Goal: Task Accomplishment & Management: Manage account settings

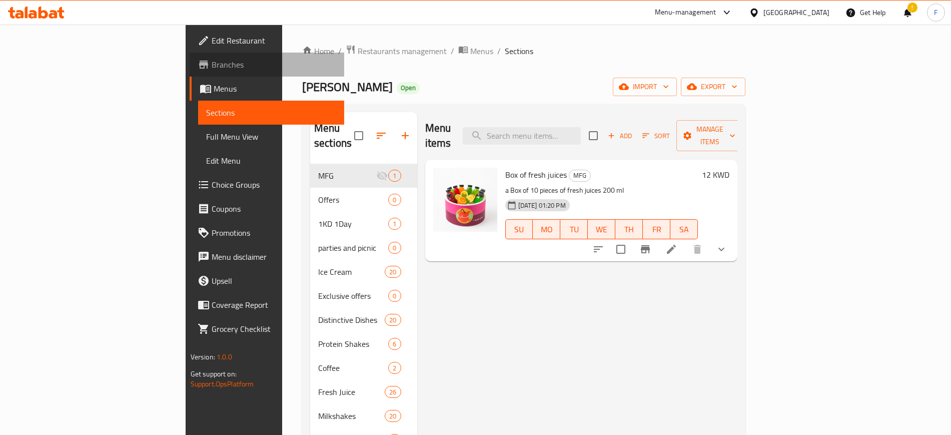
drag, startPoint x: 0, startPoint y: 0, endPoint x: 55, endPoint y: 68, distance: 86.8
click at [212, 68] on span "Branches" at bounding box center [274, 65] width 125 height 12
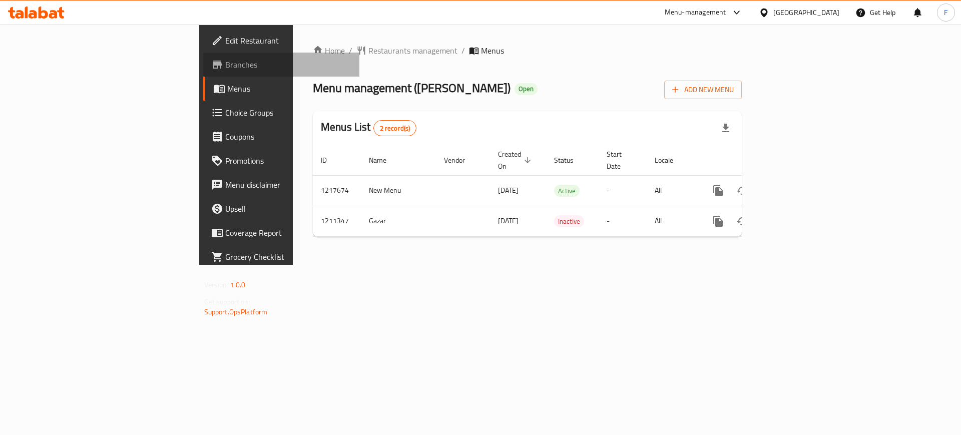
click at [225, 62] on span "Branches" at bounding box center [288, 65] width 127 height 12
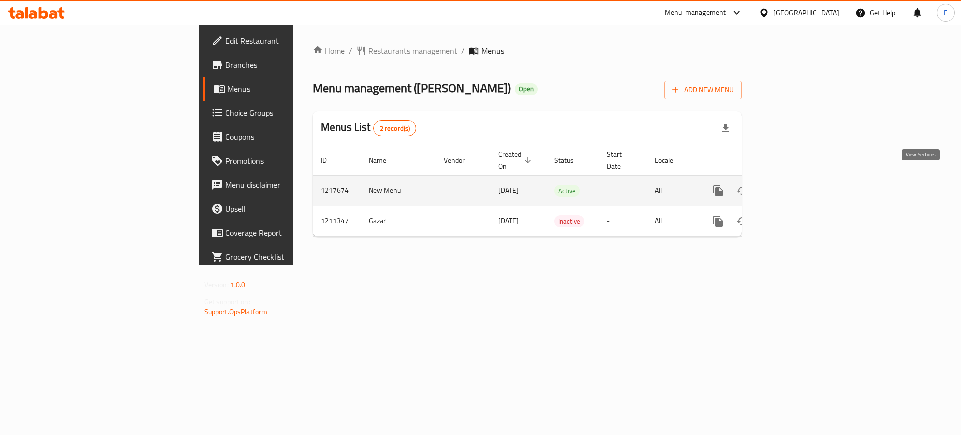
click at [796, 185] on icon "enhanced table" at bounding box center [790, 191] width 12 height 12
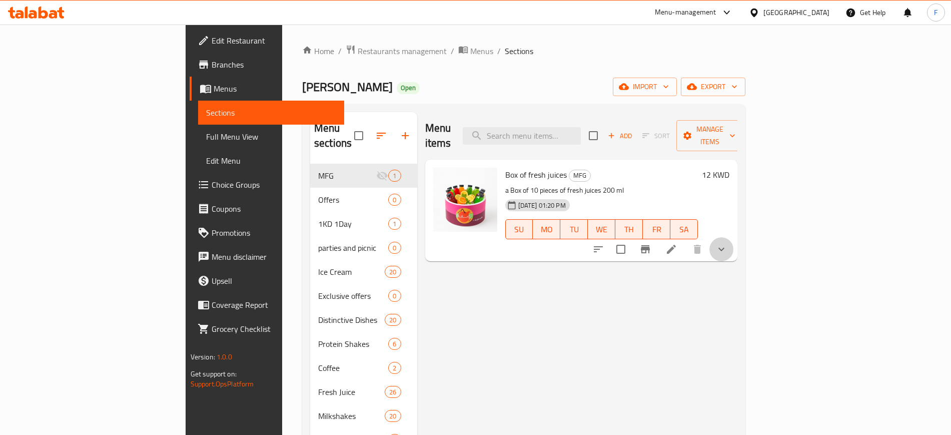
click at [733, 237] on button "show more" at bounding box center [721, 249] width 24 height 24
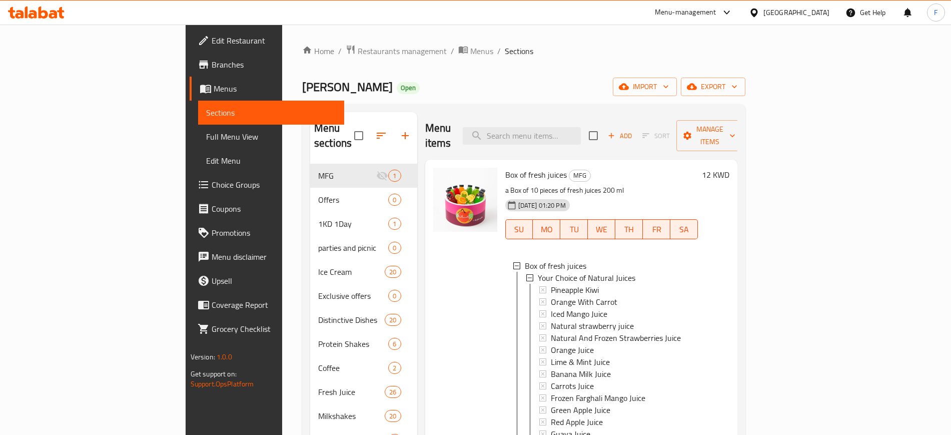
click at [716, 11] on div "Menu-management" at bounding box center [686, 13] width 62 height 12
click at [697, 67] on div "Agent Campaigns Center" at bounding box center [675, 67] width 76 height 11
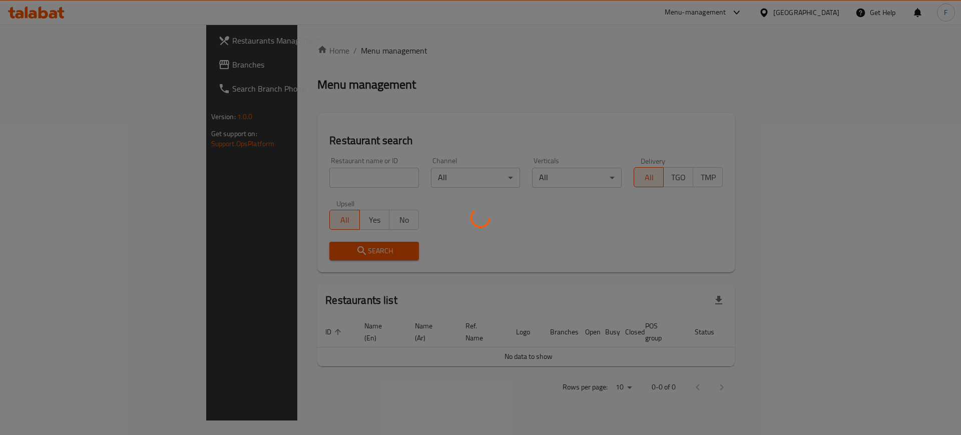
click at [298, 178] on div at bounding box center [480, 217] width 961 height 435
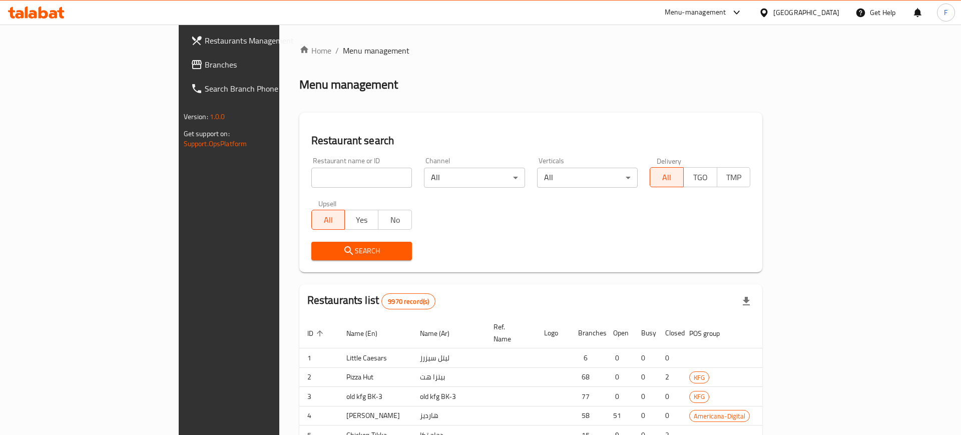
click at [298, 178] on div at bounding box center [480, 217] width 961 height 435
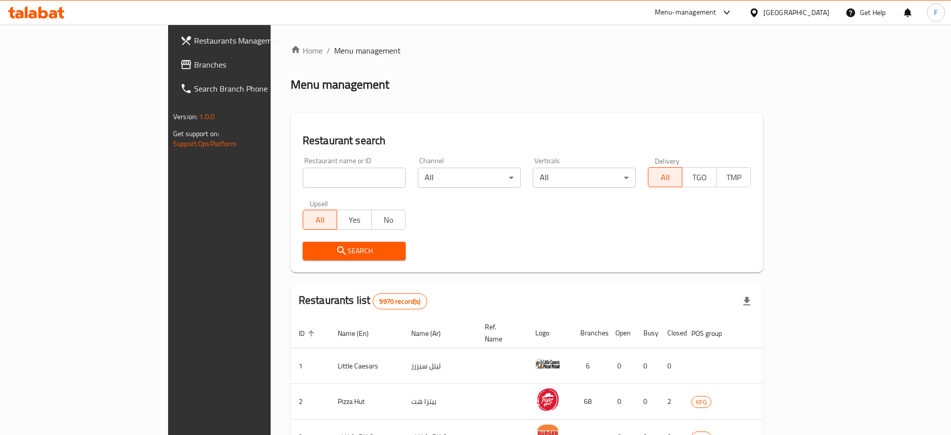
click at [303, 174] on input "search" at bounding box center [354, 178] width 103 height 20
type input "Noun Sweet"
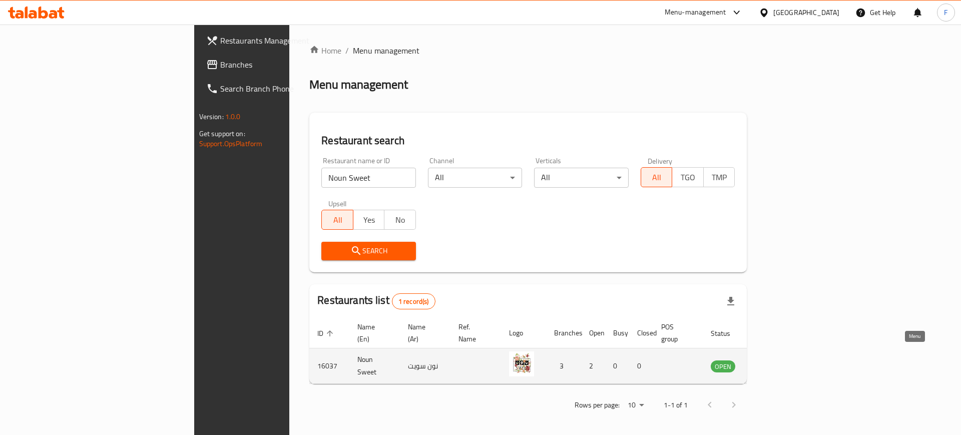
click at [774, 362] on icon "enhanced table" at bounding box center [768, 366] width 11 height 9
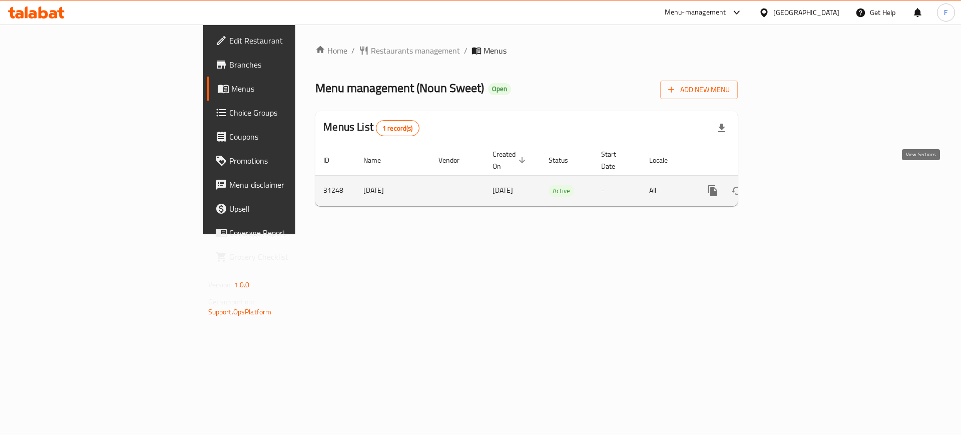
click at [789, 186] on icon "enhanced table" at bounding box center [784, 190] width 9 height 9
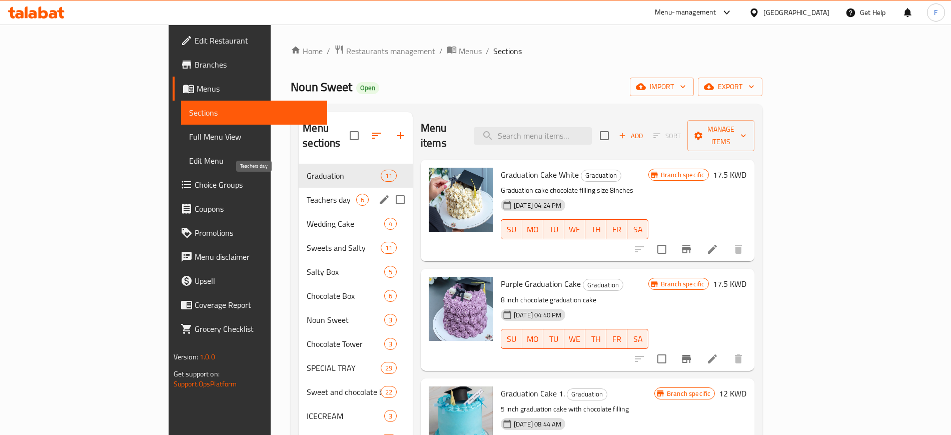
click at [307, 194] on span "Teachers day" at bounding box center [332, 200] width 50 height 12
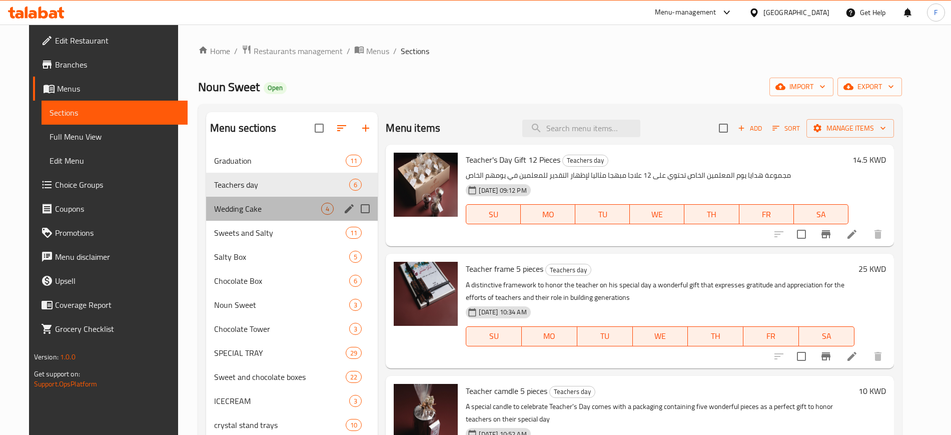
click at [261, 216] on div "Wedding Cake 4" at bounding box center [292, 209] width 172 height 24
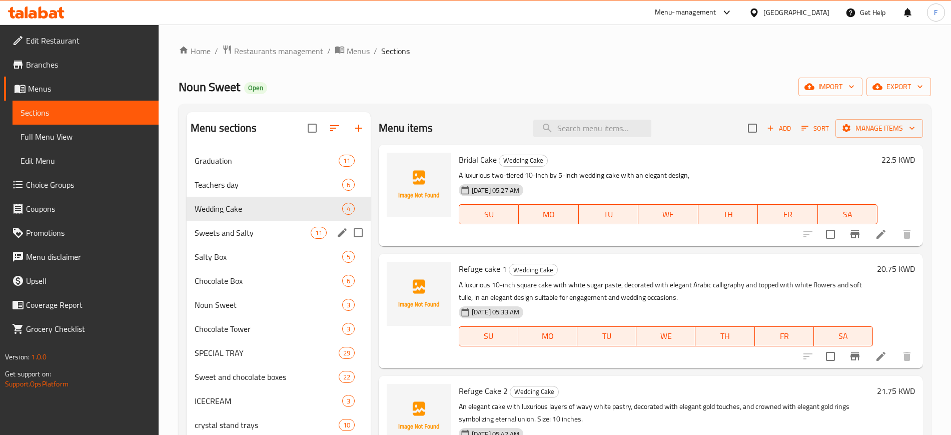
click at [267, 241] on div "Sweets and Salty 11" at bounding box center [279, 233] width 184 height 24
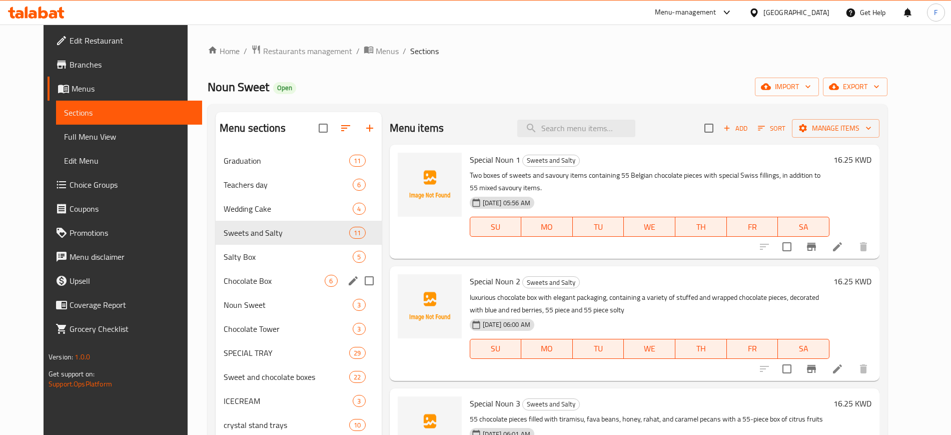
scroll to position [178, 0]
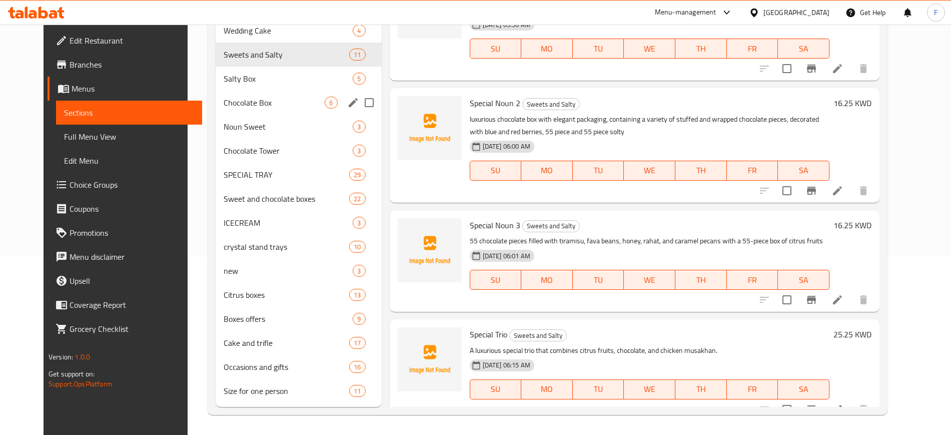
click at [265, 81] on span "Salty Box" at bounding box center [289, 79] width 130 height 12
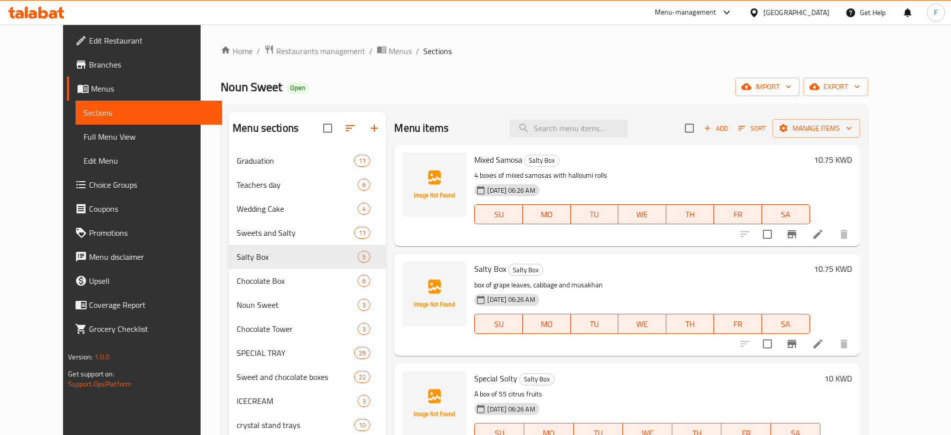
click at [599, 138] on div "Menu items Add Sort Manage items" at bounding box center [626, 128] width 465 height 33
click at [597, 132] on input "search" at bounding box center [569, 129] width 118 height 18
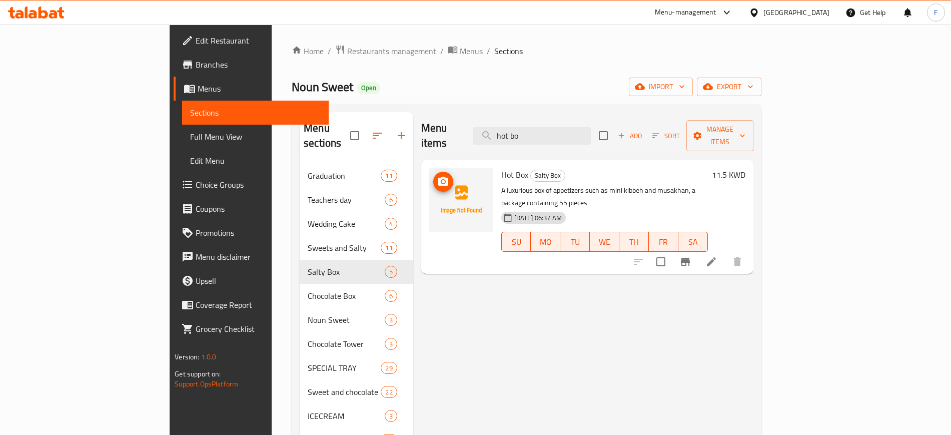
type input "hot bo"
click at [437, 176] on icon "upload picture" at bounding box center [443, 182] width 12 height 12
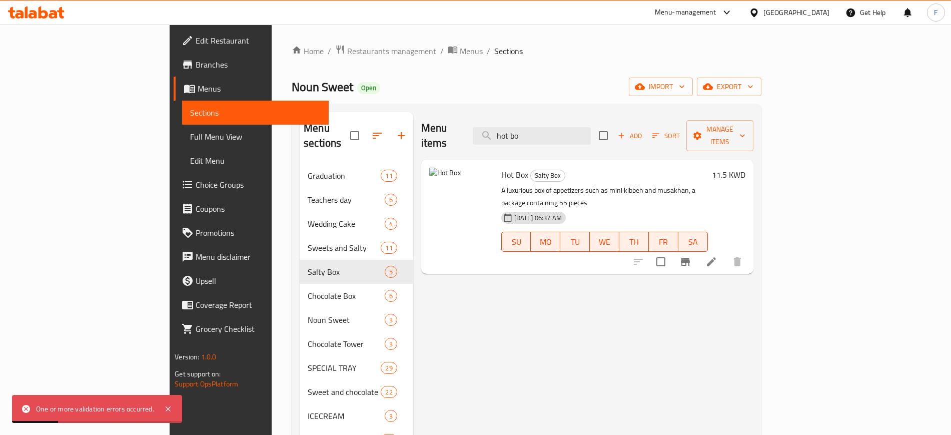
click at [717, 256] on icon at bounding box center [711, 262] width 12 height 12
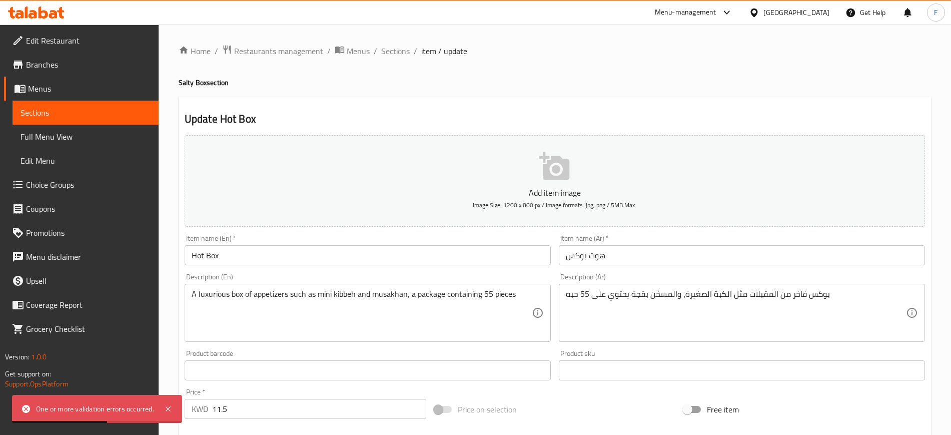
click at [532, 194] on p "Add item image" at bounding box center [554, 193] width 709 height 12
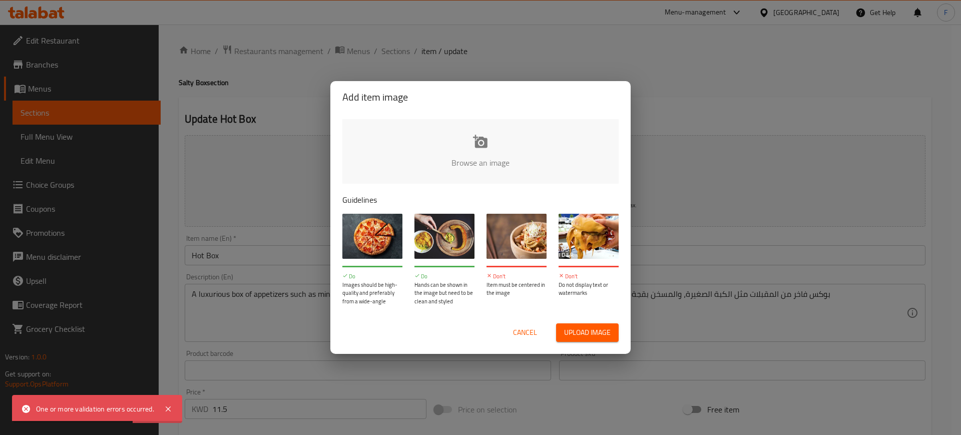
click at [472, 137] on input "file" at bounding box center [818, 166] width 953 height 94
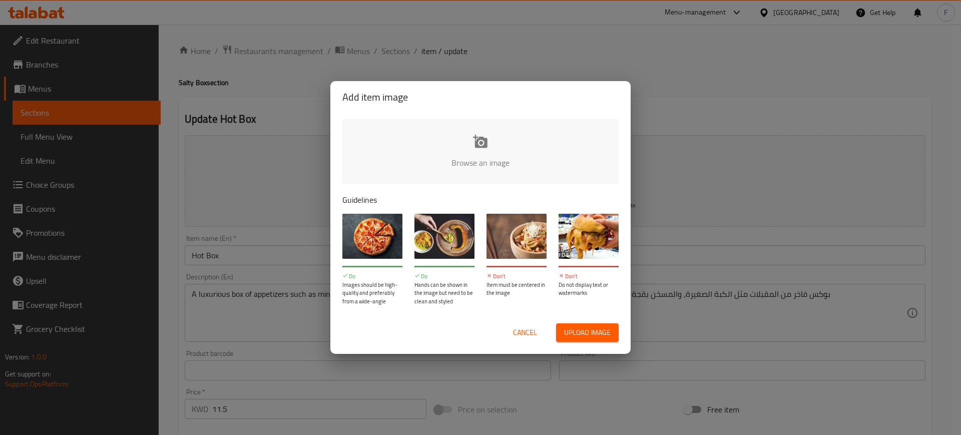
type input "C:\fakepath\هوت بوكس (1).jpg"
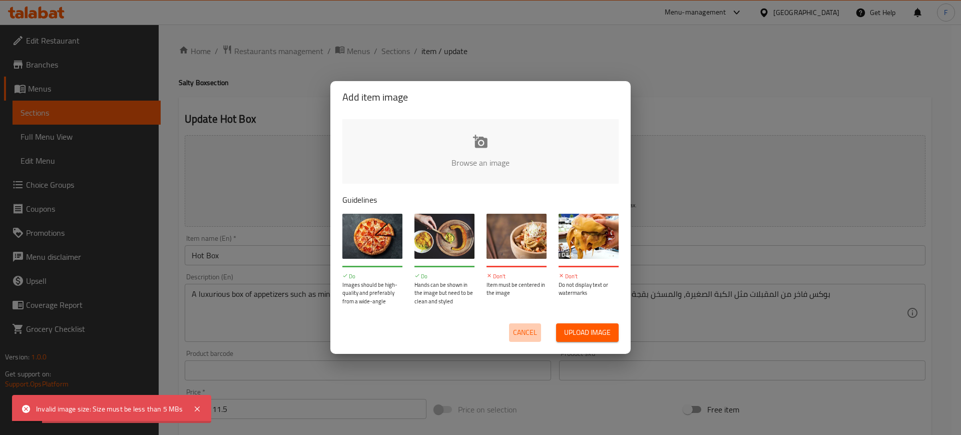
click at [527, 335] on span "Cancel" at bounding box center [525, 332] width 24 height 13
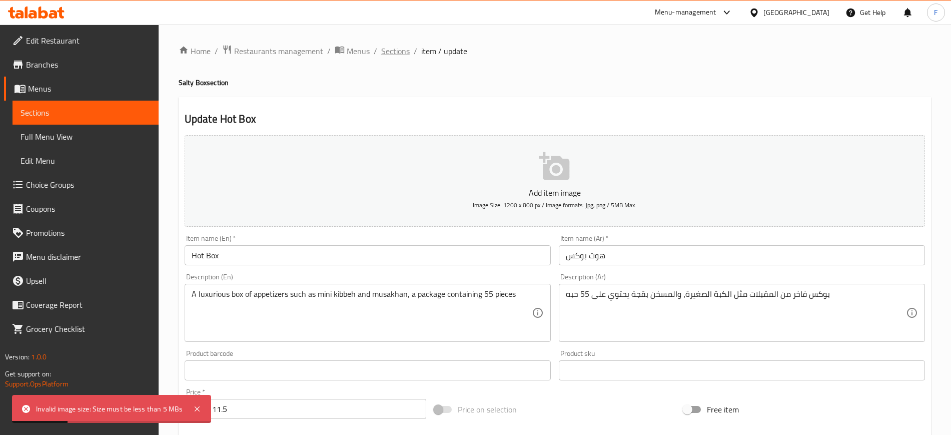
click at [387, 48] on span "Sections" at bounding box center [395, 51] width 29 height 12
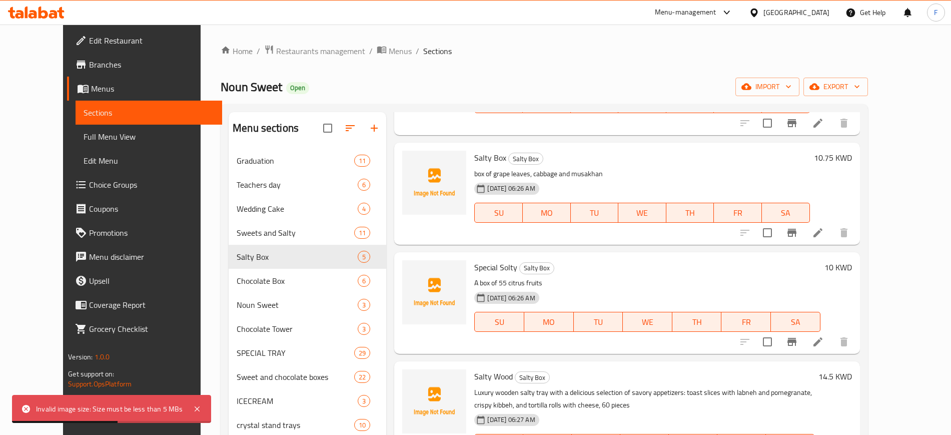
scroll to position [178, 0]
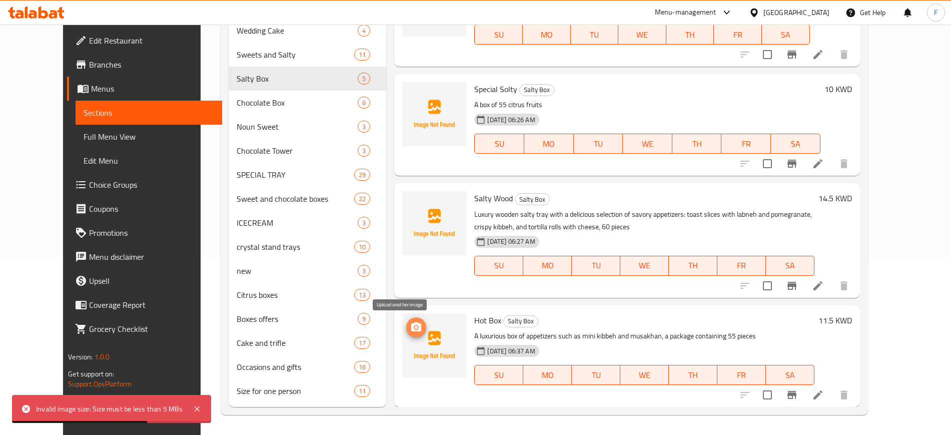
click at [411, 330] on icon "upload picture" at bounding box center [416, 326] width 10 height 9
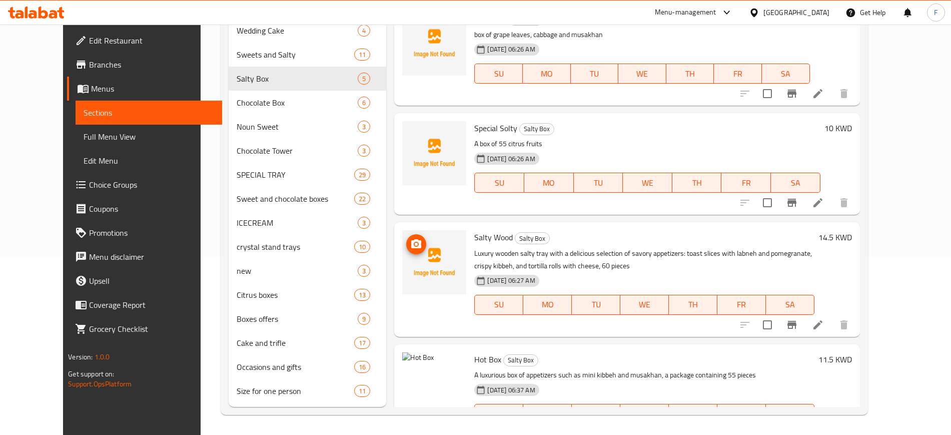
scroll to position [111, 0]
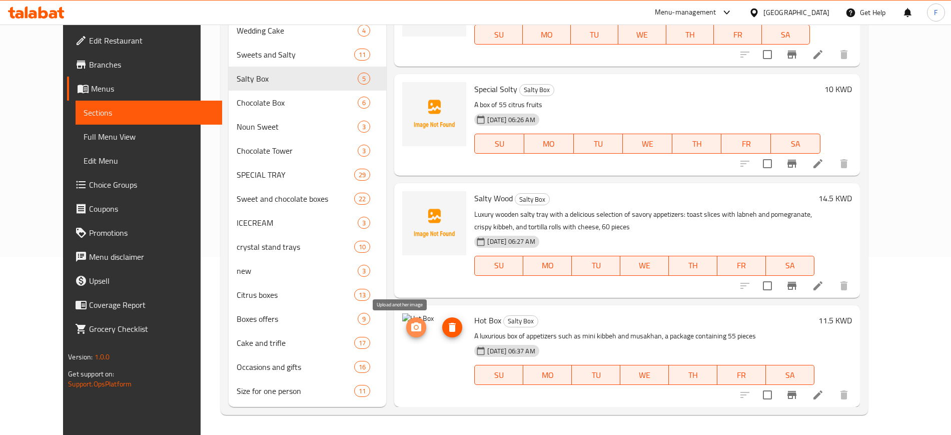
click at [410, 324] on icon "upload picture" at bounding box center [416, 327] width 12 height 12
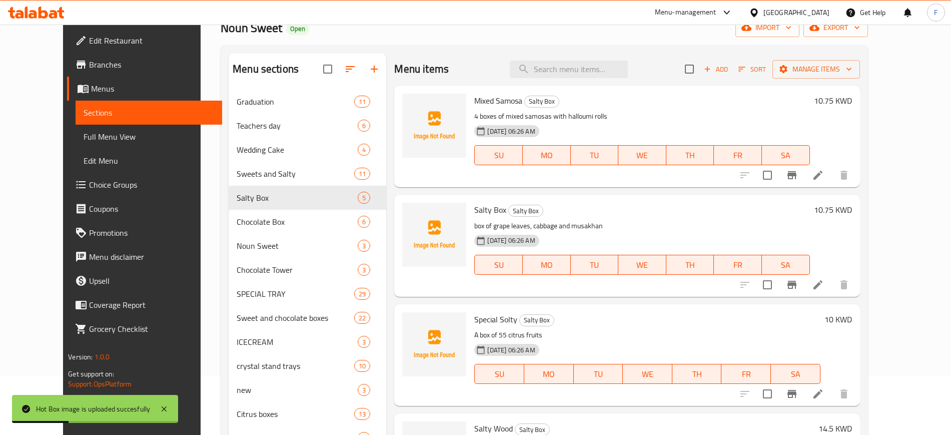
scroll to position [0, 0]
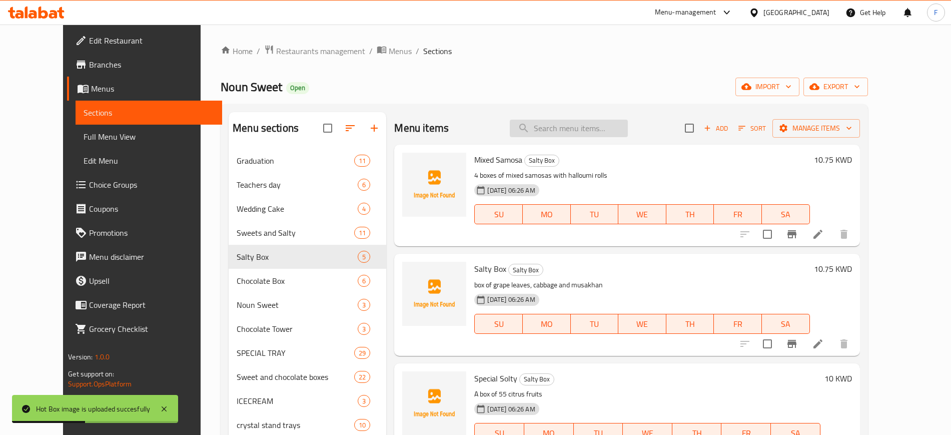
click at [558, 124] on input "search" at bounding box center [569, 129] width 118 height 18
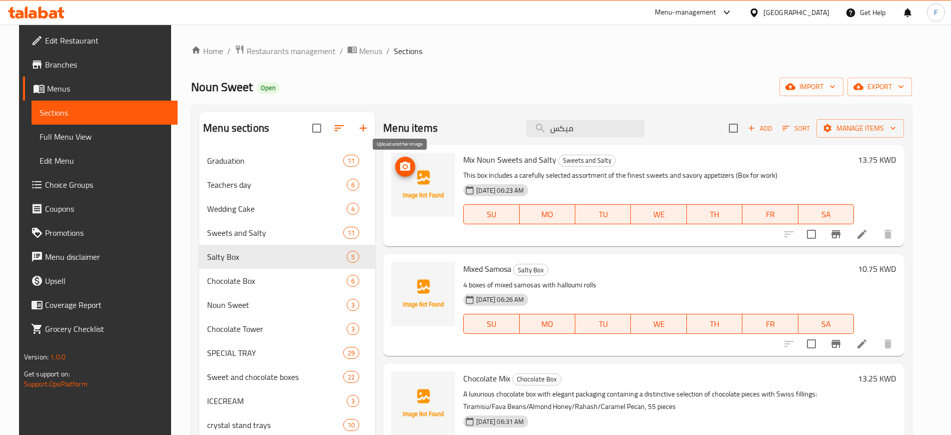
type input "ميكس"
click at [408, 169] on span "upload picture" at bounding box center [405, 167] width 20 height 12
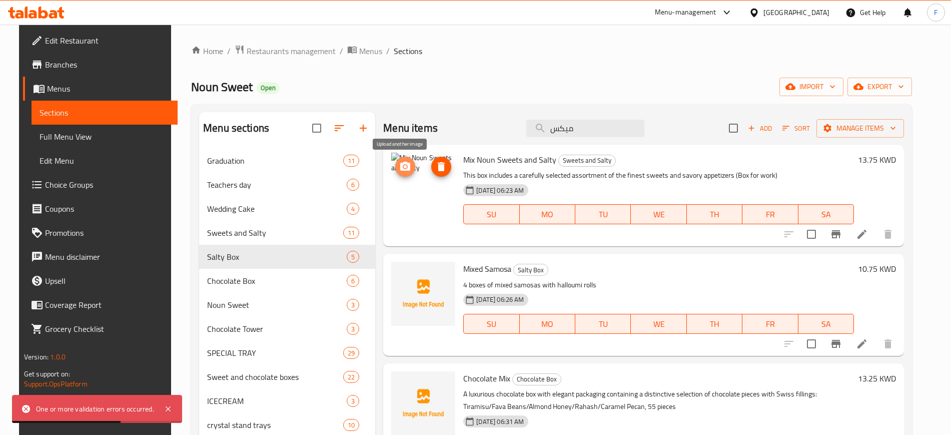
click at [399, 165] on icon "upload picture" at bounding box center [405, 167] width 12 height 12
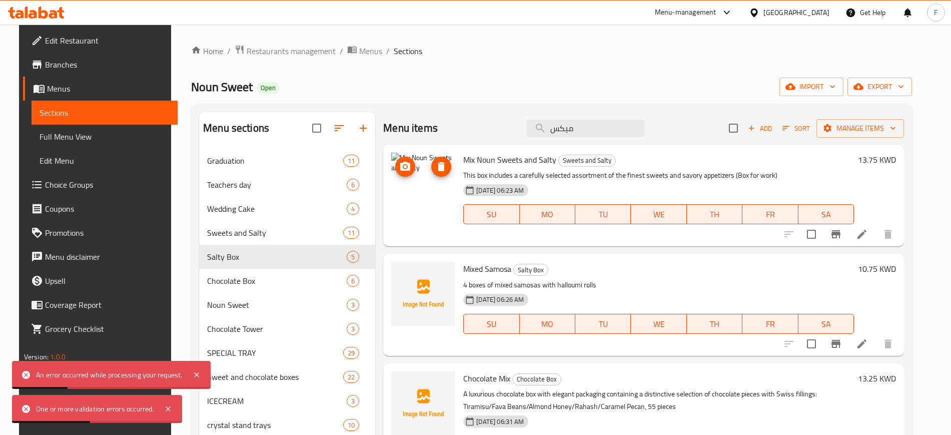
click at [438, 168] on icon "delete image" at bounding box center [441, 166] width 7 height 9
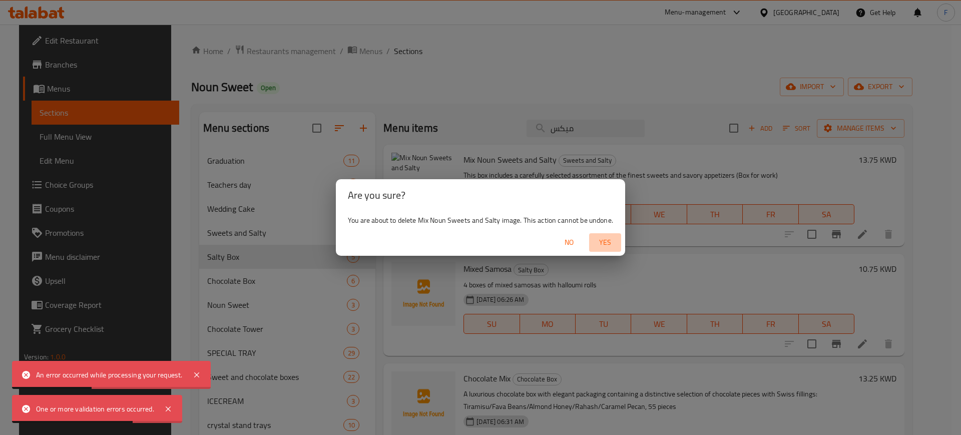
click at [610, 244] on span "Yes" at bounding box center [605, 242] width 24 height 13
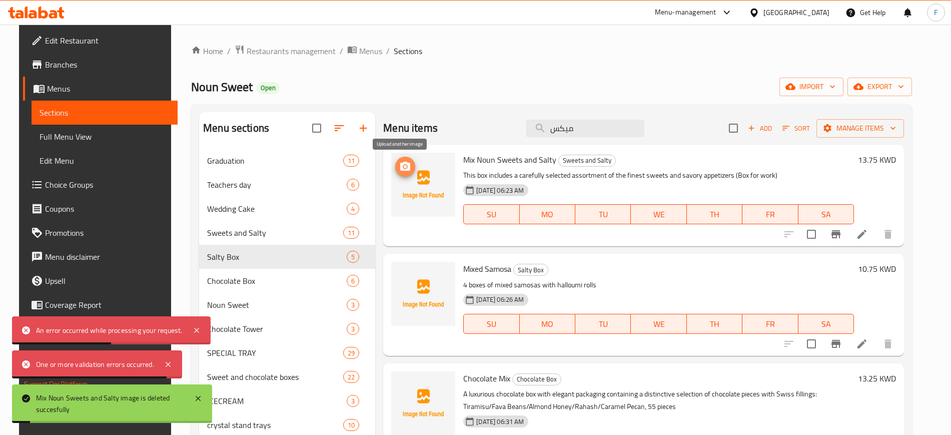
click at [398, 173] on button "upload picture" at bounding box center [405, 167] width 20 height 20
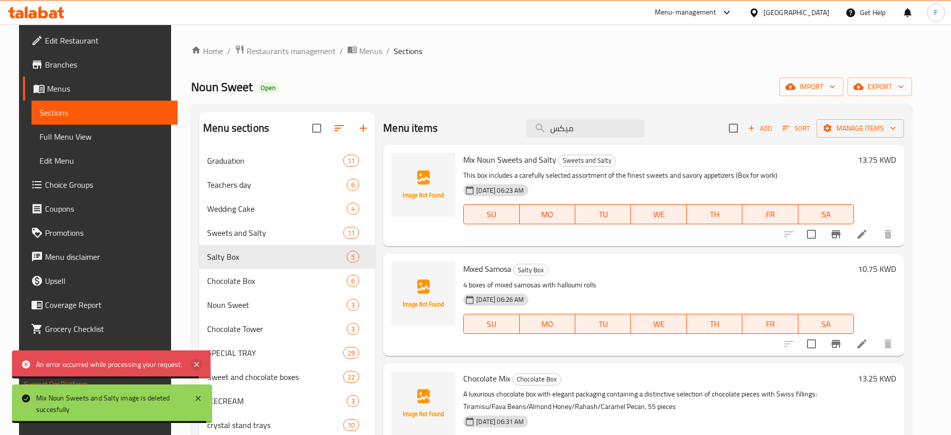
click at [196, 363] on icon at bounding box center [196, 364] width 5 height 5
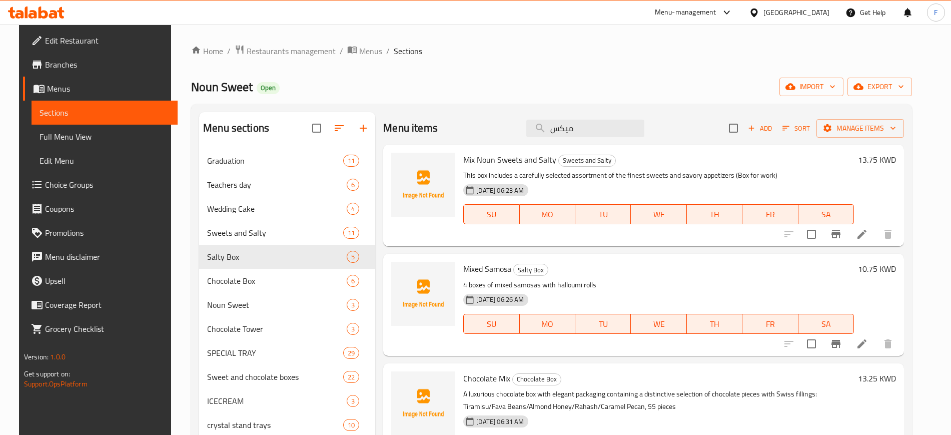
click at [867, 242] on li at bounding box center [862, 234] width 28 height 18
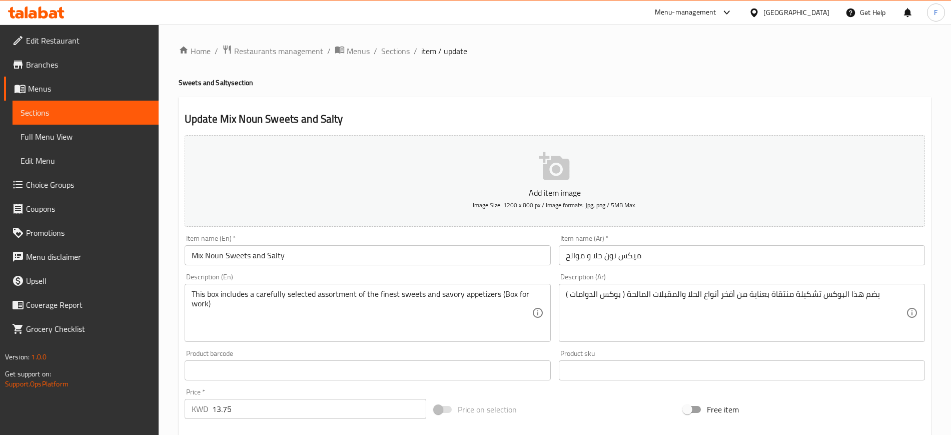
click at [563, 187] on p "Add item image" at bounding box center [554, 193] width 709 height 12
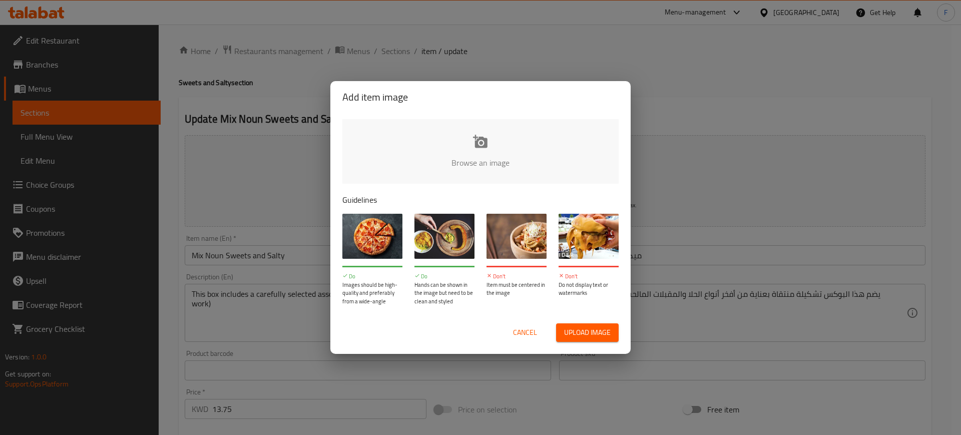
click at [512, 133] on input "file" at bounding box center [818, 166] width 953 height 94
type input "C:\fakepath\Screenshot [DATE] 102855.png"
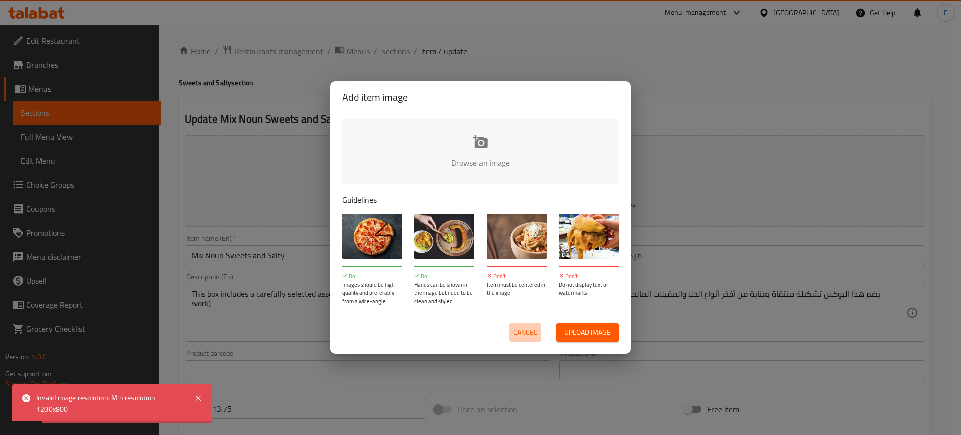
click at [533, 336] on span "Cancel" at bounding box center [525, 332] width 24 height 13
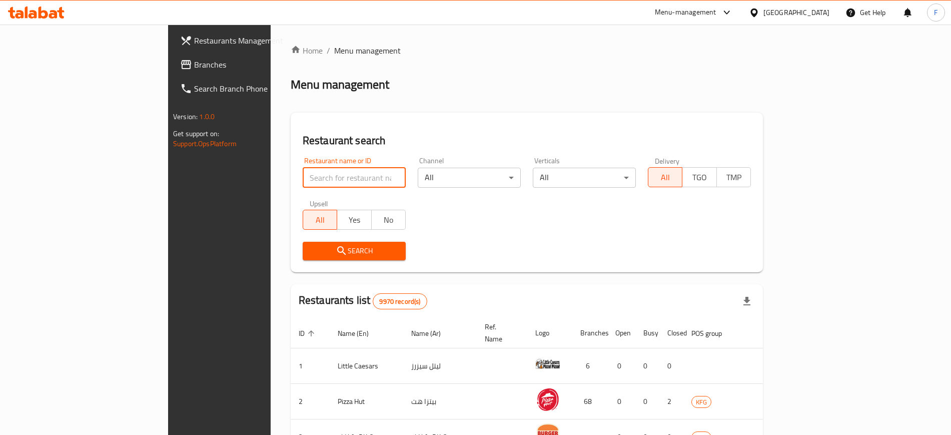
click at [323, 187] on input "search" at bounding box center [354, 178] width 103 height 20
type input "ى"
type input "Noun Sweet"
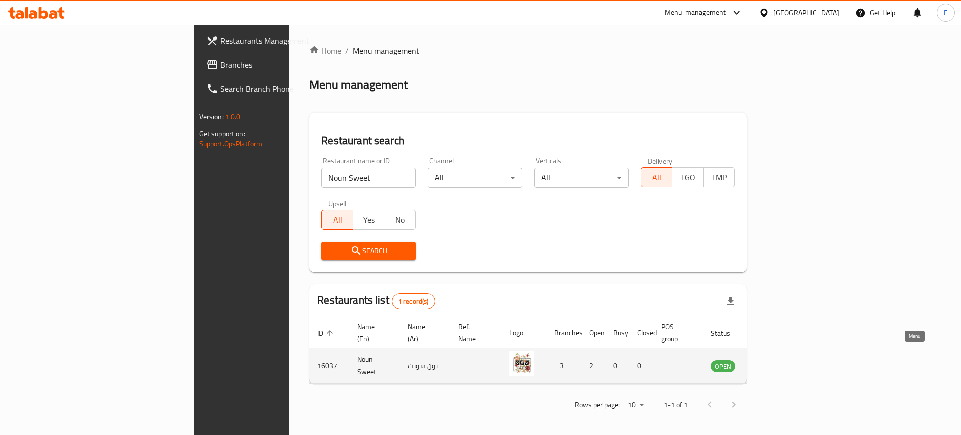
click at [775, 360] on icon "enhanced table" at bounding box center [769, 366] width 12 height 12
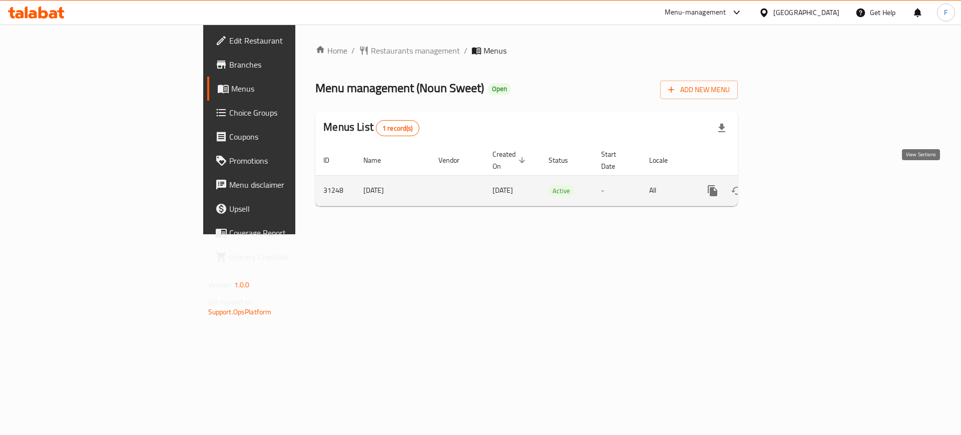
click at [790, 185] on icon "enhanced table" at bounding box center [784, 191] width 12 height 12
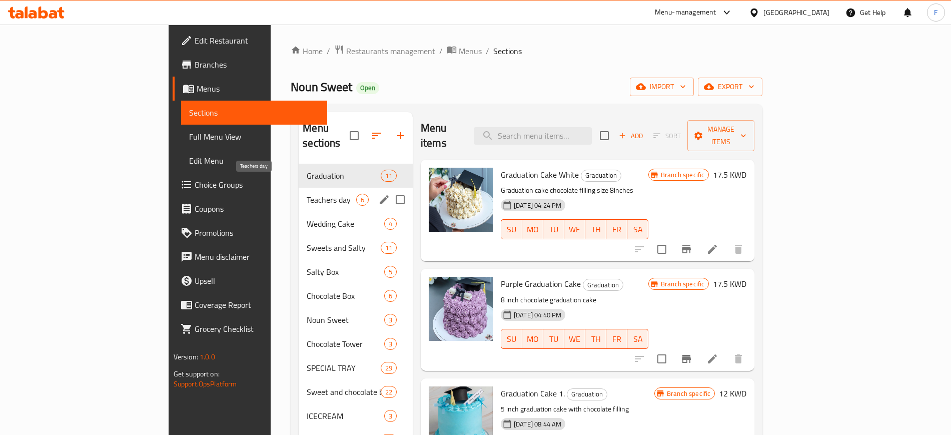
click at [307, 194] on span "Teachers day" at bounding box center [332, 200] width 50 height 12
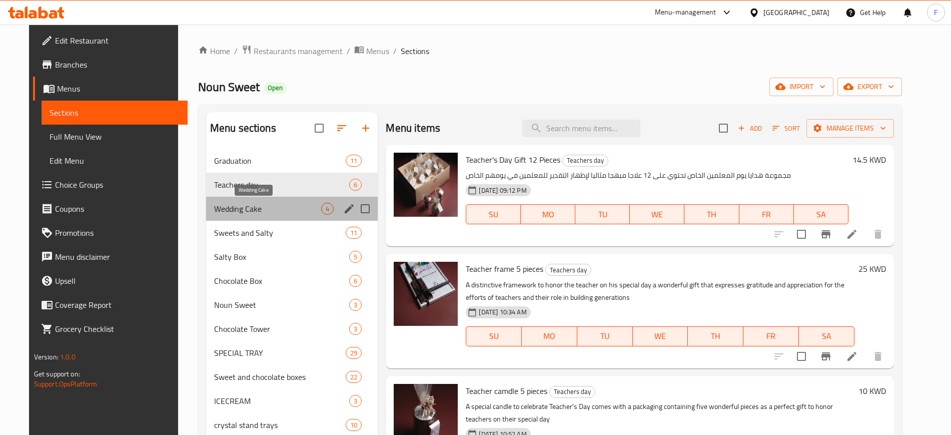
click at [265, 207] on span "Wedding Cake" at bounding box center [268, 209] width 108 height 12
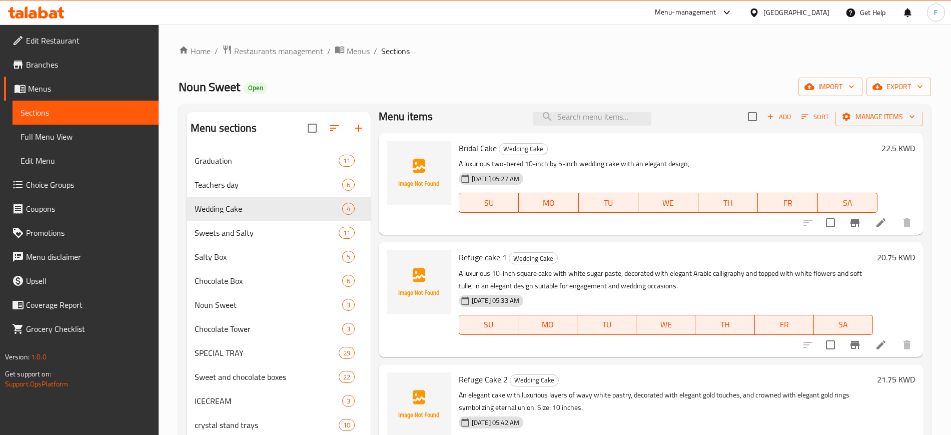
scroll to position [15, 0]
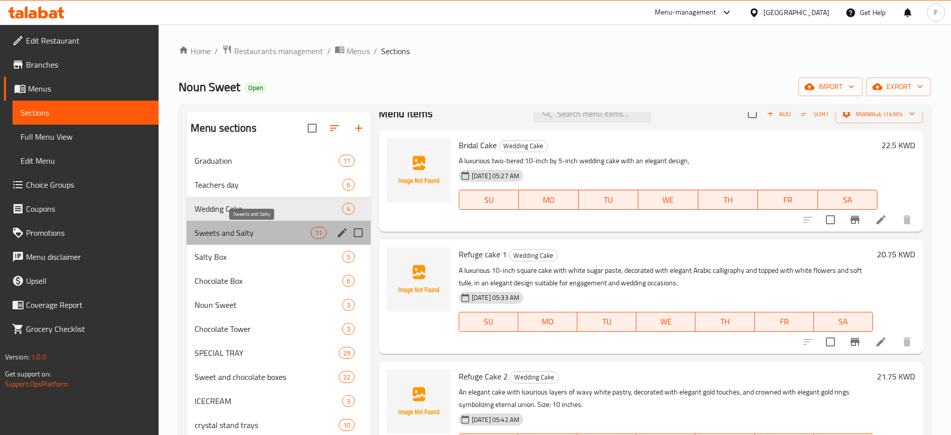
click at [251, 234] on span "Sweets and Salty" at bounding box center [253, 233] width 116 height 12
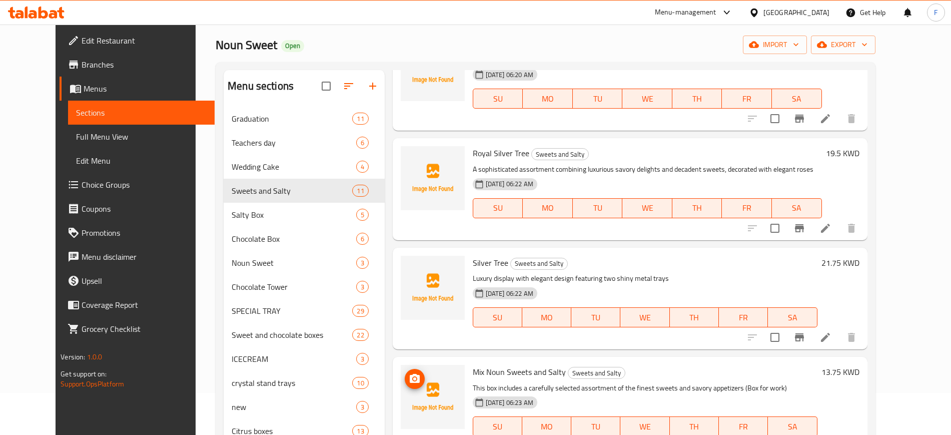
scroll to position [63, 0]
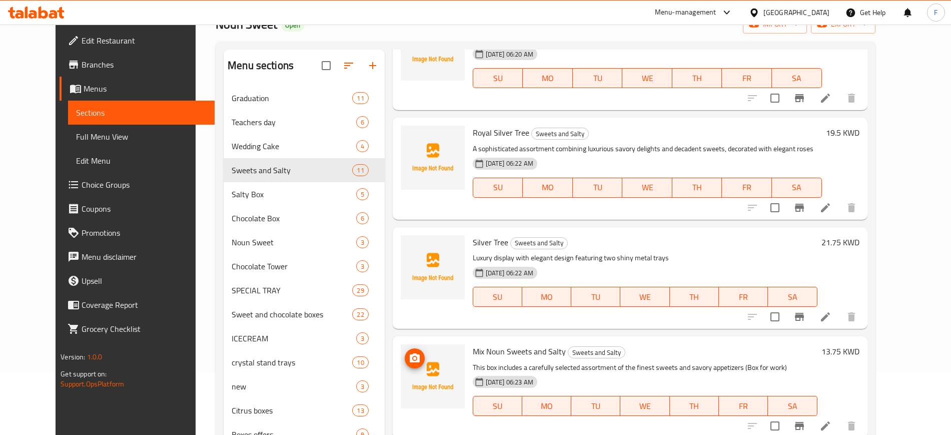
click at [409, 352] on icon "upload picture" at bounding box center [415, 358] width 12 height 12
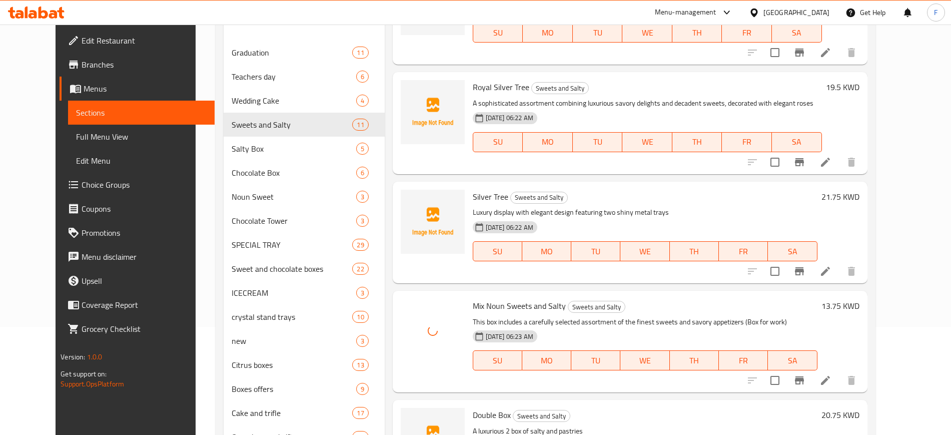
scroll to position [178, 0]
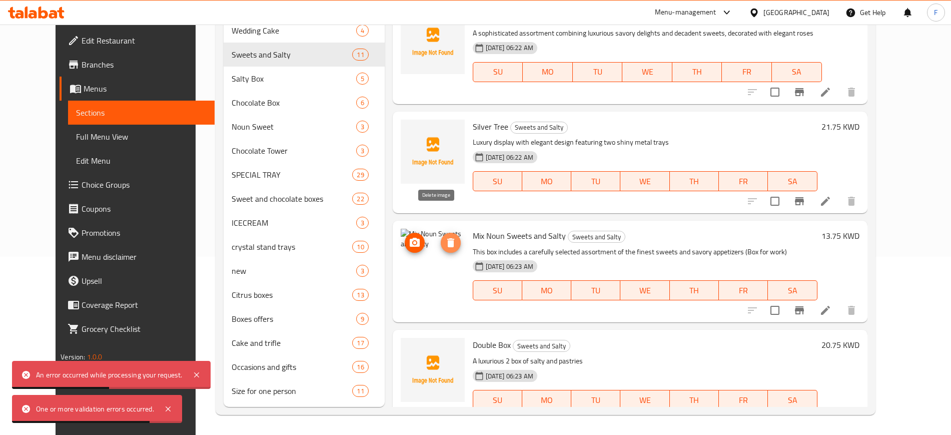
click at [447, 238] on icon "delete image" at bounding box center [450, 242] width 7 height 9
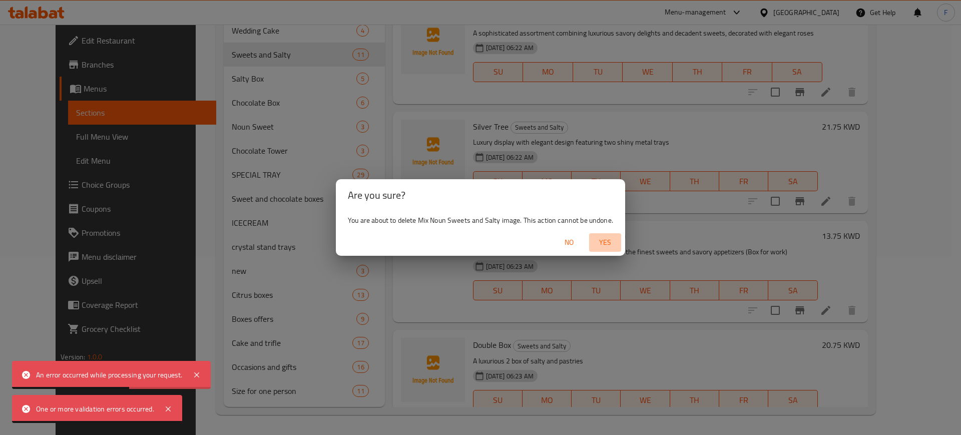
click at [604, 241] on span "Yes" at bounding box center [605, 242] width 24 height 13
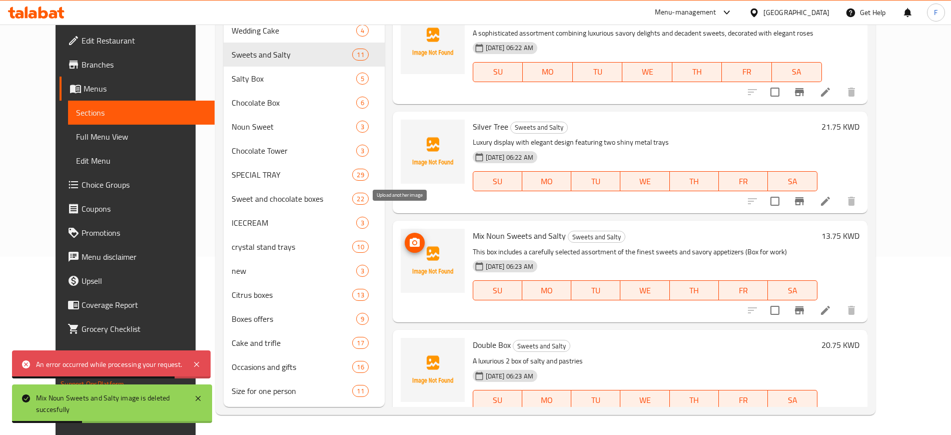
click at [409, 237] on icon "upload picture" at bounding box center [415, 243] width 12 height 12
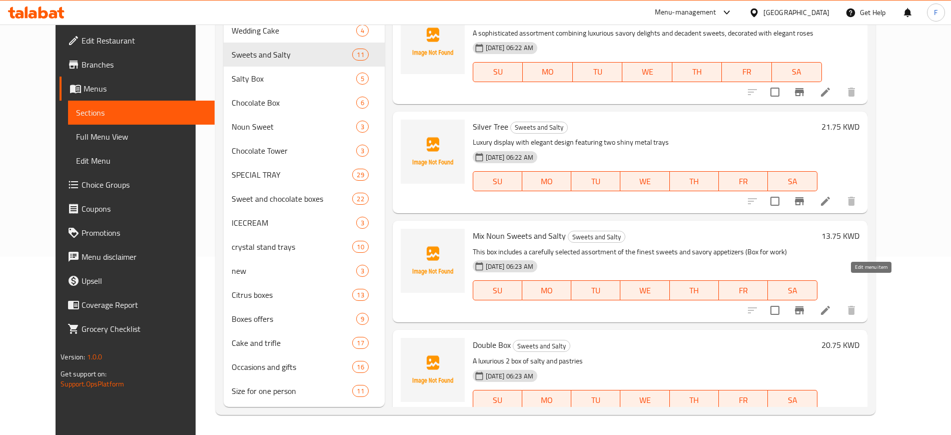
click at [831, 304] on icon at bounding box center [825, 310] width 12 height 12
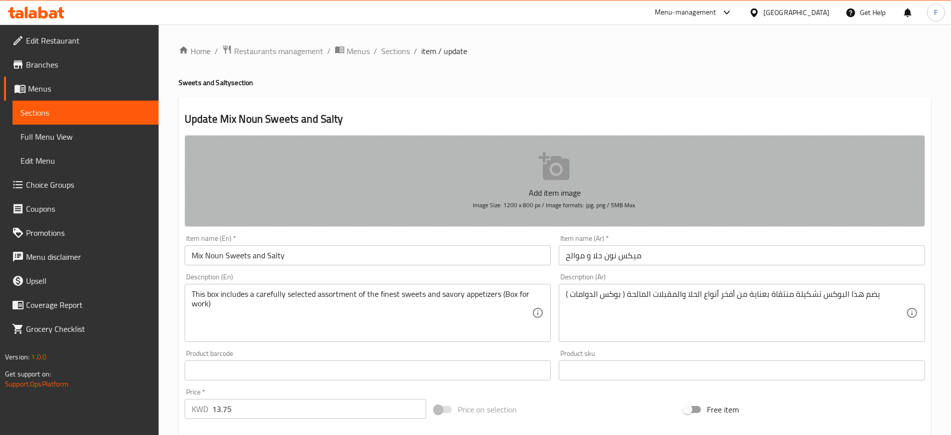
click at [534, 176] on button "Add item image Image Size: 1200 x 800 px / Image formats: jpg, png / 5MB Max." at bounding box center [555, 181] width 740 height 92
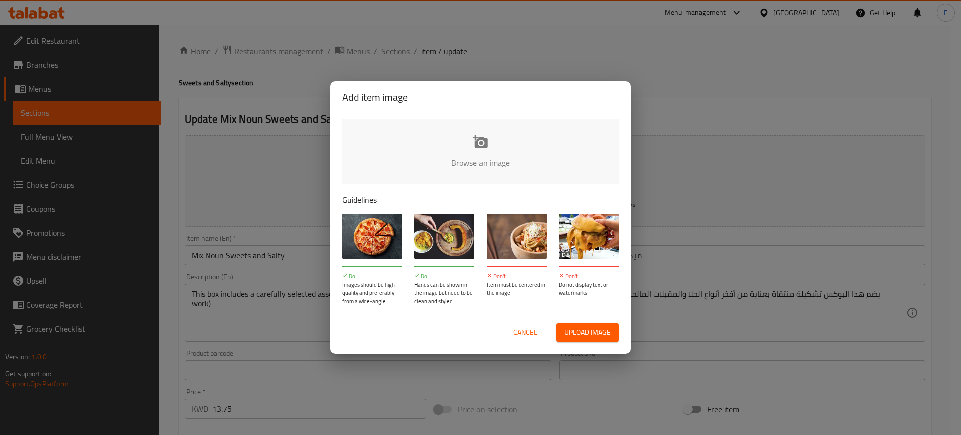
click at [497, 164] on input "file" at bounding box center [818, 166] width 953 height 94
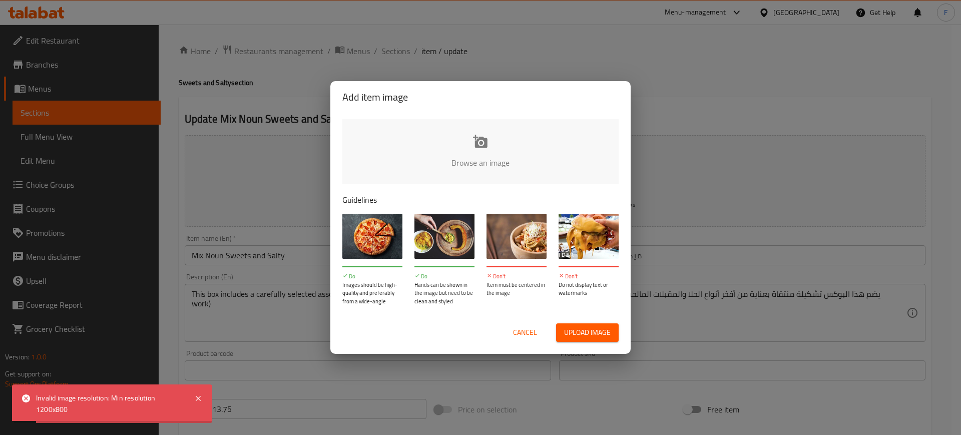
click at [578, 335] on span "Upload image" at bounding box center [587, 332] width 47 height 13
type input "C:\fakepath\ميكس نون حلا و موالح.jpg"
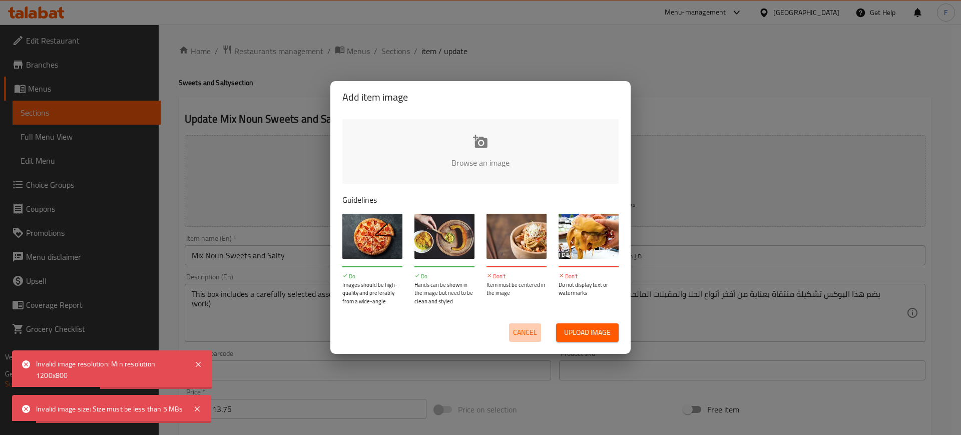
click at [524, 330] on span "Cancel" at bounding box center [525, 332] width 24 height 13
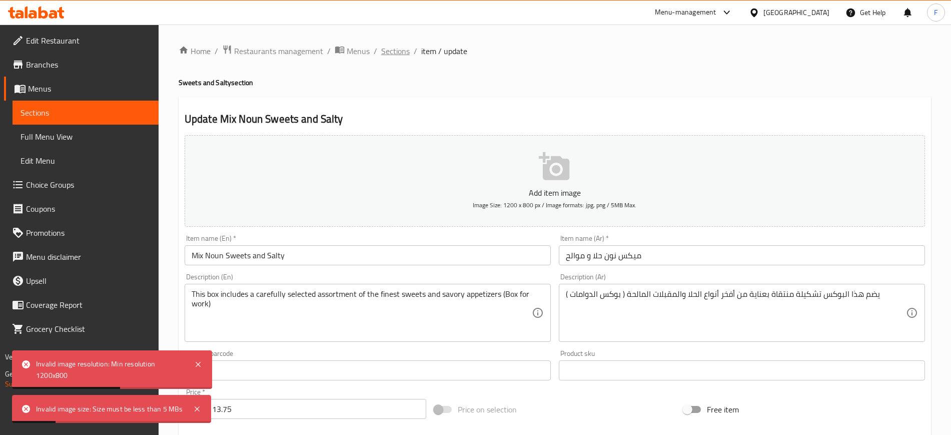
click at [397, 51] on span "Sections" at bounding box center [395, 51] width 29 height 12
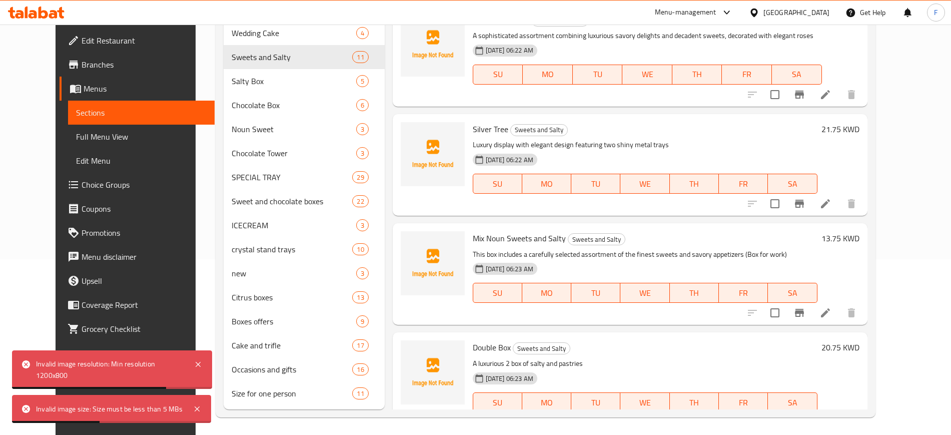
scroll to position [178, 0]
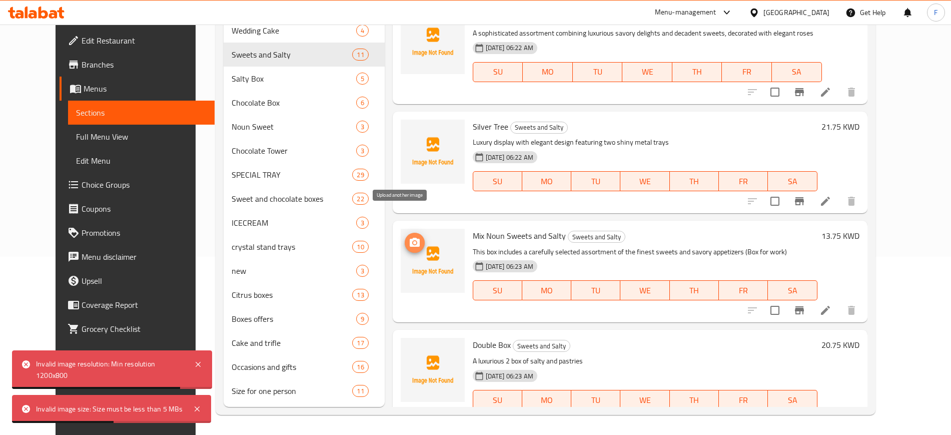
click at [410, 238] on icon "upload picture" at bounding box center [415, 242] width 10 height 9
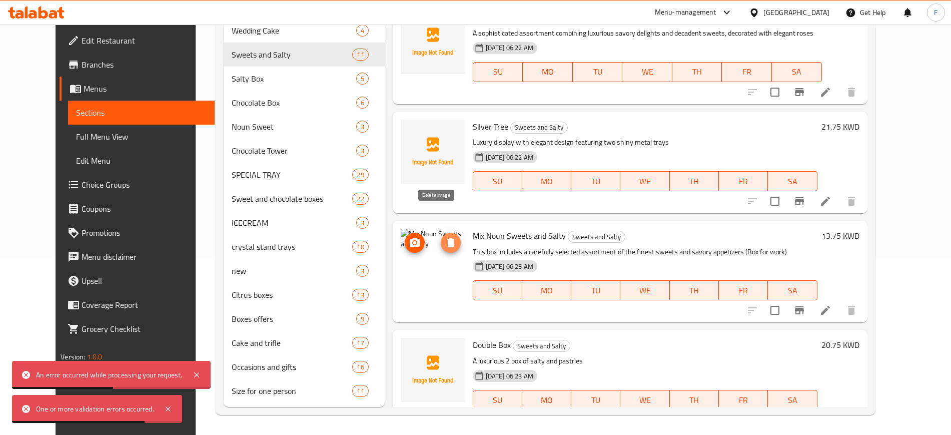
click at [446, 237] on span "delete image" at bounding box center [451, 243] width 20 height 12
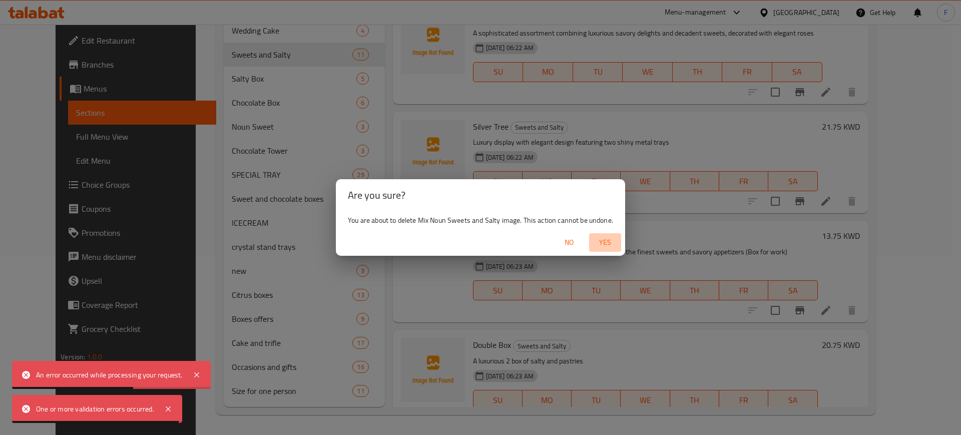
click at [609, 246] on span "Yes" at bounding box center [605, 242] width 24 height 13
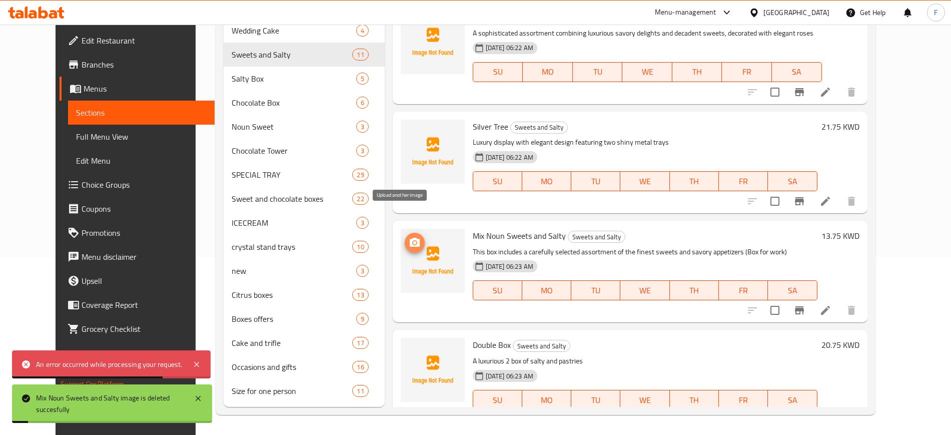
click at [410, 238] on icon "upload picture" at bounding box center [415, 242] width 10 height 9
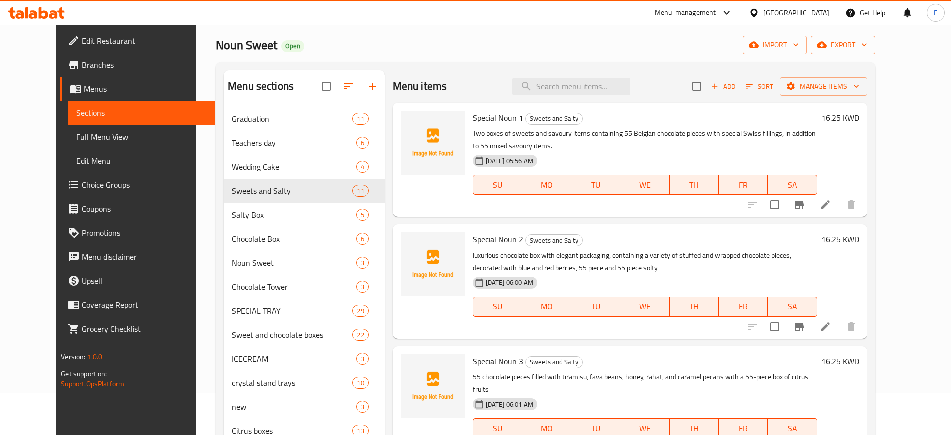
scroll to position [0, 0]
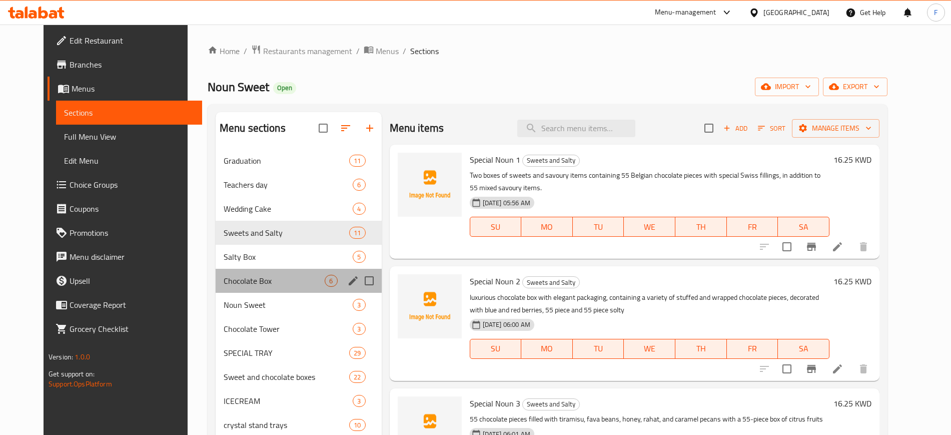
click at [264, 287] on div "Chocolate Box 6" at bounding box center [299, 281] width 166 height 24
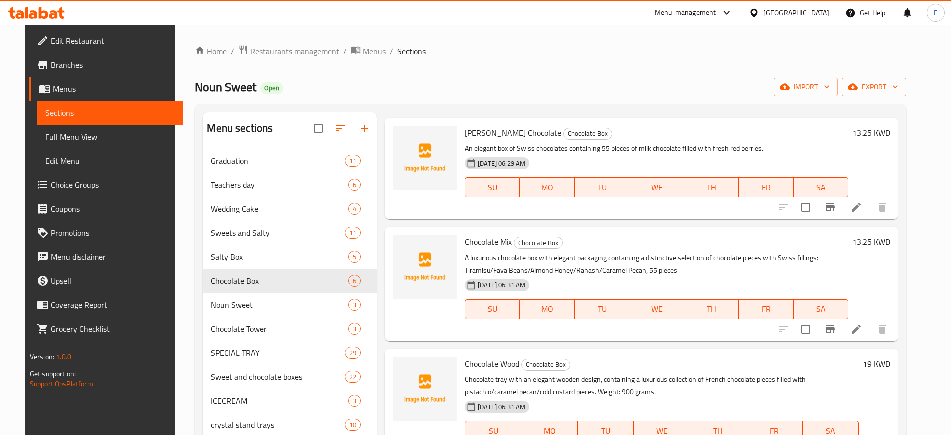
scroll to position [178, 0]
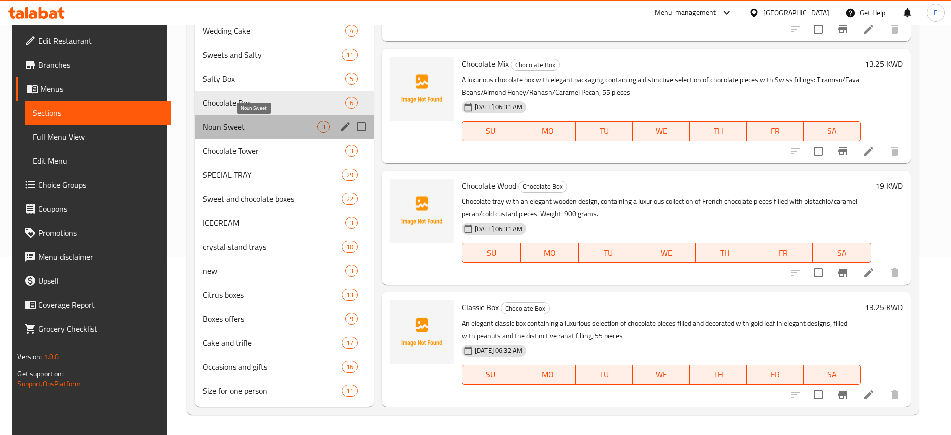
click at [259, 129] on span "Noun Sweet" at bounding box center [260, 127] width 115 height 12
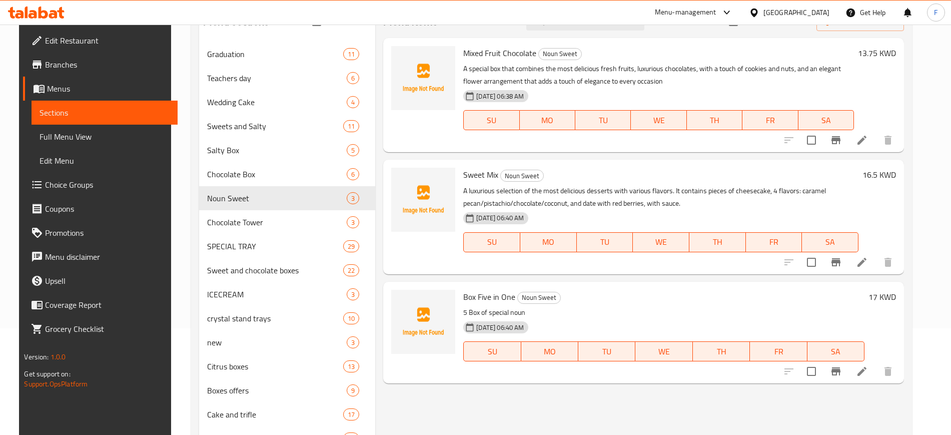
scroll to position [53, 0]
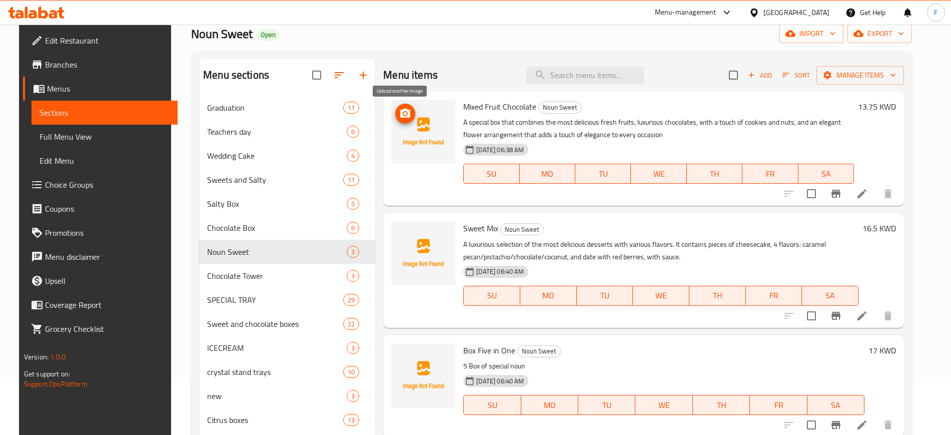
click at [406, 116] on icon "upload picture" at bounding box center [405, 114] width 12 height 12
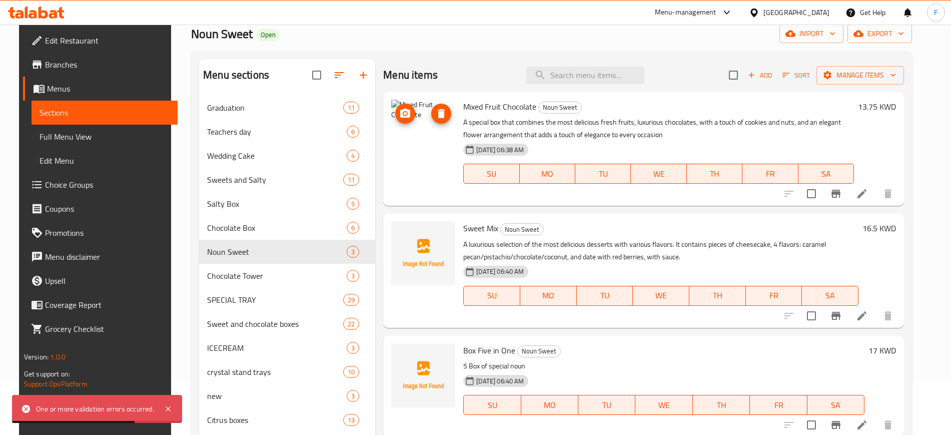
click at [400, 114] on icon "upload picture" at bounding box center [405, 113] width 10 height 9
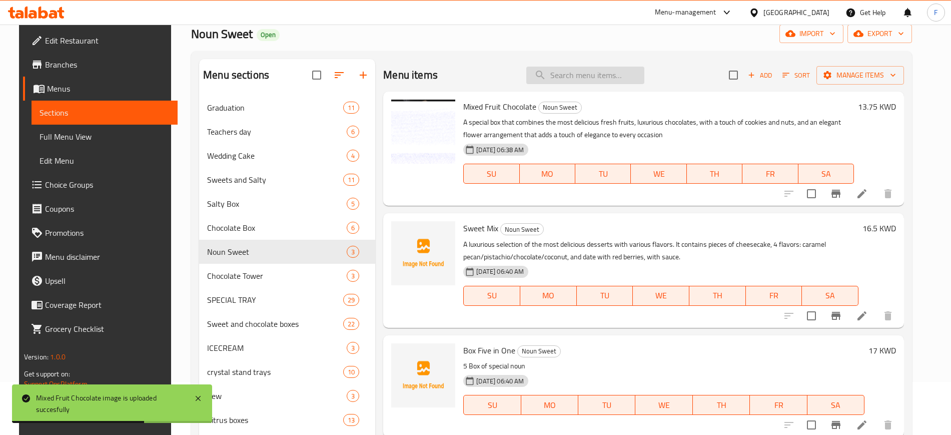
click at [594, 84] on input "search" at bounding box center [585, 76] width 118 height 18
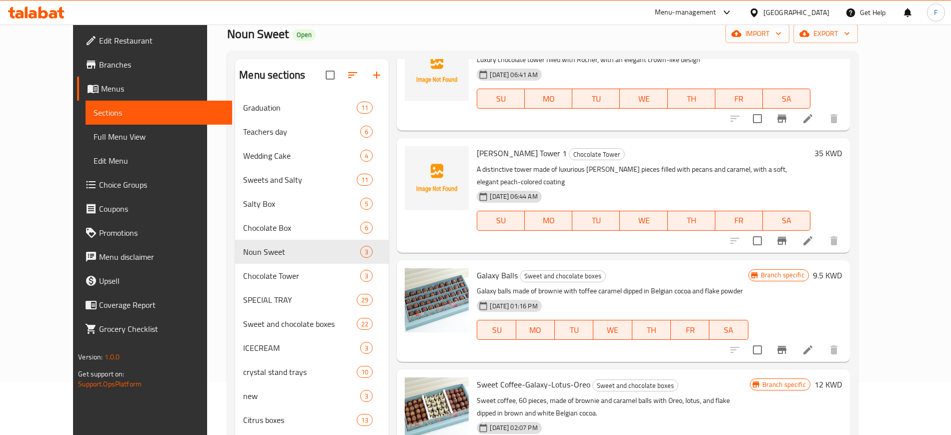
scroll to position [0, 0]
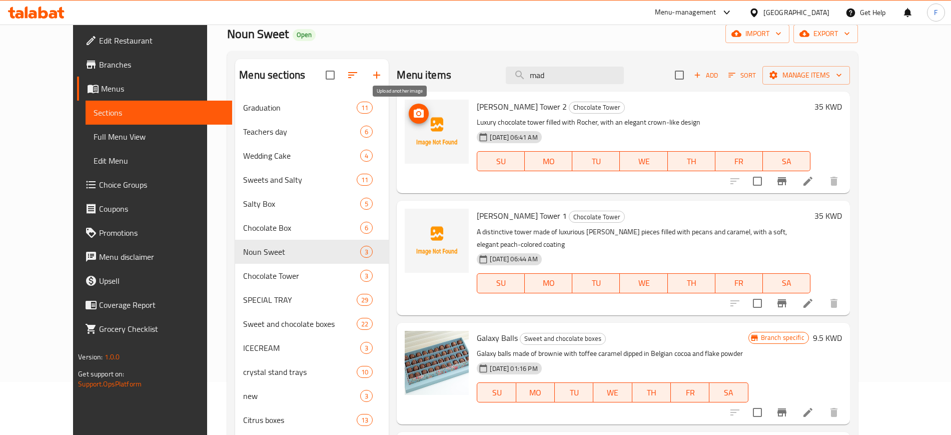
click at [413, 115] on icon "upload picture" at bounding box center [419, 114] width 12 height 12
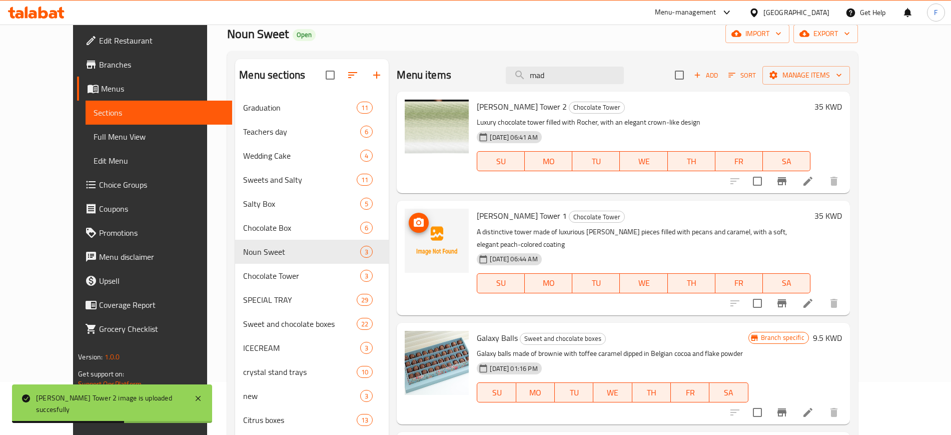
click at [414, 221] on icon "upload picture" at bounding box center [419, 222] width 10 height 9
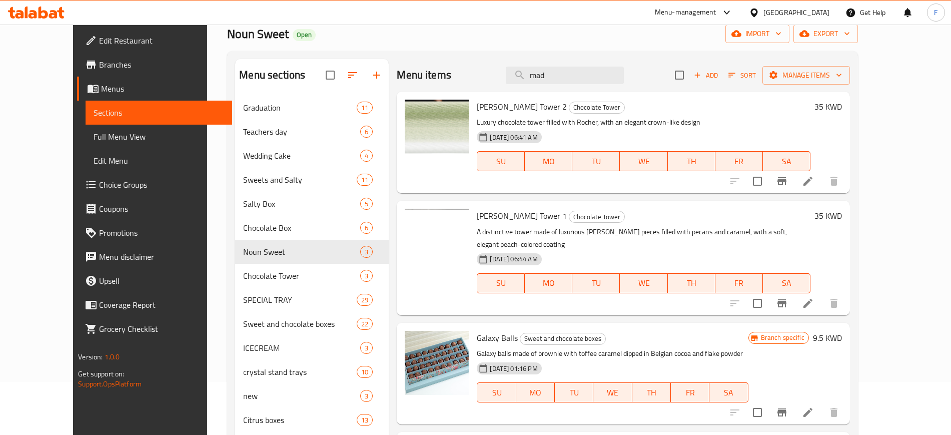
drag, startPoint x: 596, startPoint y: 77, endPoint x: 478, endPoint y: 70, distance: 118.2
click at [478, 70] on div "Menu items mad Add Sort Manage items" at bounding box center [623, 75] width 453 height 33
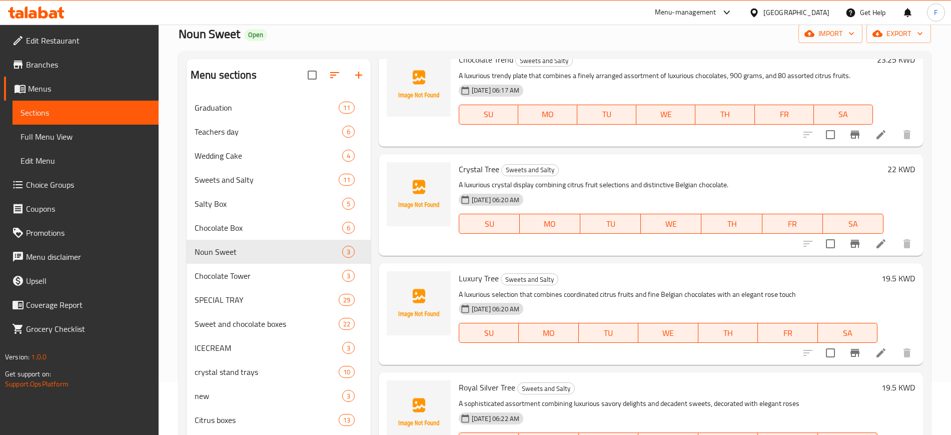
scroll to position [875, 0]
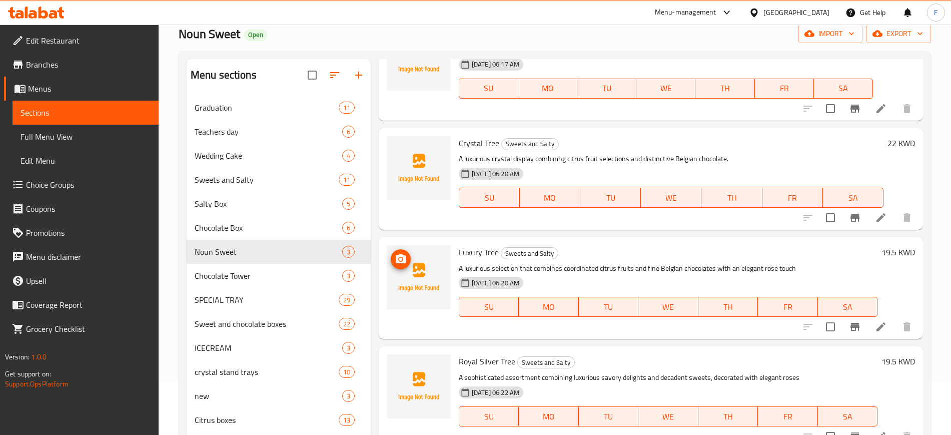
click at [404, 268] on img at bounding box center [419, 277] width 64 height 64
click at [402, 263] on icon "upload picture" at bounding box center [401, 258] width 10 height 9
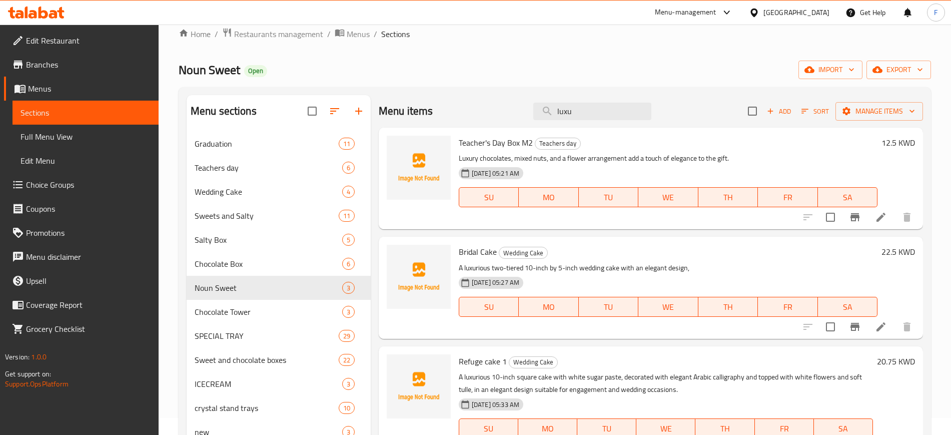
scroll to position [0, 0]
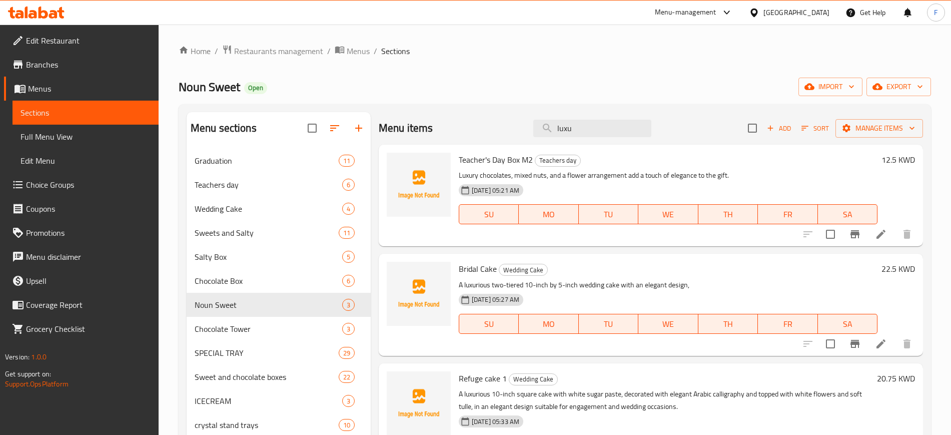
drag, startPoint x: 565, startPoint y: 119, endPoint x: 493, endPoint y: 96, distance: 76.0
click at [493, 96] on div "Home / Restaurants management / Menus / Sections Noun Sweet Open import export …" at bounding box center [555, 319] width 752 height 548
click at [599, 129] on input "luxu" at bounding box center [592, 129] width 118 height 18
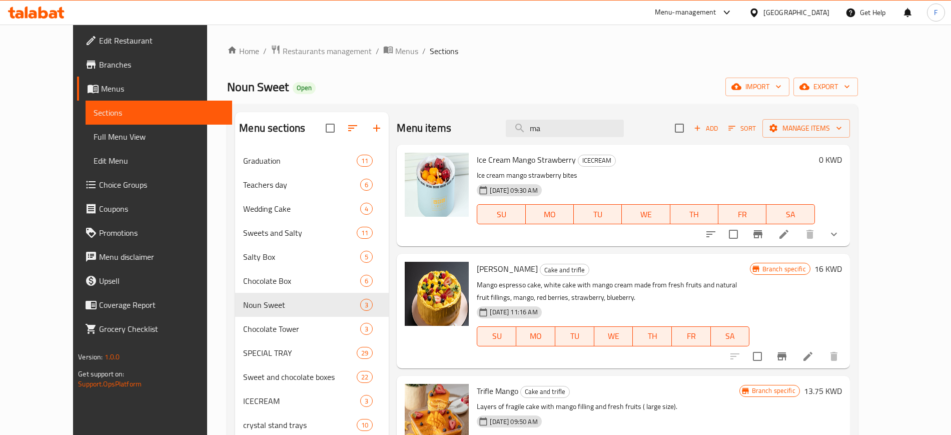
type input "m"
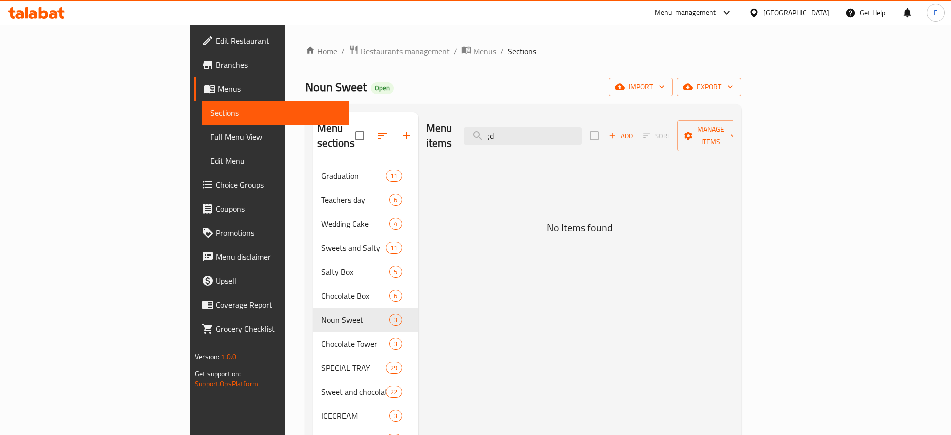
type input ";"
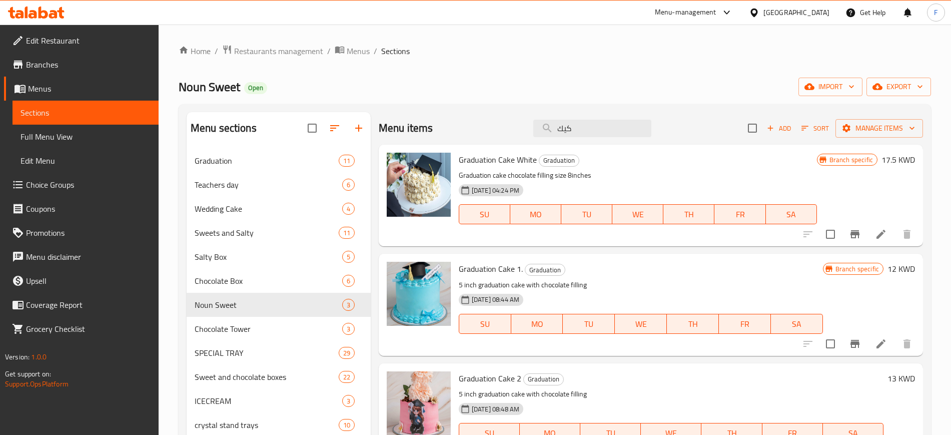
drag, startPoint x: 573, startPoint y: 130, endPoint x: 483, endPoint y: 113, distance: 91.6
click at [483, 113] on div "Menu items كيك Add Sort Manage items" at bounding box center [651, 128] width 544 height 33
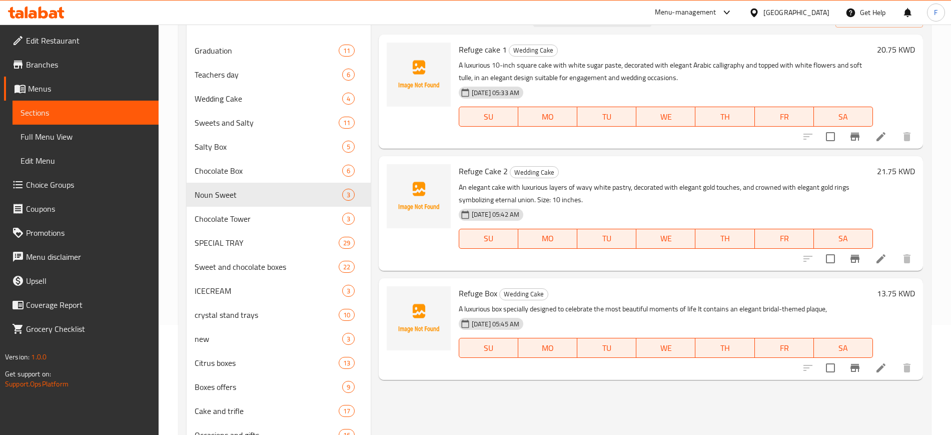
scroll to position [53, 0]
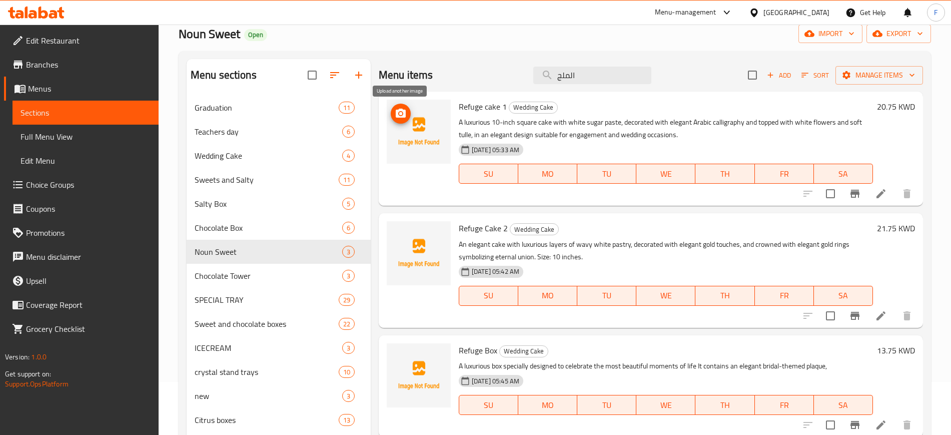
click at [397, 122] on button "upload picture" at bounding box center [401, 114] width 20 height 20
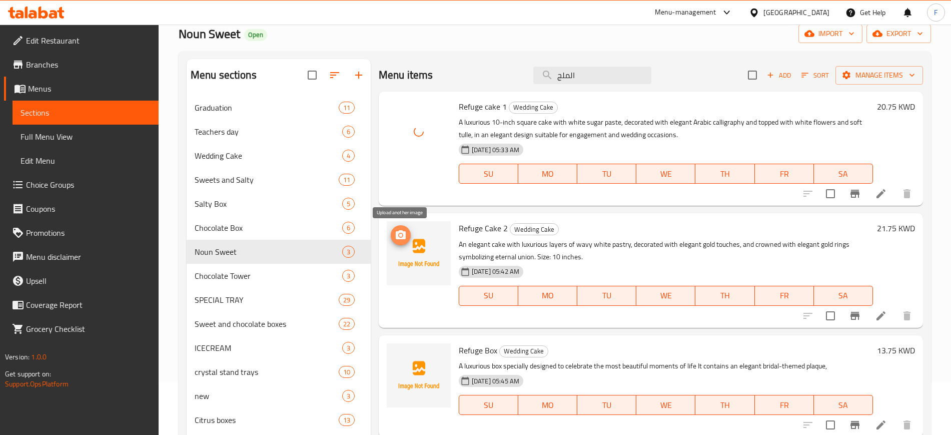
click at [398, 235] on icon "upload picture" at bounding box center [401, 235] width 12 height 12
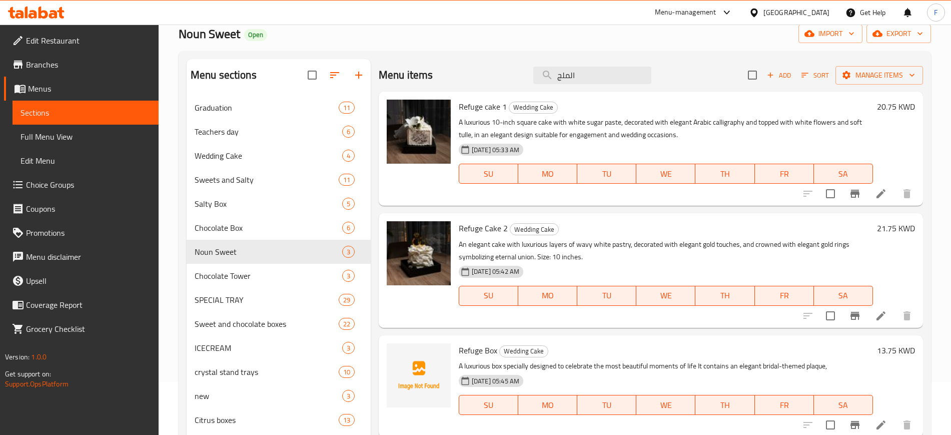
drag, startPoint x: 579, startPoint y: 72, endPoint x: 527, endPoint y: 60, distance: 53.3
click at [527, 60] on div "Menu items الملج Add Sort Manage items" at bounding box center [651, 75] width 544 height 33
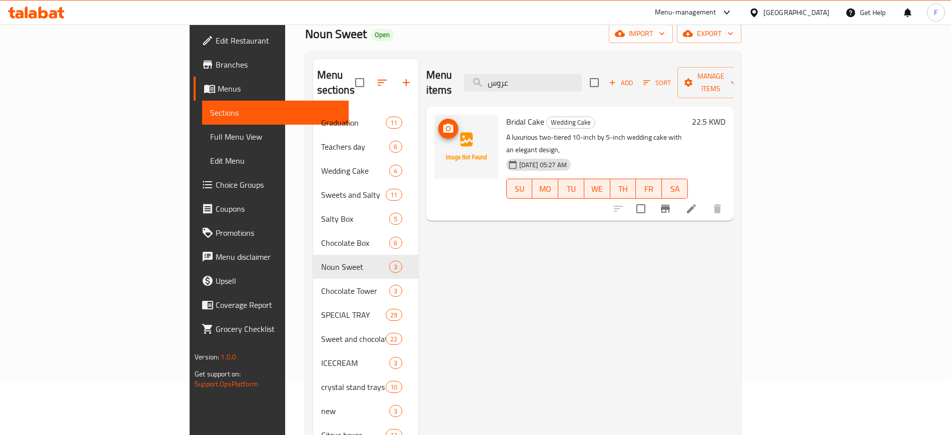
click at [443, 124] on icon "upload picture" at bounding box center [448, 128] width 10 height 9
drag, startPoint x: 608, startPoint y: 72, endPoint x: 533, endPoint y: 59, distance: 76.1
click at [534, 59] on div "Menu items عروس Add Sort Manage items" at bounding box center [579, 83] width 307 height 48
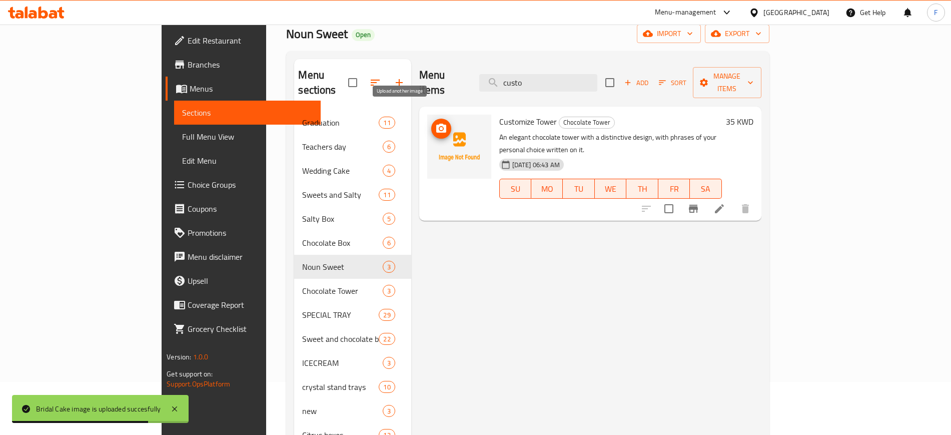
type input "custo"
click at [435, 123] on icon "upload picture" at bounding box center [441, 129] width 12 height 12
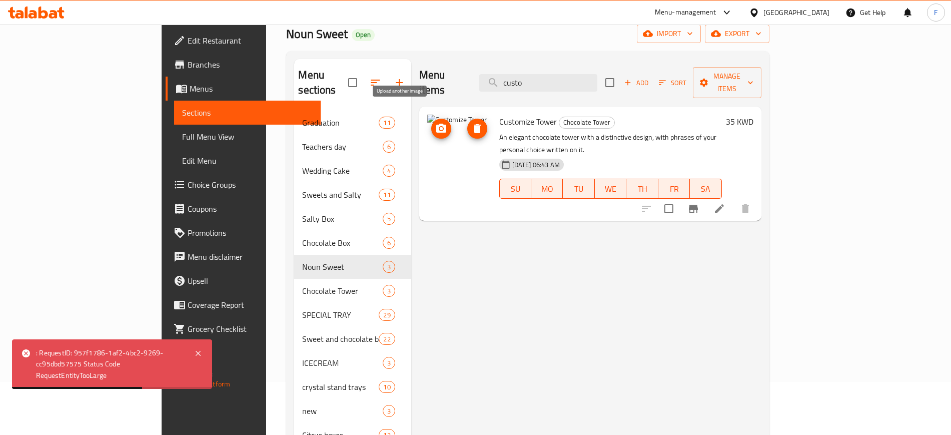
click at [440, 127] on circle "upload picture" at bounding box center [441, 128] width 3 height 3
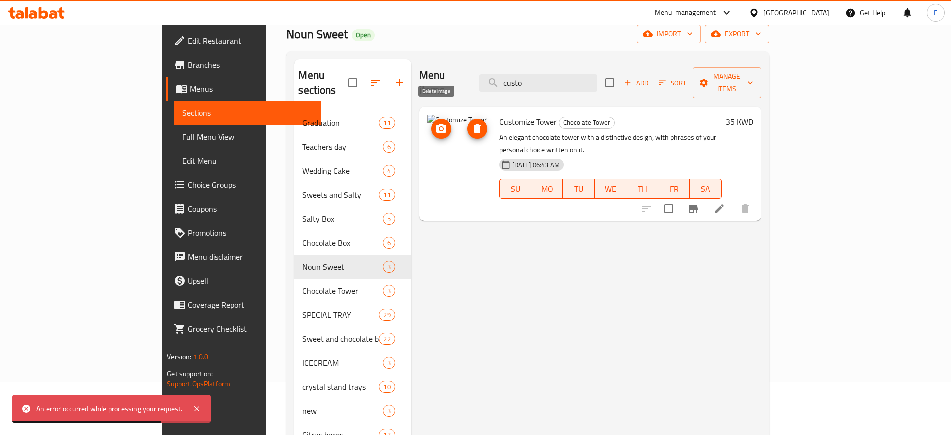
click at [474, 124] on icon "delete image" at bounding box center [477, 128] width 7 height 9
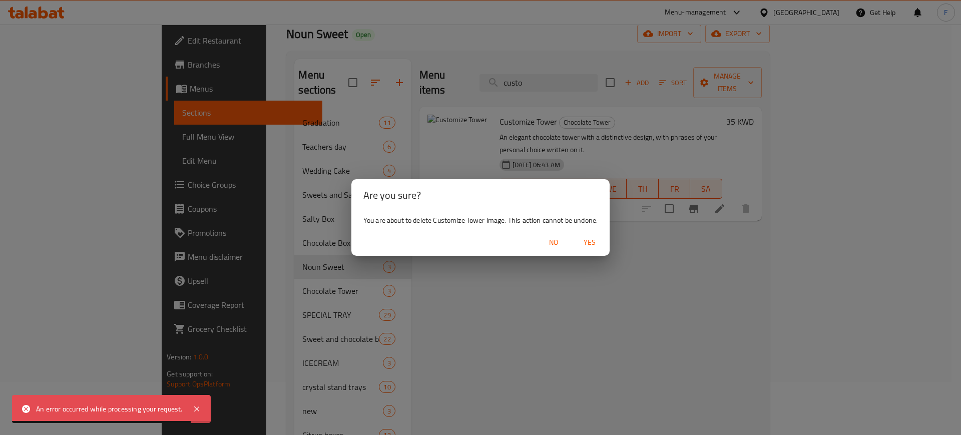
click at [593, 238] on span "Yes" at bounding box center [589, 242] width 24 height 13
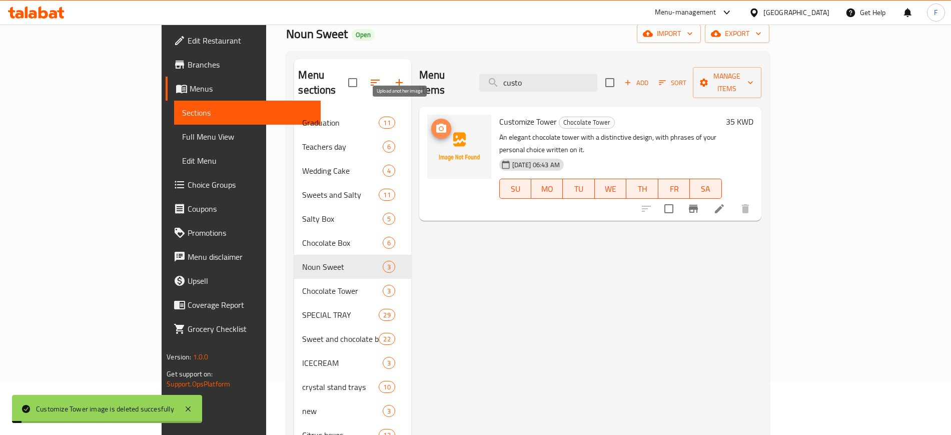
click at [436, 124] on icon "upload picture" at bounding box center [441, 128] width 10 height 9
click at [725, 203] on icon at bounding box center [719, 209] width 12 height 12
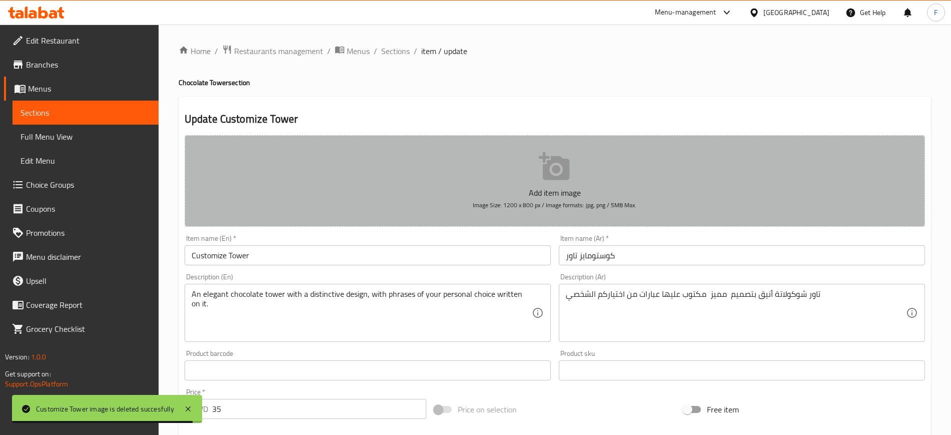
click at [574, 201] on span "Image Size: 1200 x 800 px / Image formats: jpg, png / 5MB Max." at bounding box center [555, 205] width 164 height 12
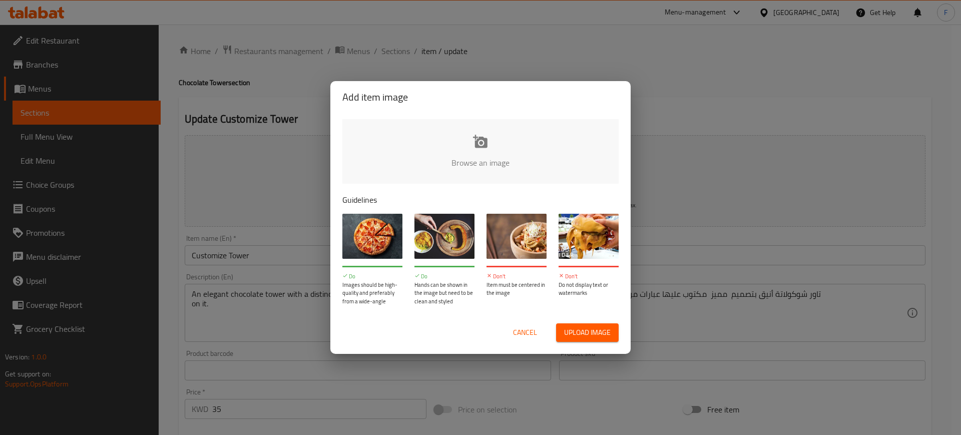
click at [452, 170] on input "file" at bounding box center [818, 166] width 953 height 94
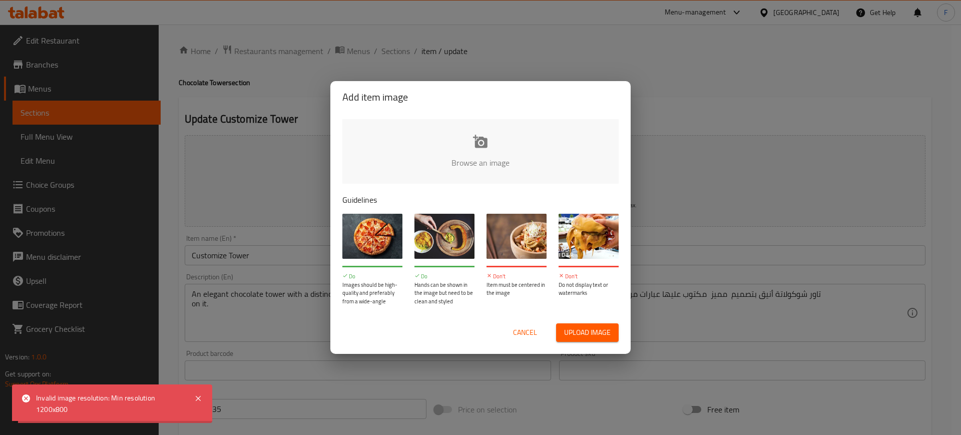
click at [481, 158] on input "file" at bounding box center [818, 166] width 953 height 94
type input "C:\fakepath\كوستومايز تاور.jpg"
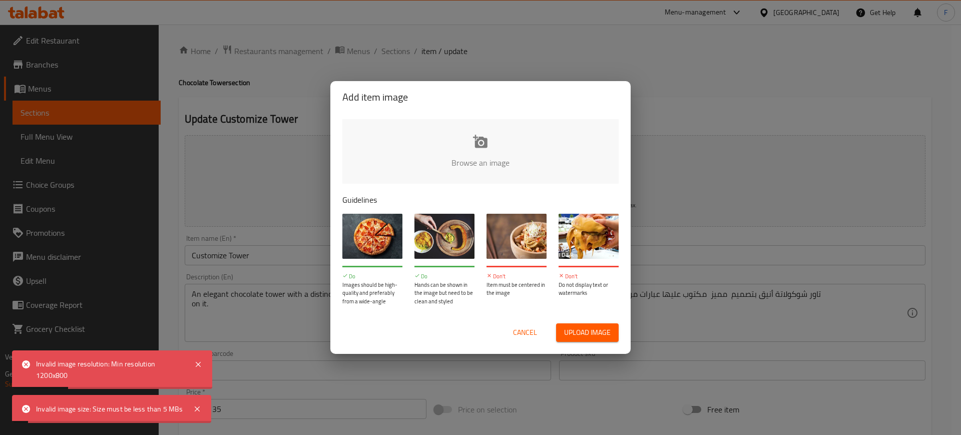
drag, startPoint x: 535, startPoint y: 334, endPoint x: 458, endPoint y: 171, distance: 180.1
click at [535, 334] on span "Cancel" at bounding box center [525, 332] width 24 height 13
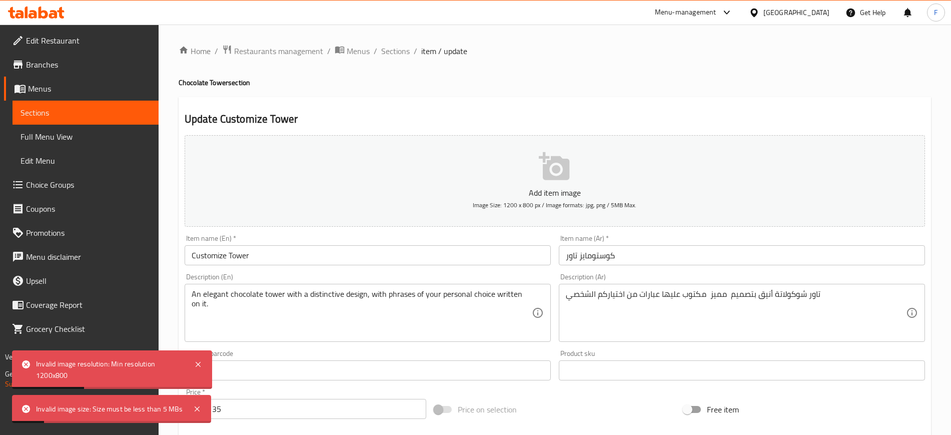
click at [378, 50] on ol "Home / Restaurants management / Menus / Sections / item / update" at bounding box center [555, 51] width 752 height 13
click at [382, 51] on span "Sections" at bounding box center [395, 51] width 29 height 12
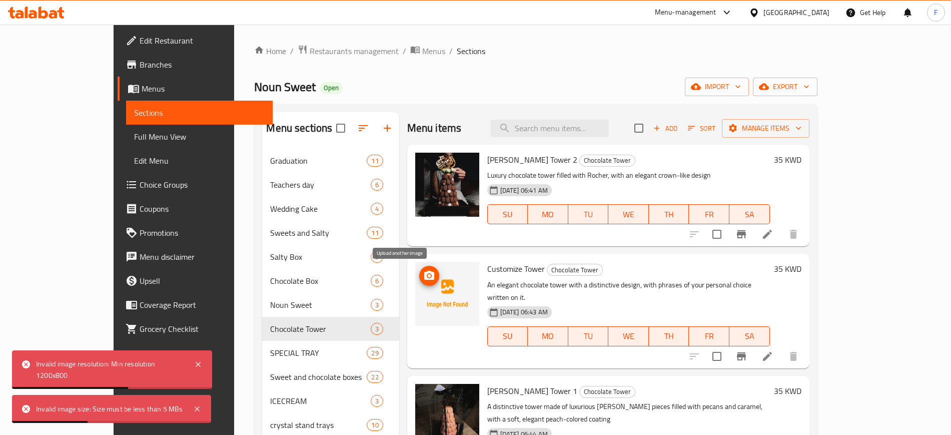
click at [423, 278] on icon "upload picture" at bounding box center [429, 276] width 12 height 12
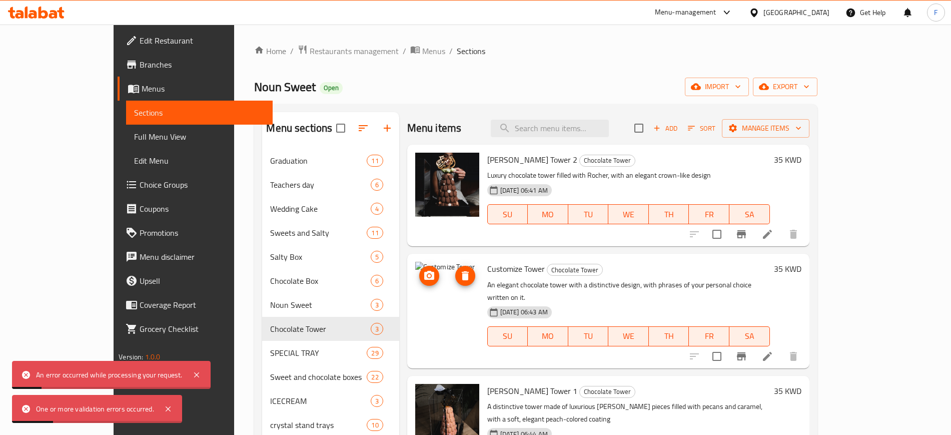
click at [424, 274] on icon "upload picture" at bounding box center [429, 275] width 10 height 9
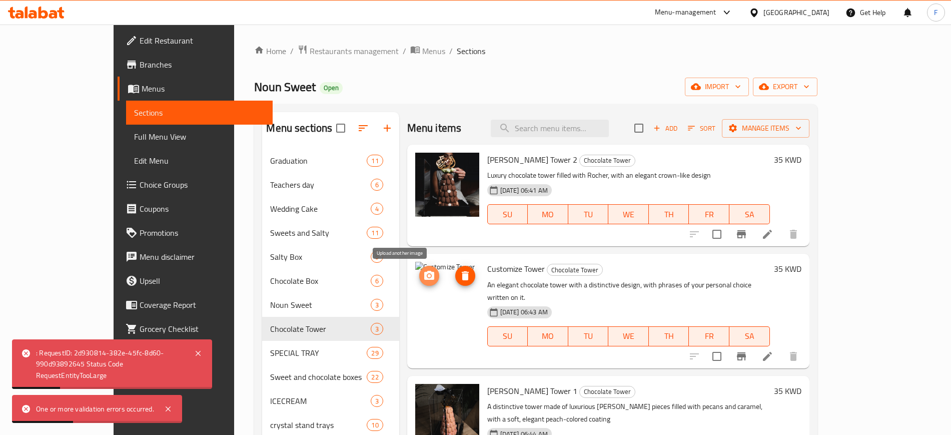
click at [423, 270] on icon "upload picture" at bounding box center [429, 276] width 12 height 12
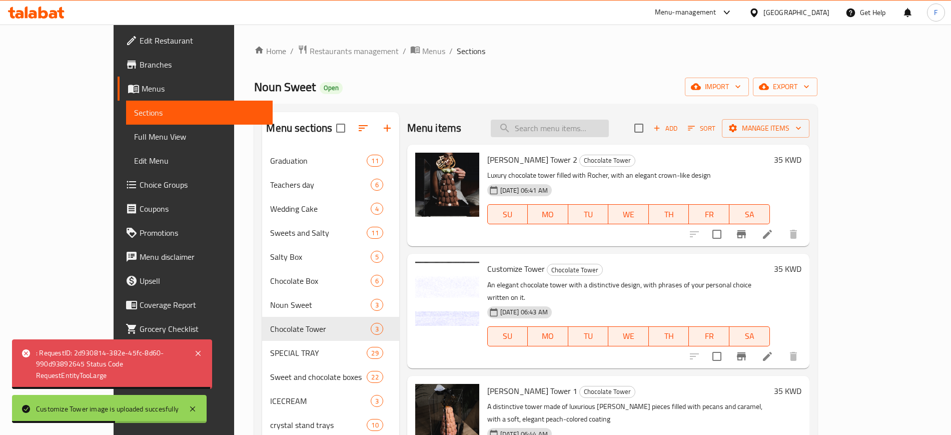
click at [590, 123] on input "search" at bounding box center [550, 129] width 118 height 18
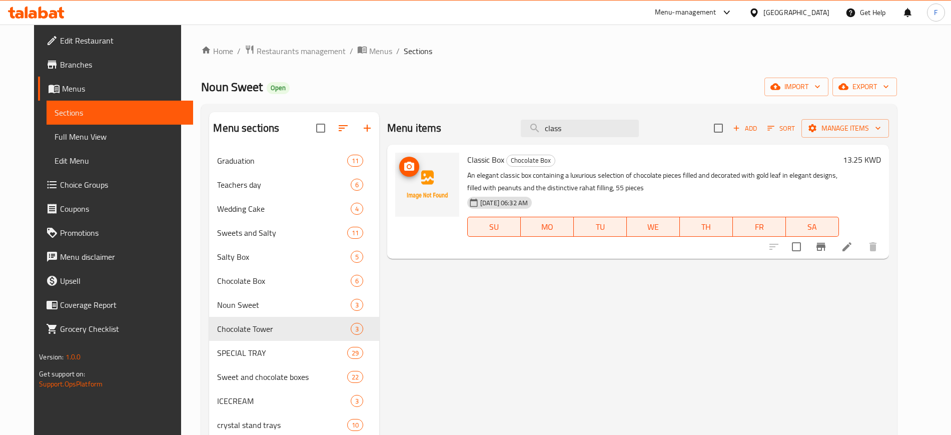
click at [406, 167] on icon "upload picture" at bounding box center [409, 167] width 12 height 12
click at [403, 171] on icon "upload picture" at bounding box center [409, 167] width 12 height 12
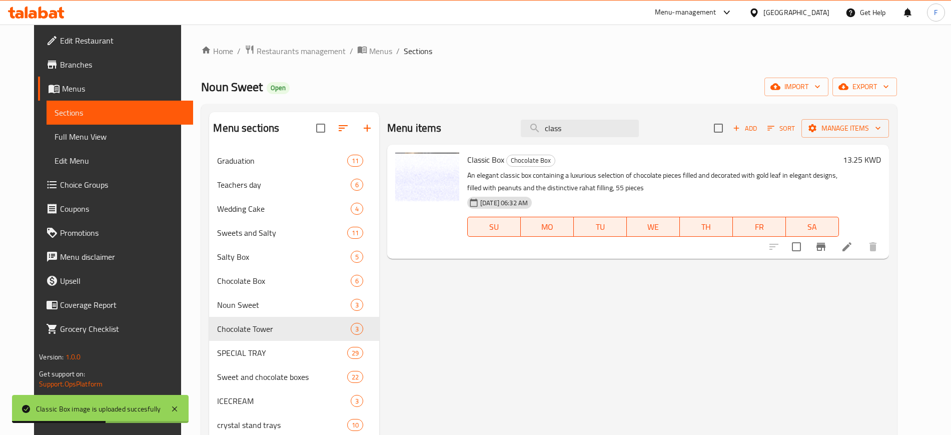
drag, startPoint x: 584, startPoint y: 127, endPoint x: 506, endPoint y: 128, distance: 77.6
click at [506, 128] on div "Menu items class Add Sort Manage items" at bounding box center [638, 128] width 502 height 33
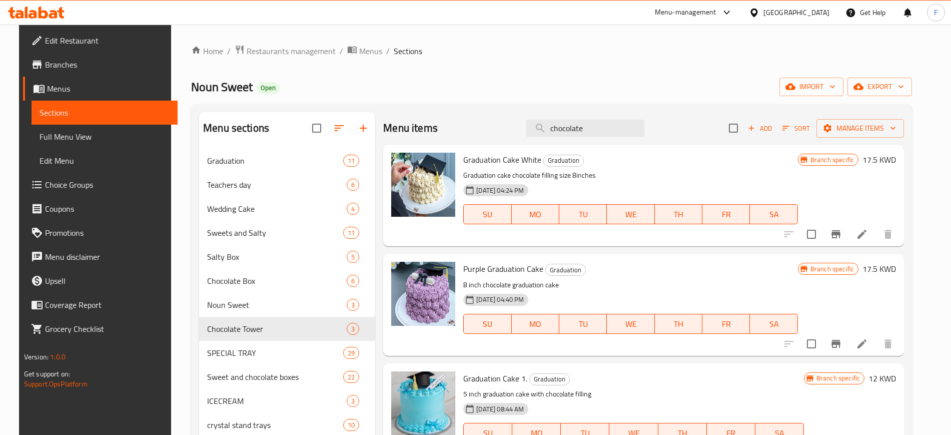
drag, startPoint x: 492, startPoint y: 113, endPoint x: 427, endPoint y: 98, distance: 66.1
click at [427, 98] on div "Home / Restaurants management / Menus / Sections Noun Sweet Open import export …" at bounding box center [551, 319] width 721 height 548
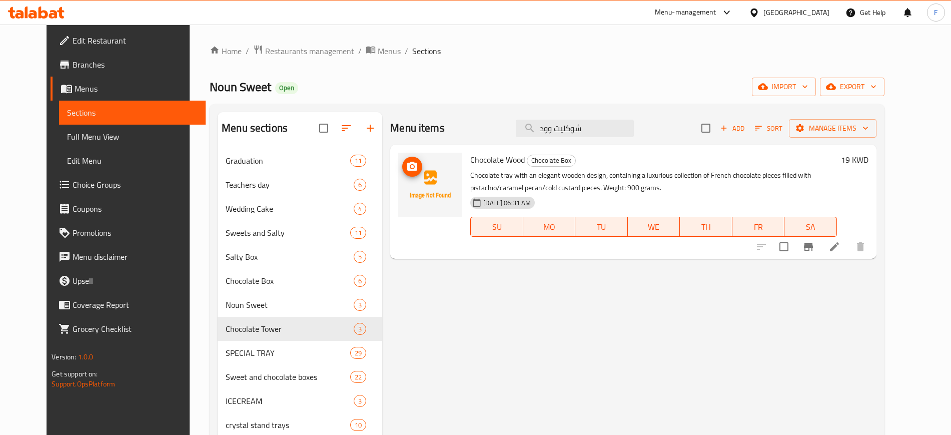
click at [407, 169] on icon "upload picture" at bounding box center [412, 166] width 10 height 9
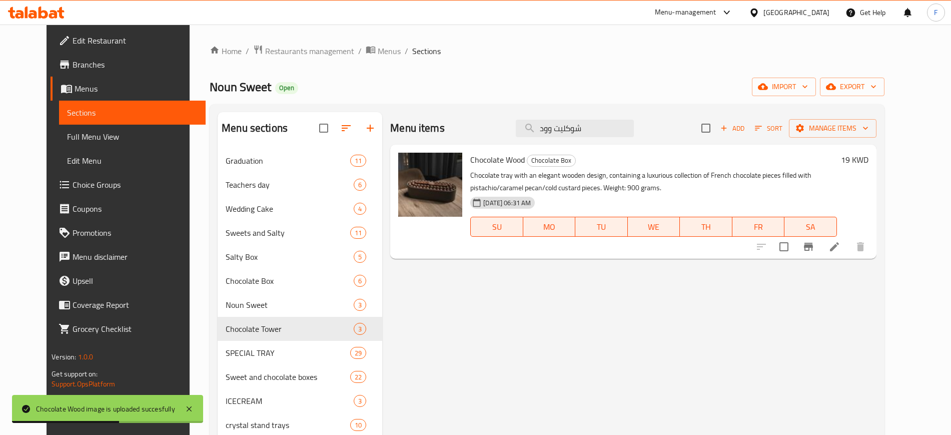
drag, startPoint x: 593, startPoint y: 127, endPoint x: 403, endPoint y: 137, distance: 189.9
click at [403, 137] on div "Menu items شوكليت وود Add Sort Manage items" at bounding box center [633, 128] width 486 height 33
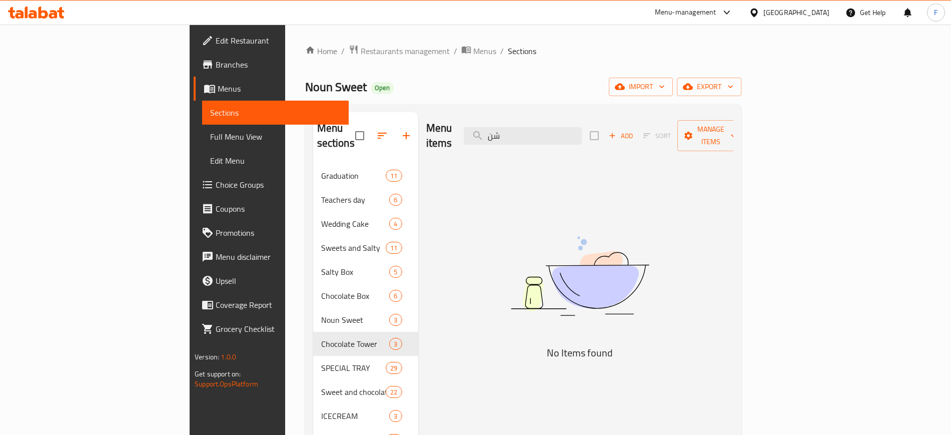
type input "ش"
type input "s"
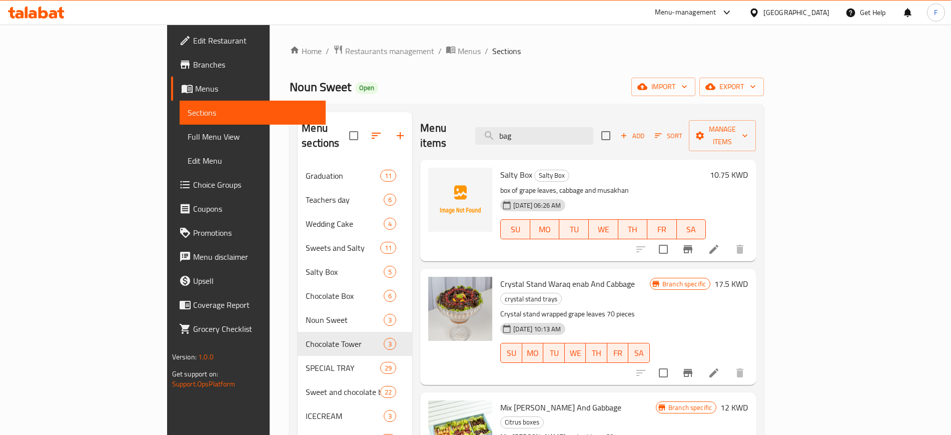
drag, startPoint x: 565, startPoint y: 131, endPoint x: 518, endPoint y: 119, distance: 49.0
click at [518, 119] on div "Menu items bag Add Sort Manage items" at bounding box center [588, 136] width 336 height 48
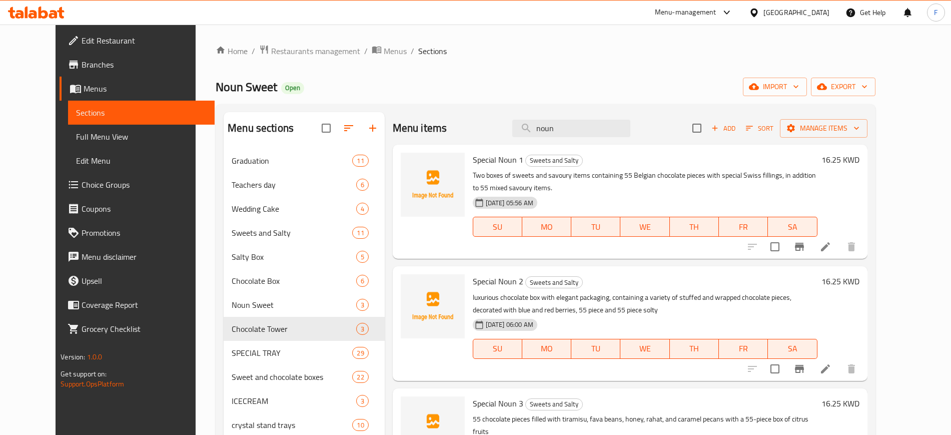
drag, startPoint x: 585, startPoint y: 130, endPoint x: 496, endPoint y: 114, distance: 89.9
click at [501, 114] on div "Menu items noun Add Sort Manage items" at bounding box center [630, 128] width 475 height 33
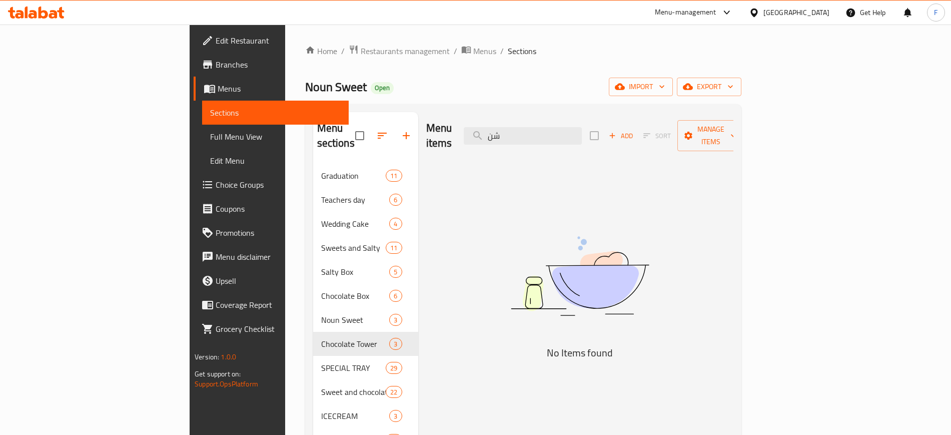
drag, startPoint x: 576, startPoint y: 127, endPoint x: 483, endPoint y: 118, distance: 94.0
click at [482, 118] on div "Menu items شن Add Sort Manage items" at bounding box center [579, 136] width 307 height 48
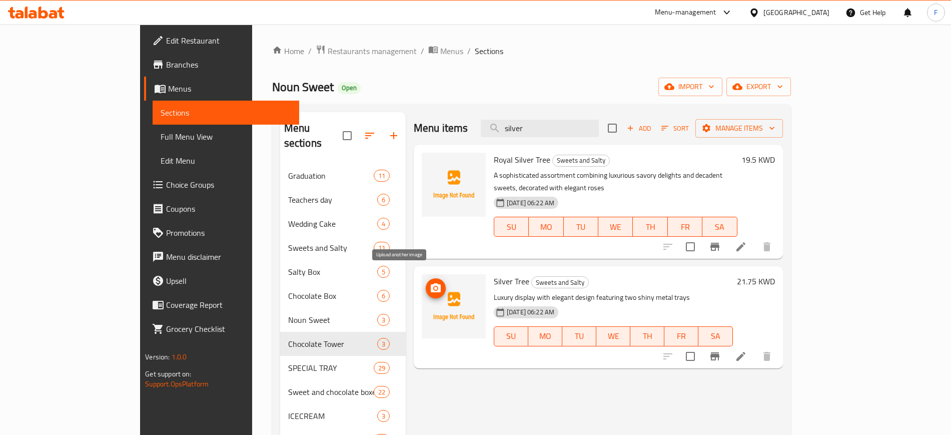
click at [430, 282] on icon "upload picture" at bounding box center [436, 288] width 12 height 12
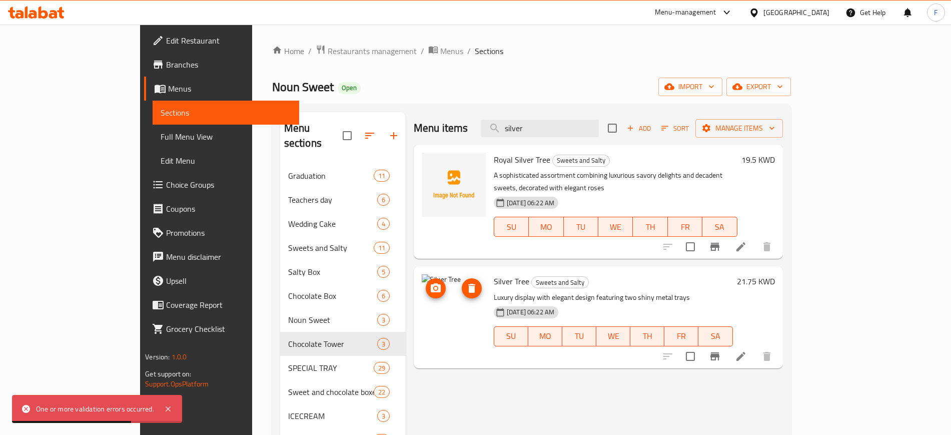
click at [431, 283] on icon "upload picture" at bounding box center [436, 287] width 10 height 9
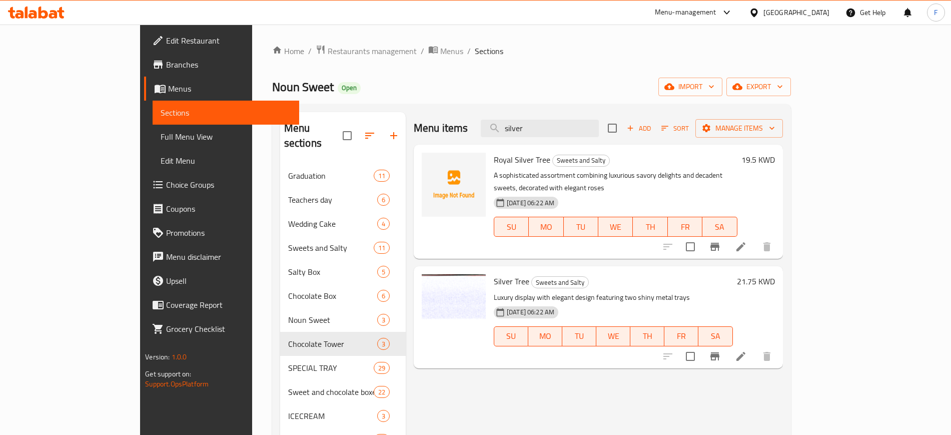
drag, startPoint x: 570, startPoint y: 133, endPoint x: 499, endPoint y: 138, distance: 70.8
click at [499, 138] on div "Menu items silver Add Sort Manage items" at bounding box center [598, 128] width 369 height 33
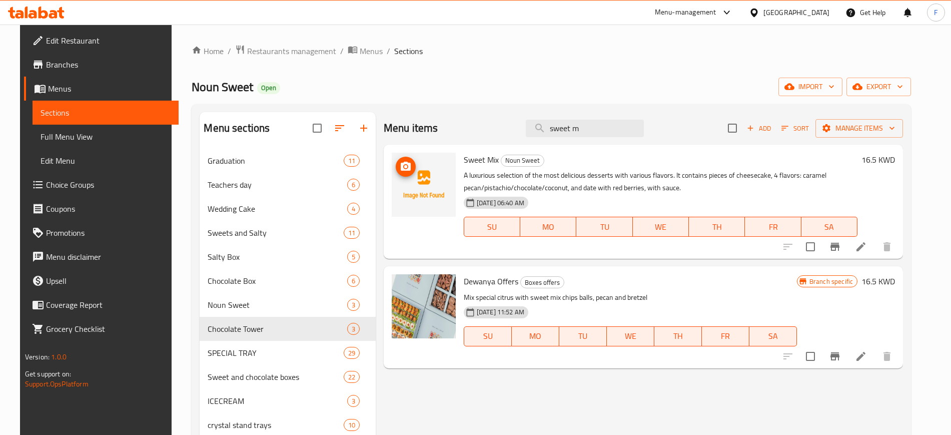
click at [407, 166] on span "upload picture" at bounding box center [406, 167] width 20 height 12
click at [396, 173] on button "upload picture" at bounding box center [406, 167] width 20 height 20
drag, startPoint x: 594, startPoint y: 128, endPoint x: 461, endPoint y: 119, distance: 133.9
click at [467, 115] on div "Menu items sweet m Add Sort Manage items" at bounding box center [643, 128] width 519 height 33
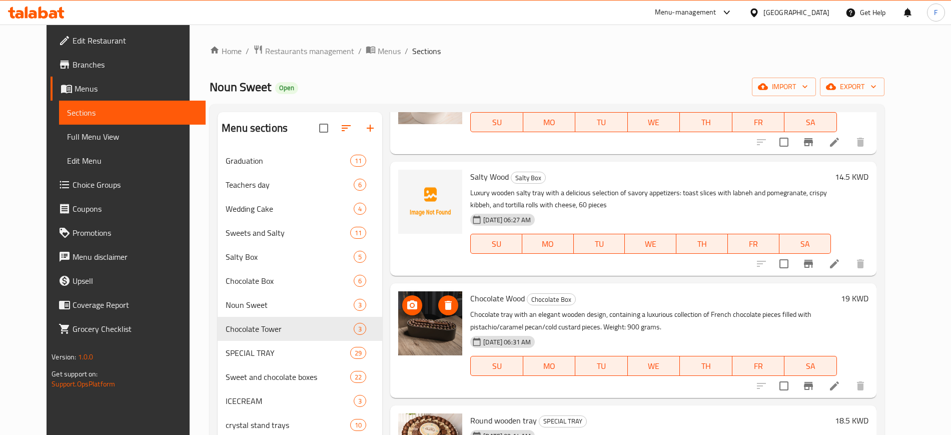
scroll to position [188, 0]
click at [406, 181] on icon "upload picture" at bounding box center [412, 183] width 12 height 12
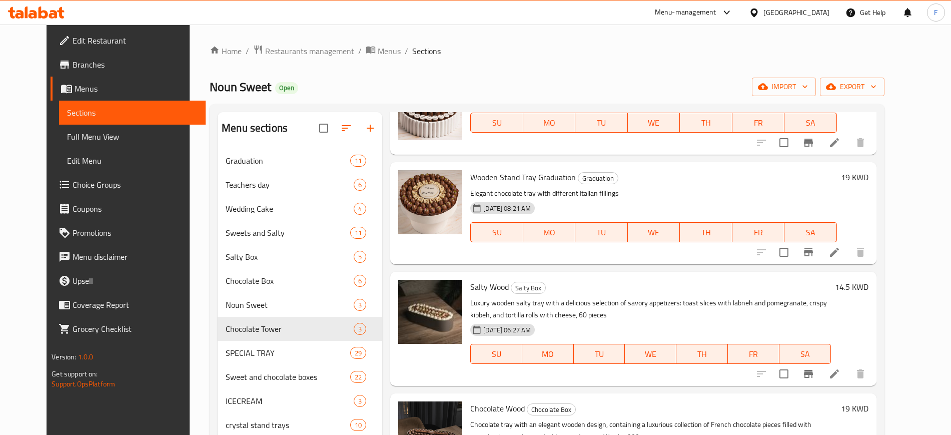
scroll to position [0, 0]
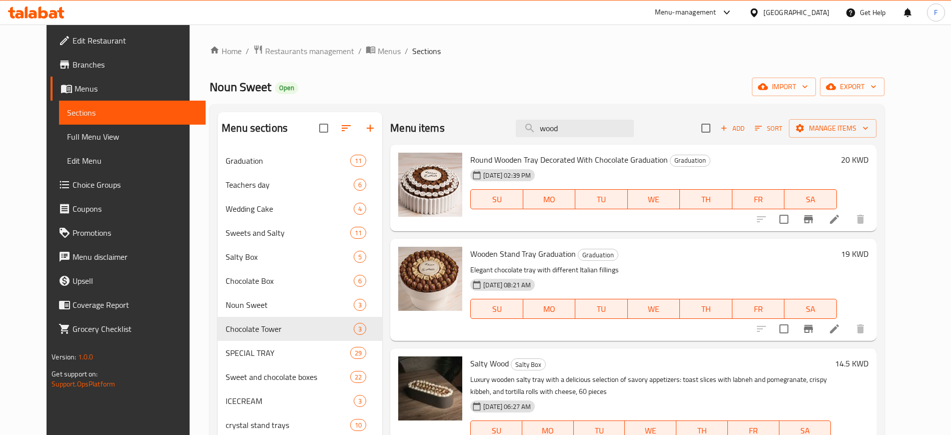
drag, startPoint x: 573, startPoint y: 131, endPoint x: 472, endPoint y: 118, distance: 102.0
click at [472, 118] on div "Menu items wood Add Sort Manage items" at bounding box center [633, 128] width 486 height 33
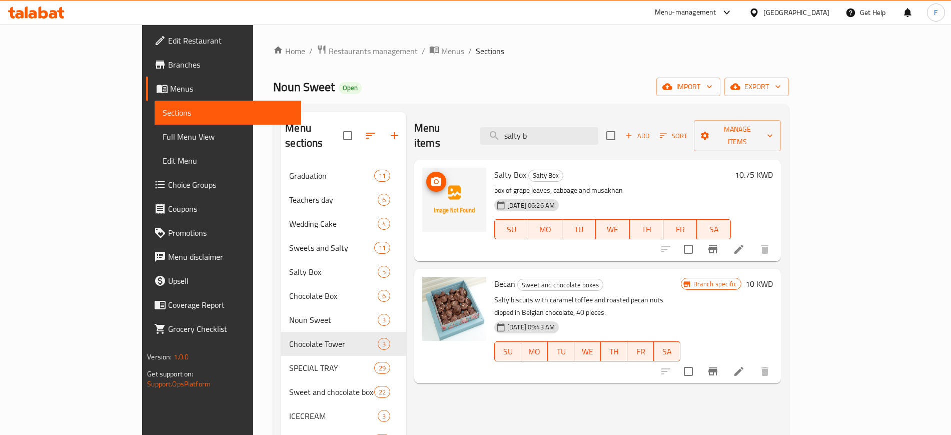
click at [430, 176] on icon "upload picture" at bounding box center [436, 182] width 12 height 12
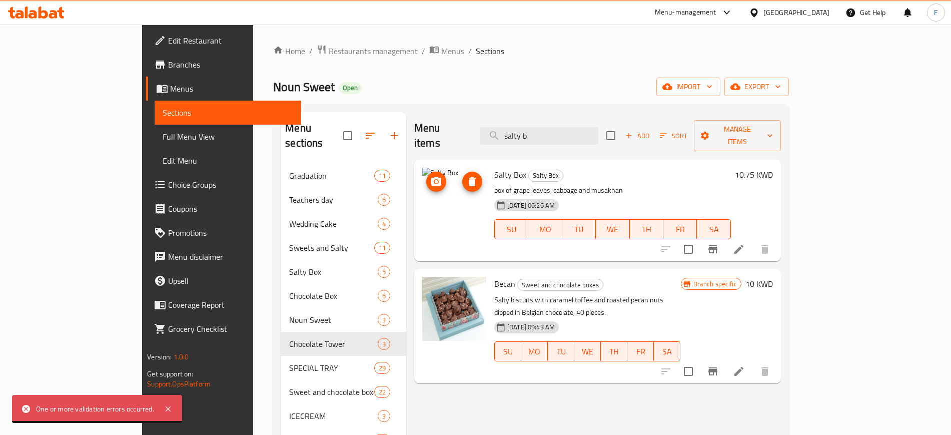
click at [430, 176] on icon "upload picture" at bounding box center [436, 182] width 12 height 12
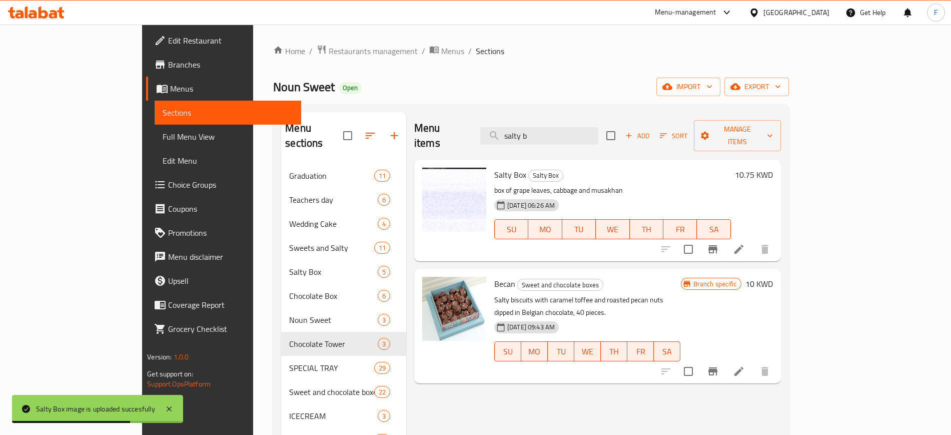
drag, startPoint x: 611, startPoint y: 123, endPoint x: 381, endPoint y: 126, distance: 230.2
click at [414, 126] on div "Menu items salty b Add Sort Manage items" at bounding box center [597, 136] width 367 height 48
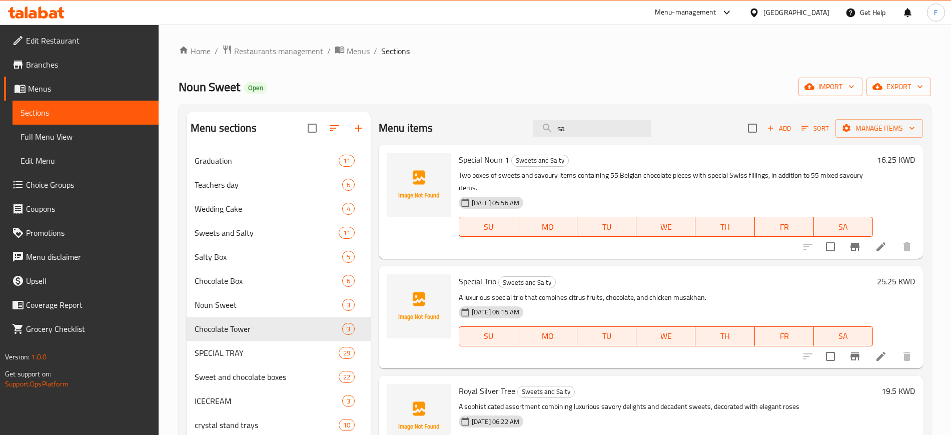
type input "s"
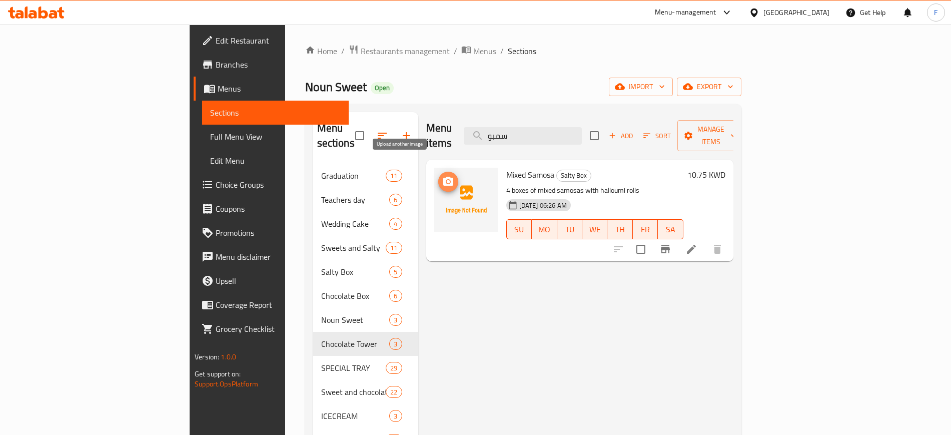
click at [438, 172] on button "upload picture" at bounding box center [448, 182] width 20 height 20
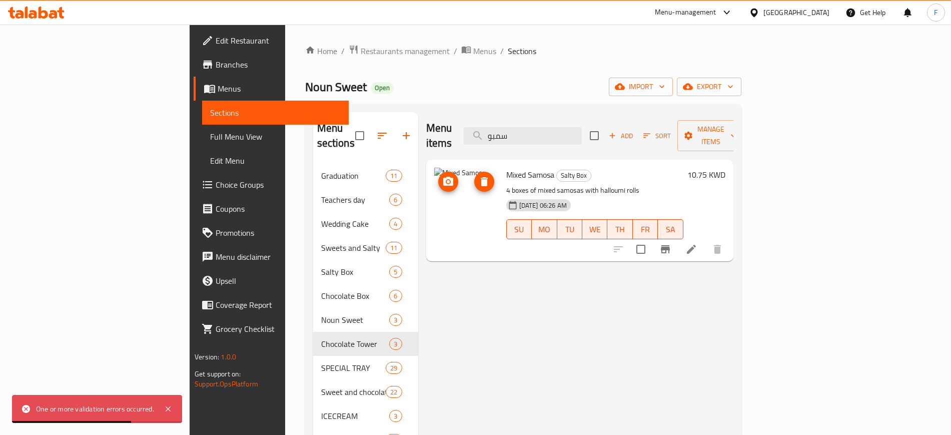
click at [438, 176] on span "upload picture" at bounding box center [448, 182] width 20 height 12
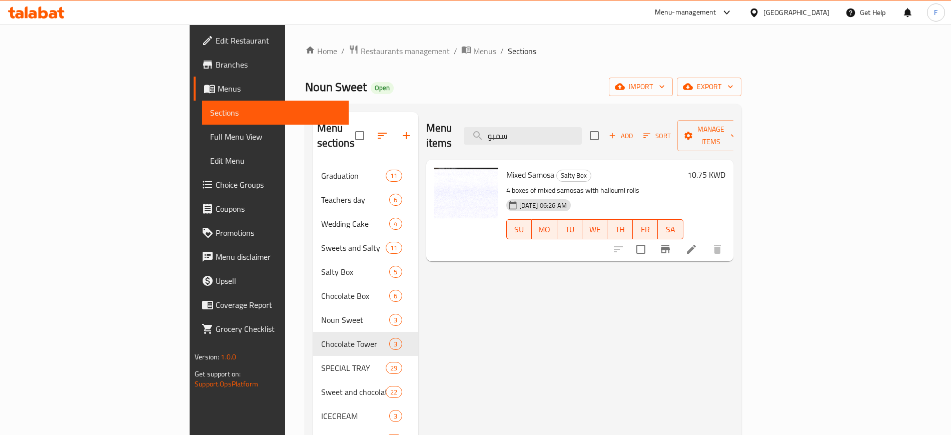
drag, startPoint x: 580, startPoint y: 127, endPoint x: 497, endPoint y: 115, distance: 84.5
click at [499, 114] on div "Menu items سمبو Add Sort Manage items" at bounding box center [579, 136] width 307 height 48
type input "س"
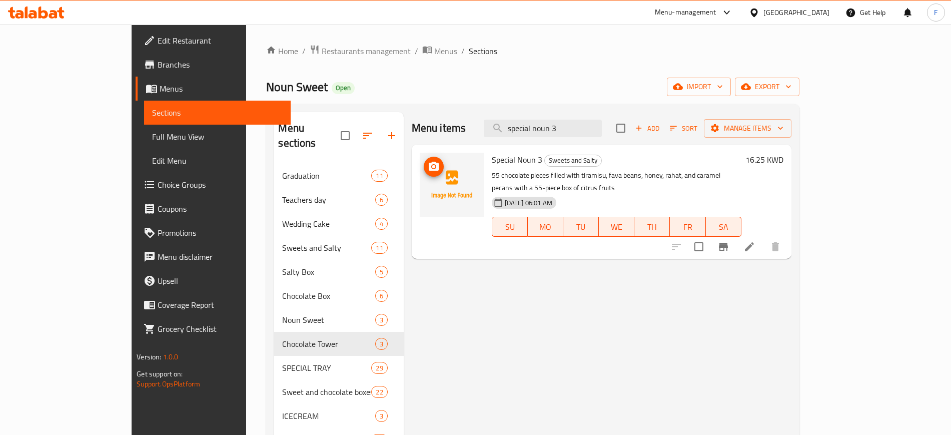
click at [420, 174] on img at bounding box center [452, 185] width 64 height 64
click at [429, 169] on icon "upload picture" at bounding box center [434, 166] width 10 height 9
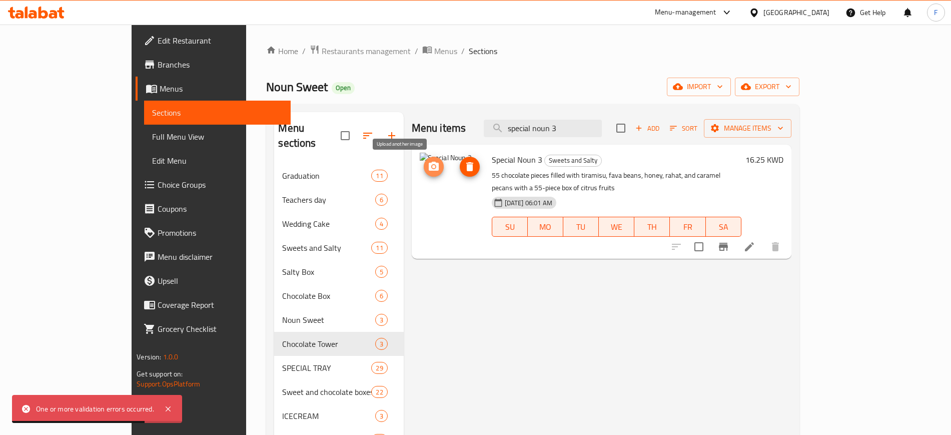
click at [432, 165] on circle "upload picture" at bounding box center [433, 166] width 3 height 3
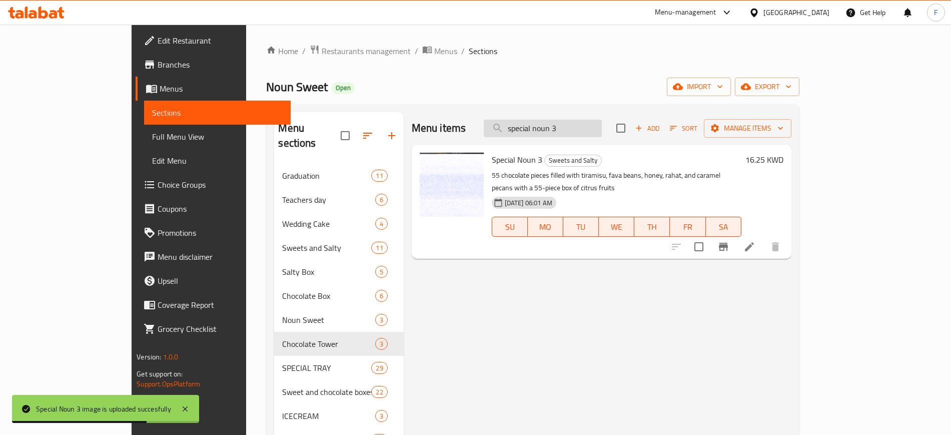
drag, startPoint x: 611, startPoint y: 126, endPoint x: 584, endPoint y: 124, distance: 26.6
click at [584, 124] on input "special noun 3" at bounding box center [543, 129] width 118 height 18
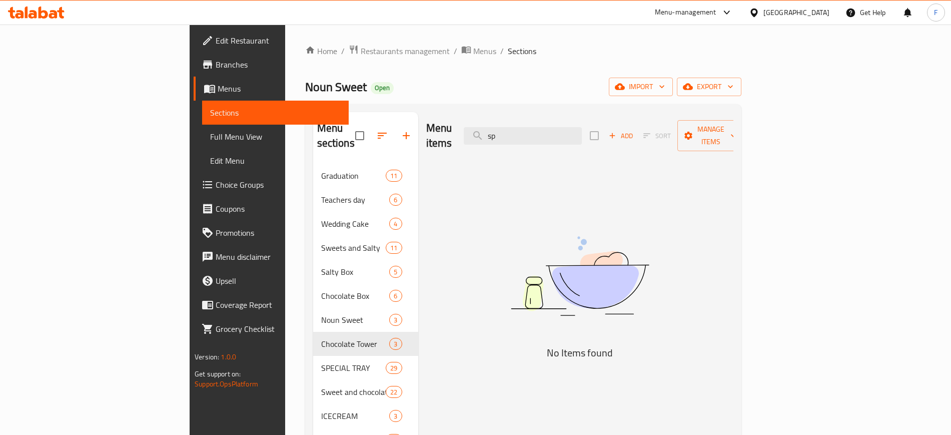
type input "s"
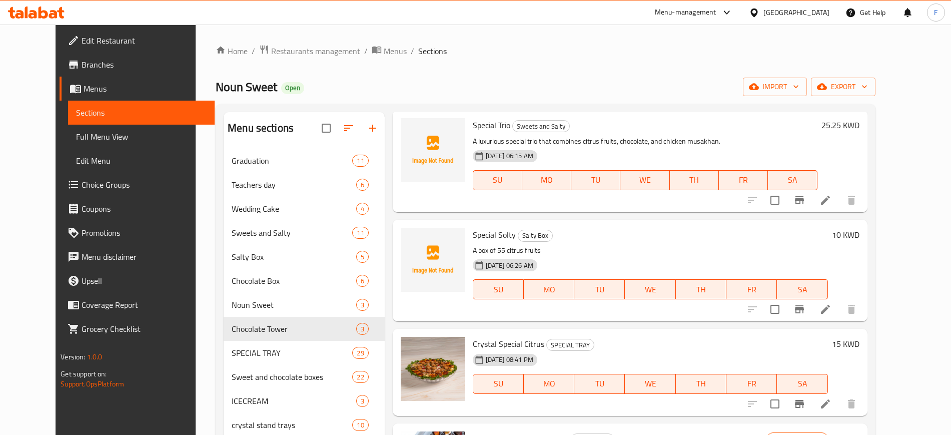
scroll to position [438, 0]
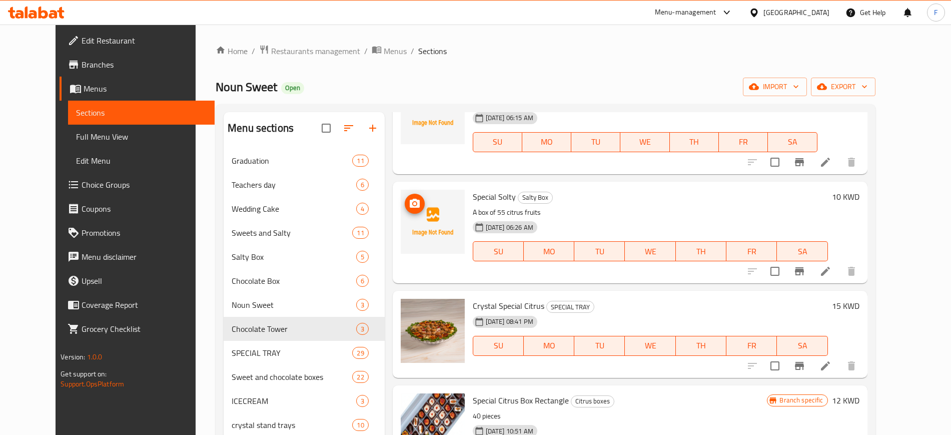
click at [410, 199] on icon "upload picture" at bounding box center [415, 203] width 10 height 9
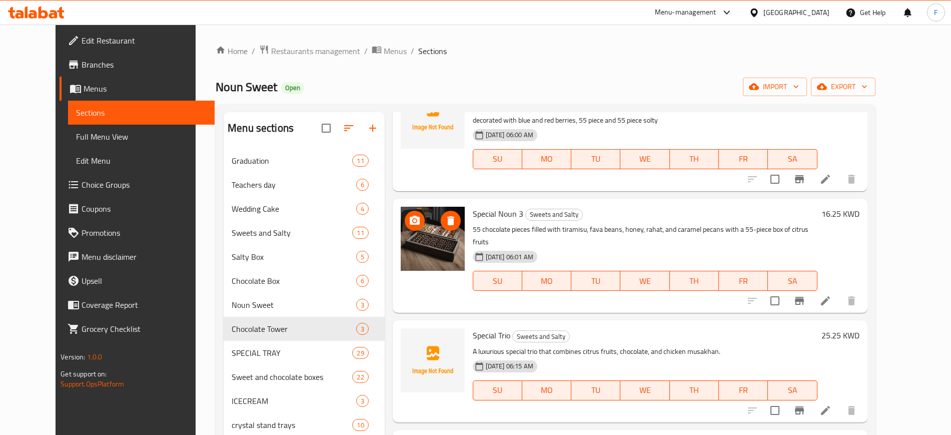
scroll to position [188, 0]
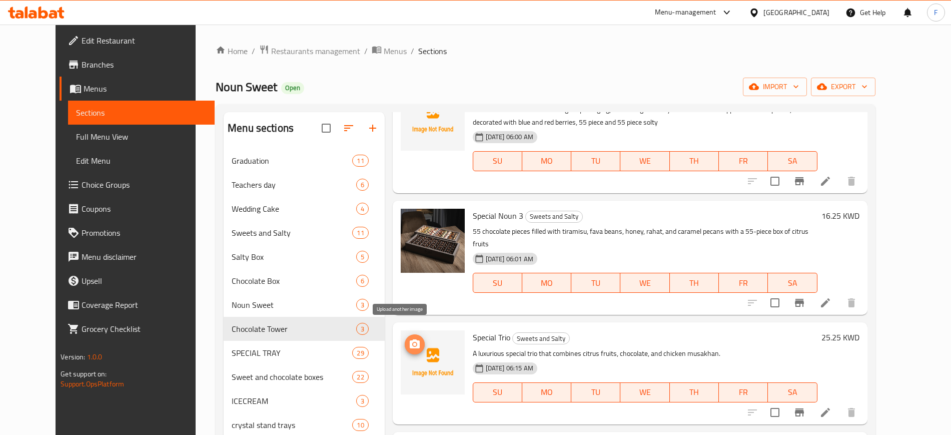
click at [408, 334] on button "upload picture" at bounding box center [415, 344] width 20 height 20
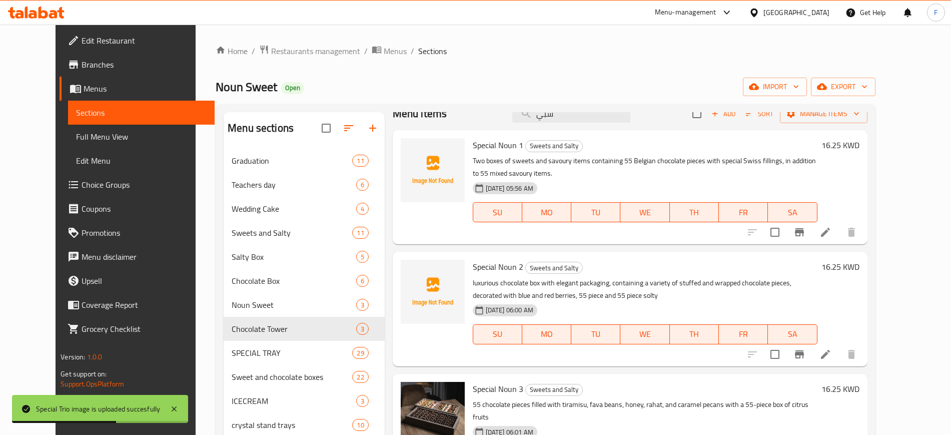
scroll to position [0, 0]
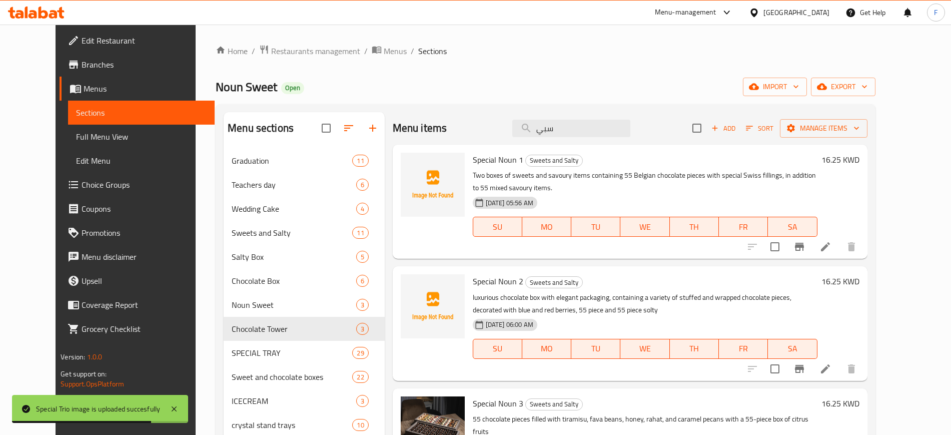
drag, startPoint x: 577, startPoint y: 126, endPoint x: 496, endPoint y: 122, distance: 80.6
click at [496, 122] on div "Menu items سبي Add Sort Manage items" at bounding box center [630, 128] width 475 height 33
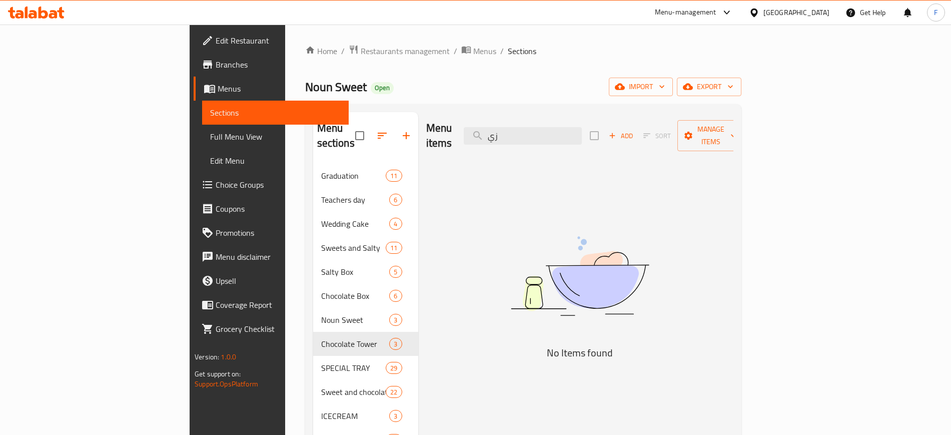
type input "ز"
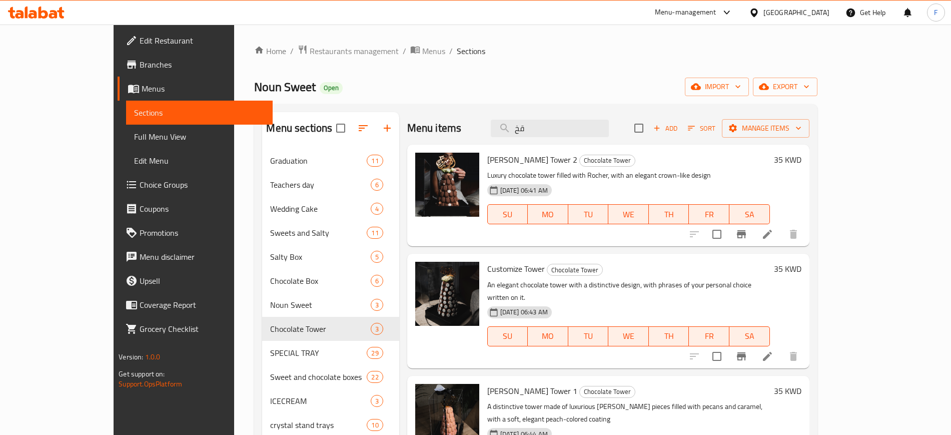
type input "ق"
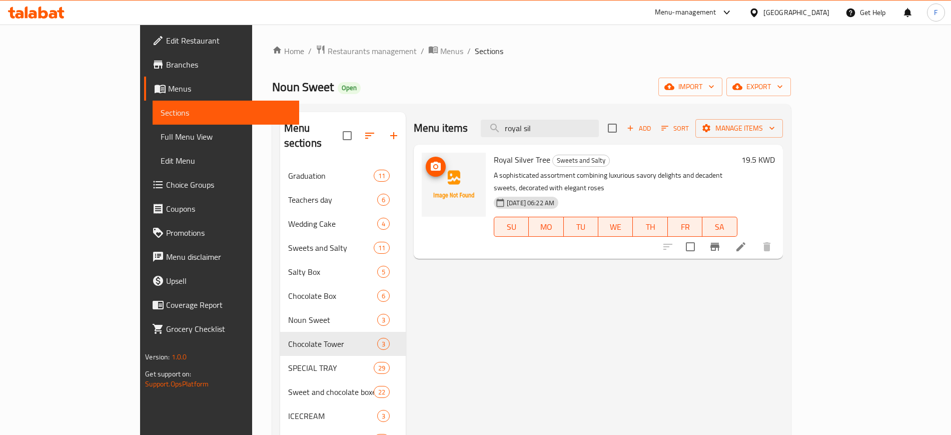
click at [430, 168] on icon "upload picture" at bounding box center [436, 167] width 12 height 12
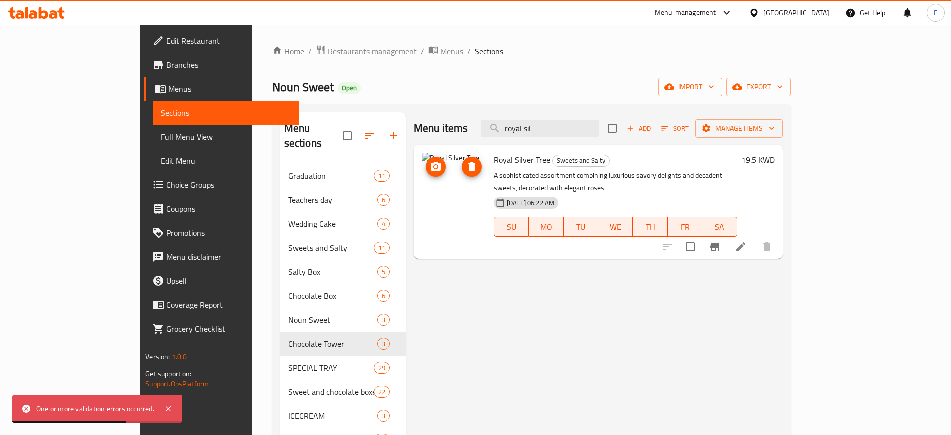
click at [431, 163] on icon "upload picture" at bounding box center [436, 166] width 10 height 9
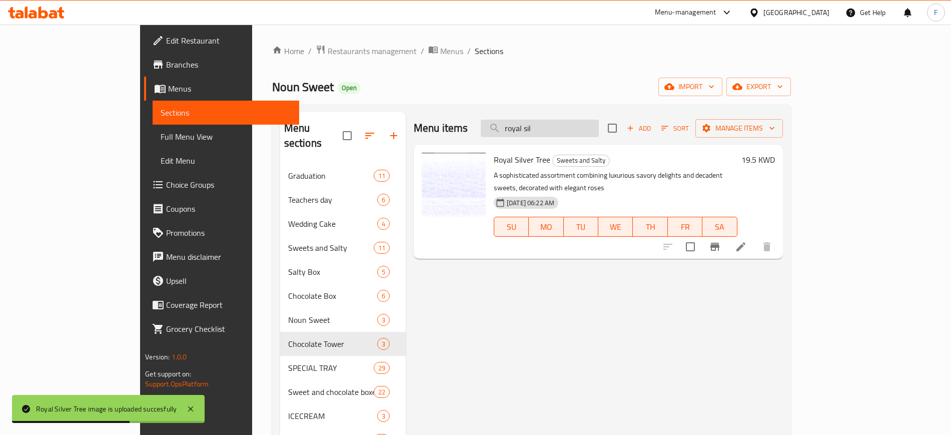
drag, startPoint x: 603, startPoint y: 126, endPoint x: 575, endPoint y: 132, distance: 28.8
click at [575, 132] on input "royal sil" at bounding box center [540, 129] width 118 height 18
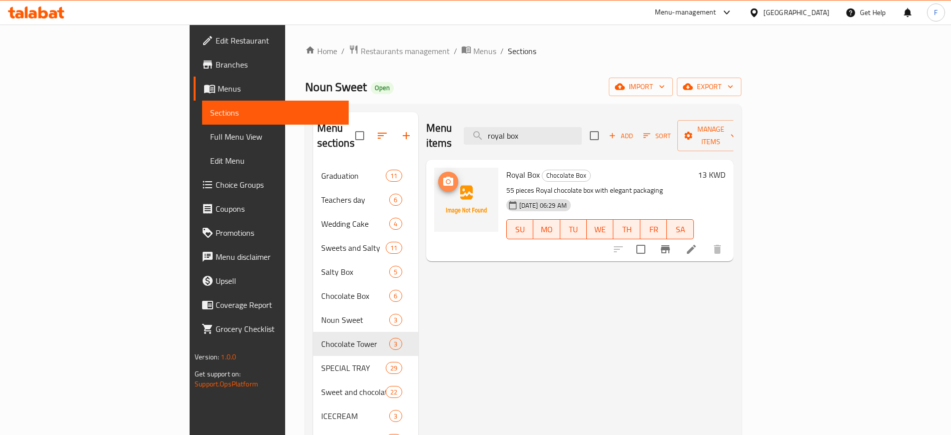
click at [446, 180] on circle "upload picture" at bounding box center [447, 181] width 3 height 3
click at [619, 417] on div "Menu items royal box Add Sort Manage items Royal Box Chocolate Box 55 pieces Ro…" at bounding box center [575, 356] width 315 height 488
click at [442, 176] on icon "upload picture" at bounding box center [448, 182] width 12 height 12
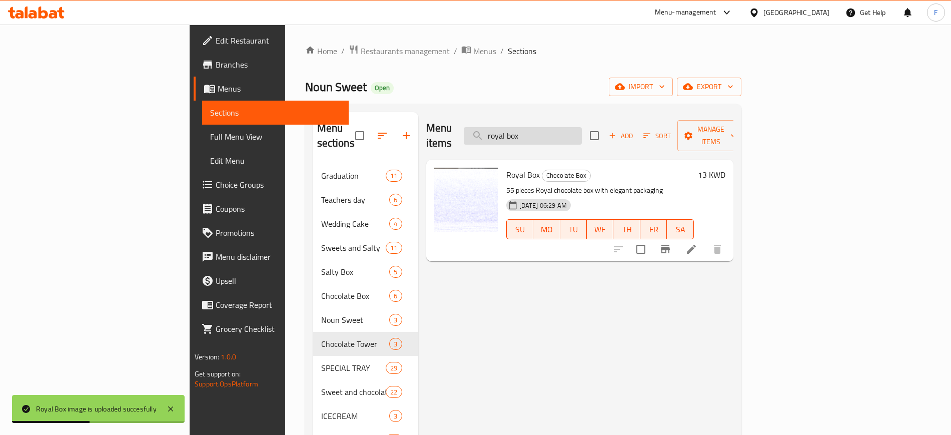
click at [565, 127] on input "royal box" at bounding box center [523, 136] width 118 height 18
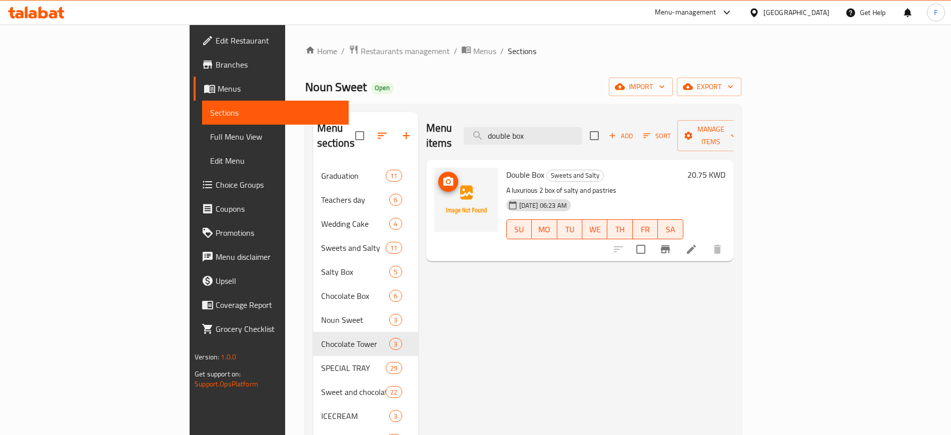
click at [443, 177] on icon "upload picture" at bounding box center [448, 181] width 10 height 9
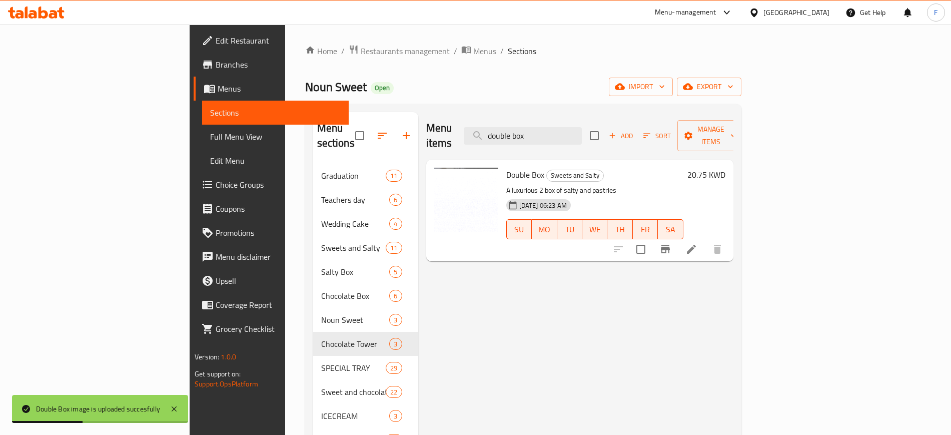
drag, startPoint x: 616, startPoint y: 130, endPoint x: 299, endPoint y: 164, distance: 318.9
click at [313, 164] on div "Menu sections Graduation 11 Teachers day 6 Wedding Cake 4 Sweets and Salty 11 S…" at bounding box center [523, 356] width 420 height 488
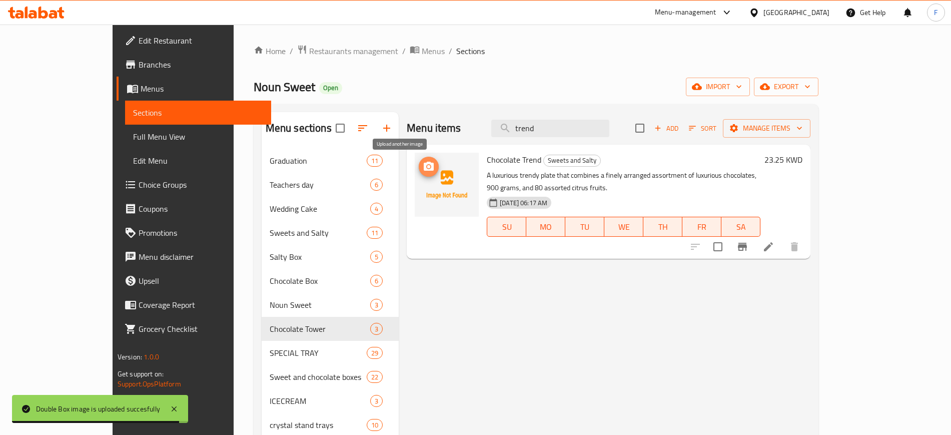
click at [424, 168] on icon "upload picture" at bounding box center [429, 166] width 10 height 9
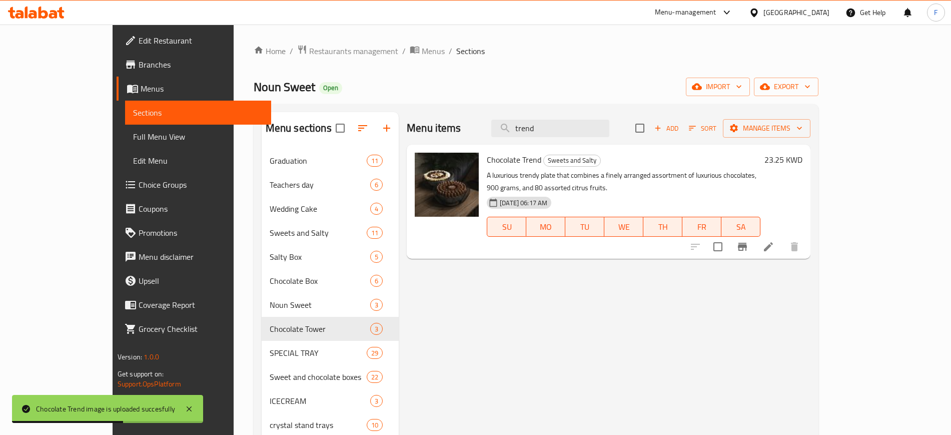
drag, startPoint x: 486, startPoint y: 128, endPoint x: 461, endPoint y: 123, distance: 26.1
click at [461, 123] on div "Menu items trend Add Sort Manage items" at bounding box center [609, 128] width 404 height 33
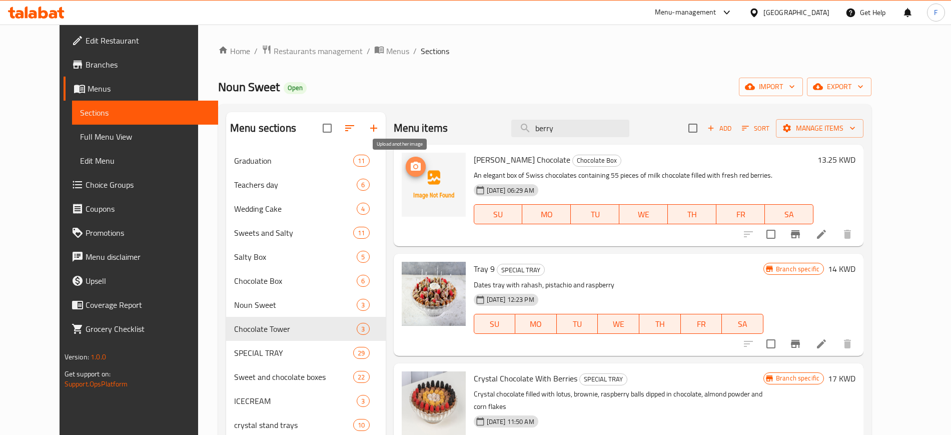
click at [406, 163] on span "upload picture" at bounding box center [416, 167] width 20 height 12
click at [406, 173] on button "upload picture" at bounding box center [416, 167] width 20 height 20
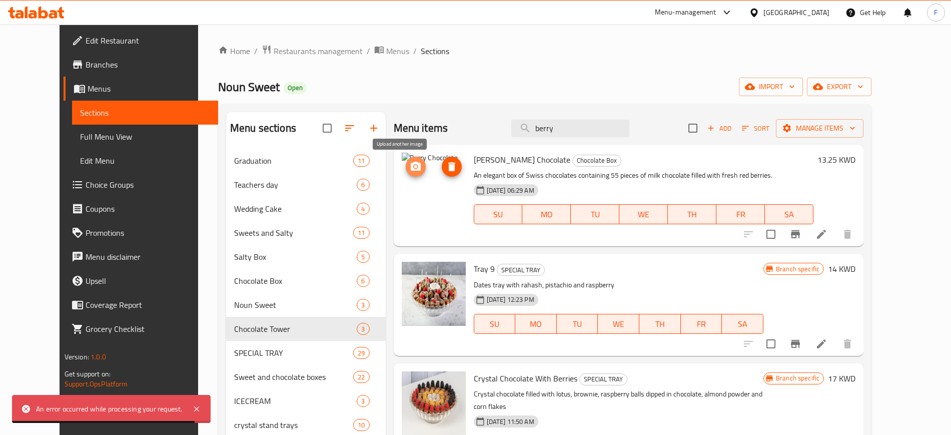
click at [411, 164] on icon "upload picture" at bounding box center [416, 166] width 10 height 9
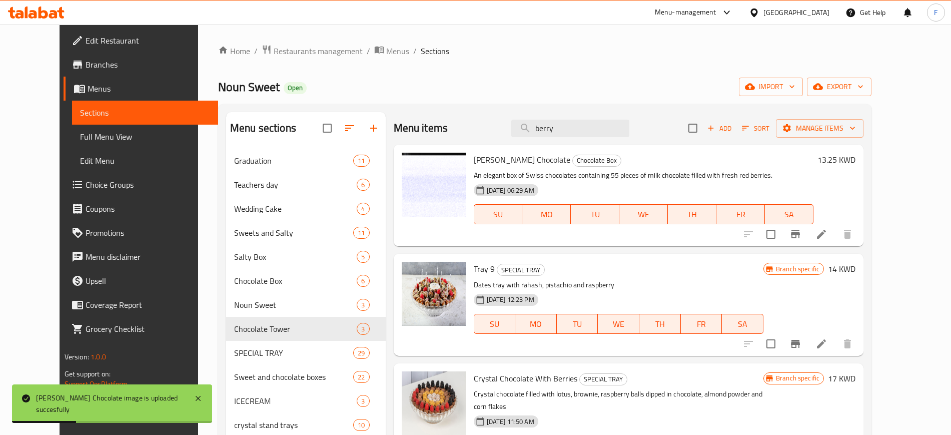
drag, startPoint x: 586, startPoint y: 125, endPoint x: 381, endPoint y: 141, distance: 205.7
click at [394, 140] on div "Menu items berry Add Sort Manage items" at bounding box center [629, 128] width 470 height 33
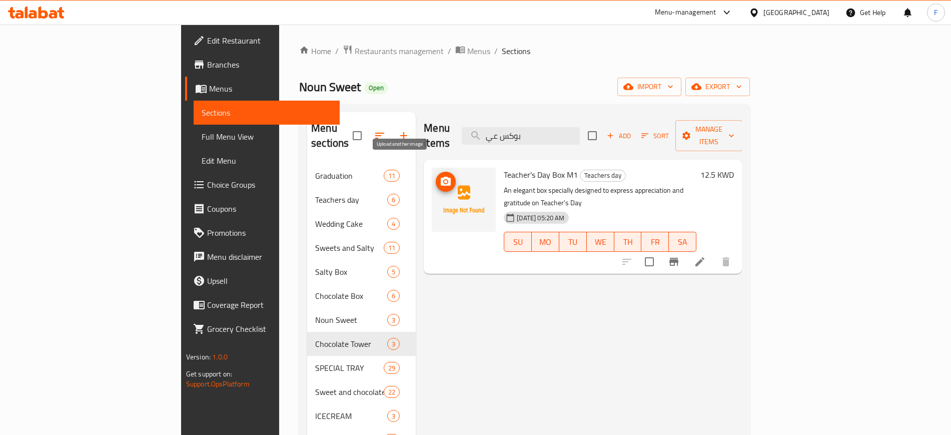
click at [441, 177] on icon "upload picture" at bounding box center [446, 181] width 10 height 9
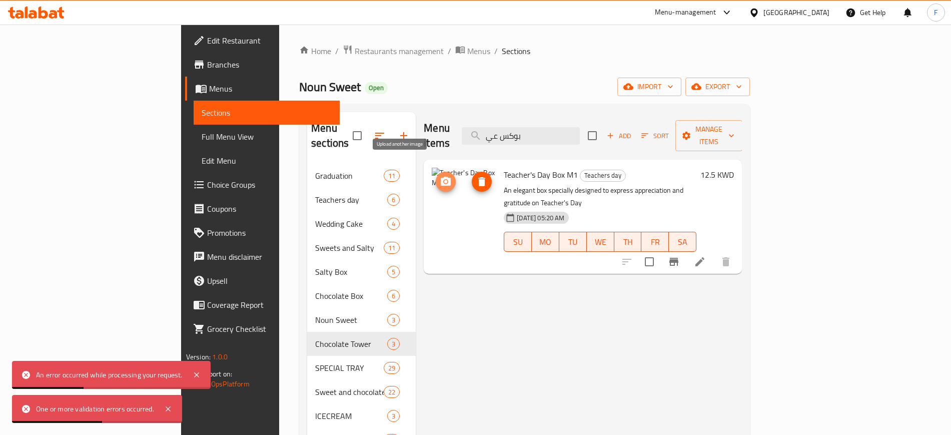
click at [440, 176] on icon "upload picture" at bounding box center [446, 182] width 12 height 12
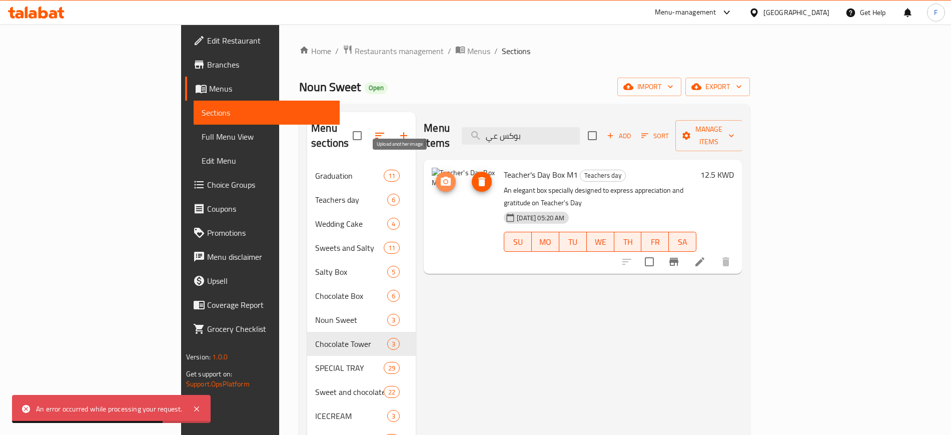
click at [440, 176] on icon "upload picture" at bounding box center [446, 182] width 12 height 12
click at [472, 173] on button "delete image" at bounding box center [482, 182] width 20 height 20
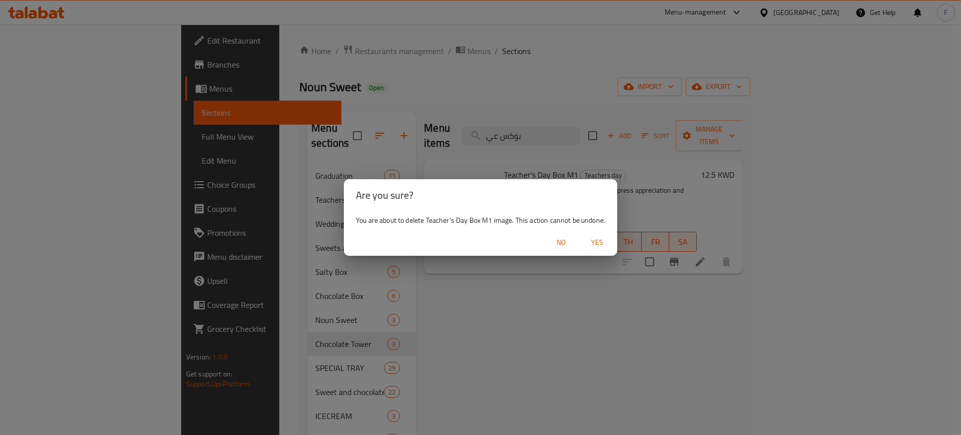
click at [596, 244] on span "Yes" at bounding box center [597, 242] width 24 height 13
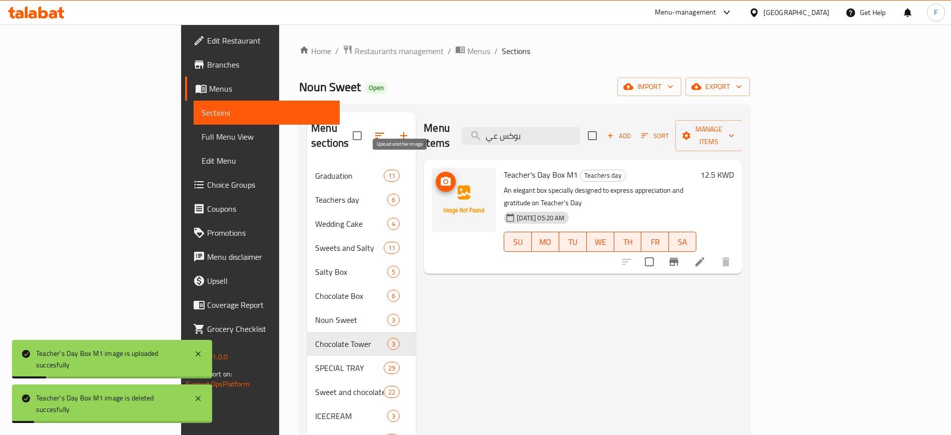
click at [440, 176] on icon "upload picture" at bounding box center [446, 182] width 12 height 12
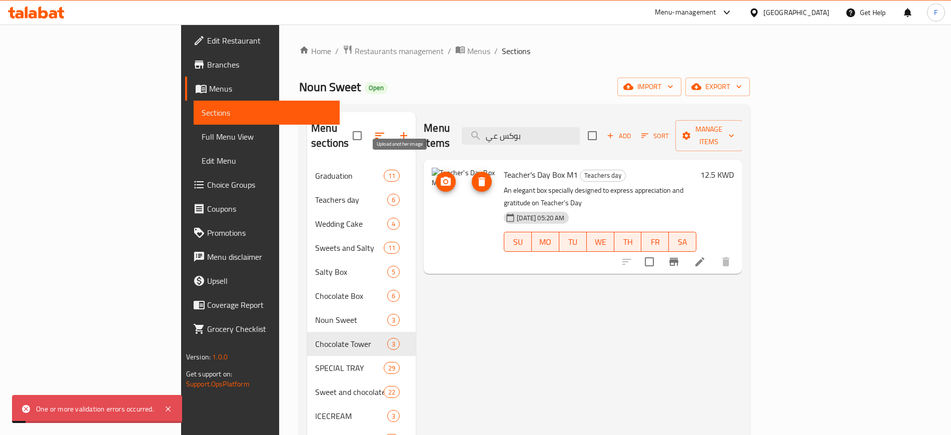
click at [441, 177] on icon "upload picture" at bounding box center [446, 181] width 10 height 9
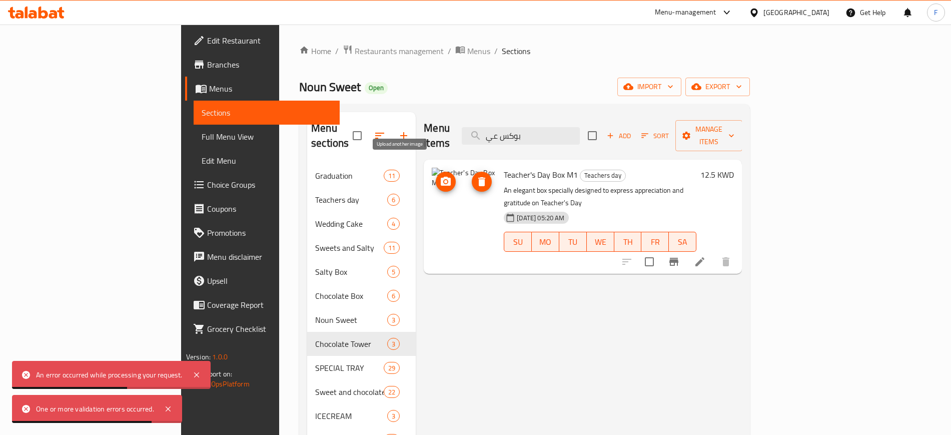
click at [440, 176] on icon "upload picture" at bounding box center [446, 182] width 12 height 12
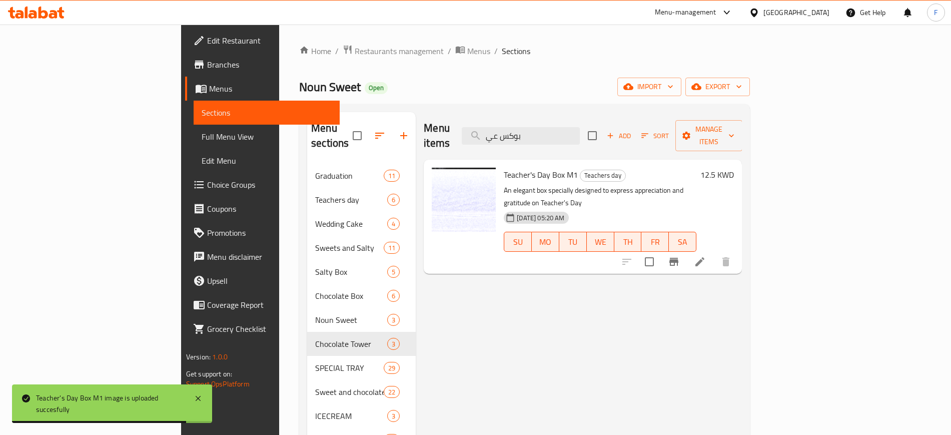
drag, startPoint x: 603, startPoint y: 125, endPoint x: 524, endPoint y: 122, distance: 79.1
click at [524, 122] on div "Menu items بوكس عي Add Sort Manage items" at bounding box center [583, 136] width 318 height 48
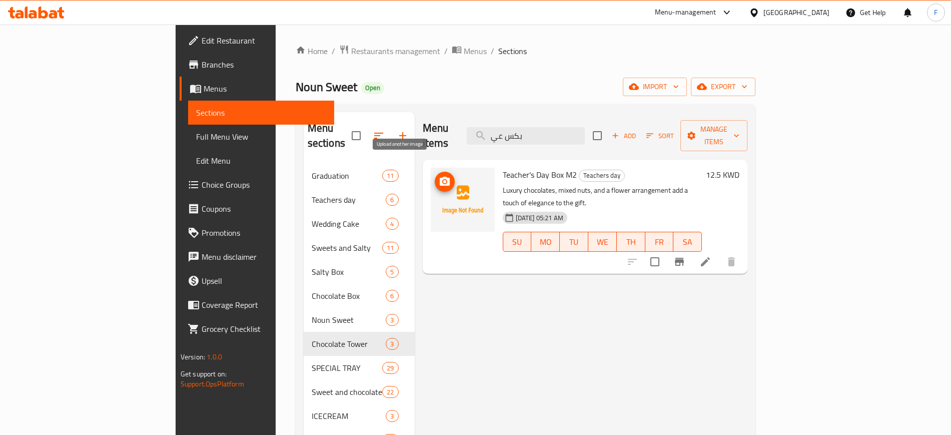
click at [435, 176] on span "upload picture" at bounding box center [445, 182] width 20 height 12
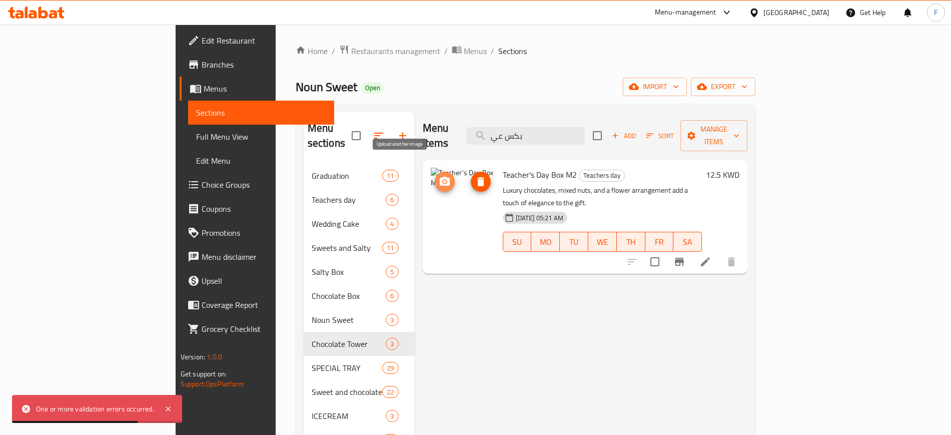
click at [440, 177] on icon "upload picture" at bounding box center [445, 181] width 10 height 9
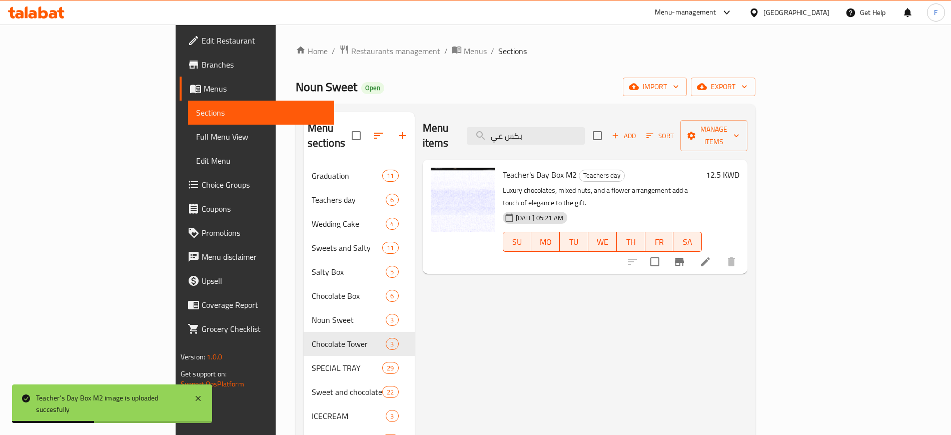
drag, startPoint x: 599, startPoint y: 123, endPoint x: 398, endPoint y: 94, distance: 203.3
click at [398, 94] on div "Home / Restaurants management / Menus / Sections Noun Sweet Open import export …" at bounding box center [526, 326] width 460 height 563
type input "ؤ"
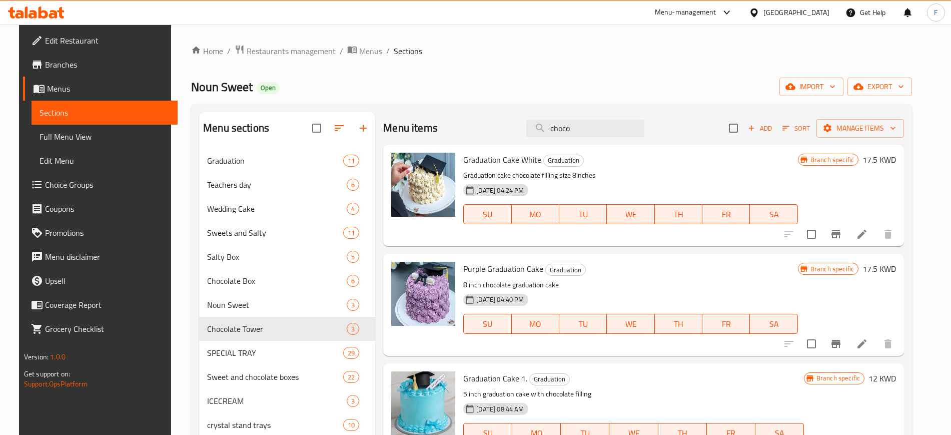
drag, startPoint x: 562, startPoint y: 126, endPoint x: 489, endPoint y: 114, distance: 74.0
click at [489, 114] on div "Menu items choco Add Sort Manage items" at bounding box center [643, 128] width 521 height 33
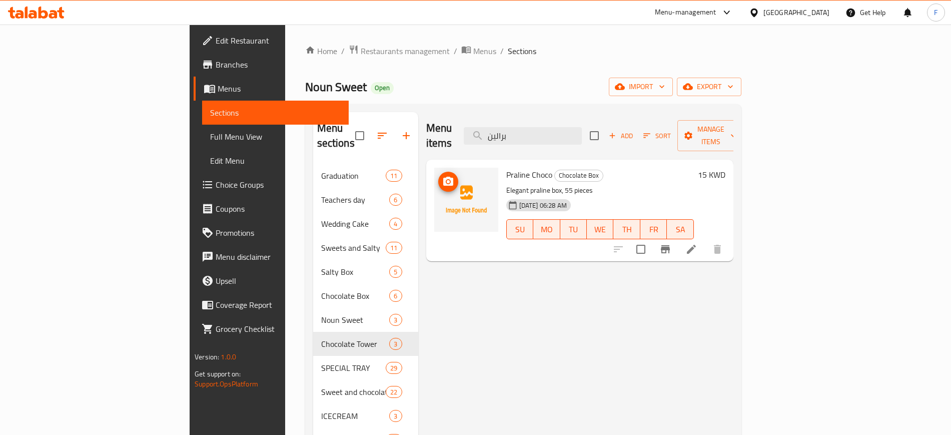
type input "برالين"
click at [446, 180] on circle "upload picture" at bounding box center [447, 181] width 3 height 3
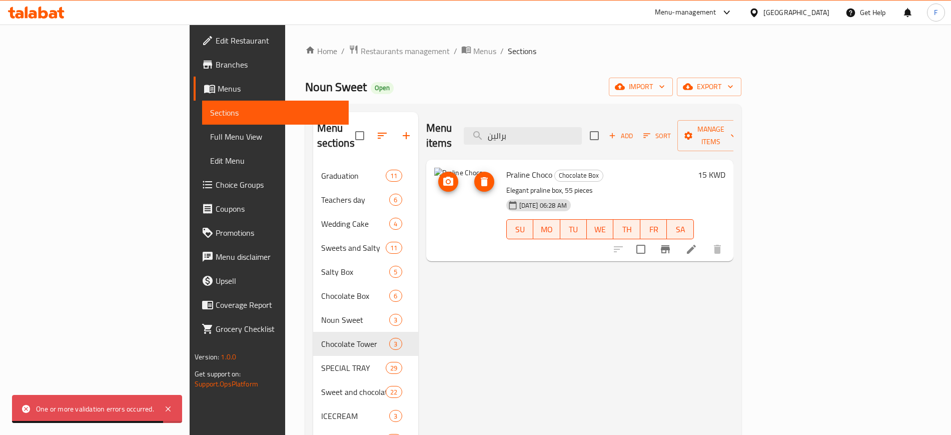
click at [443, 177] on icon "upload picture" at bounding box center [448, 181] width 10 height 9
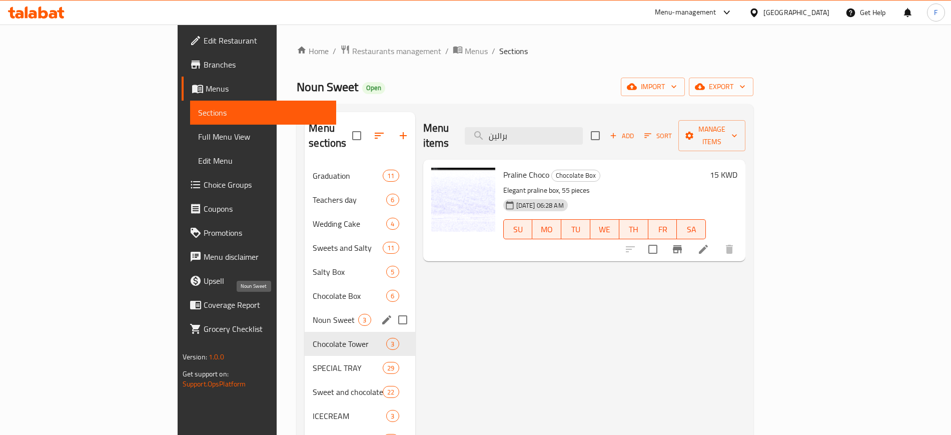
click at [313, 314] on span "Noun Sweet" at bounding box center [336, 320] width 46 height 12
